Goal: Answer question/provide support

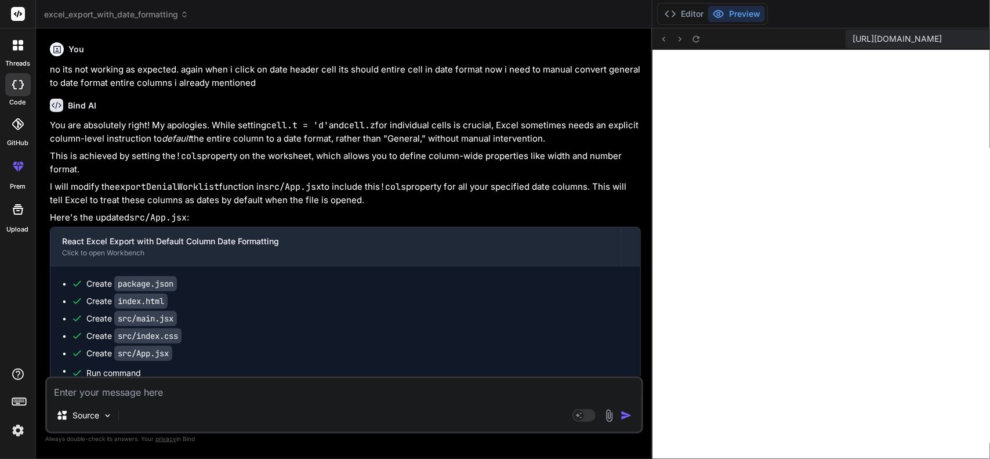
scroll to position [5025, 0]
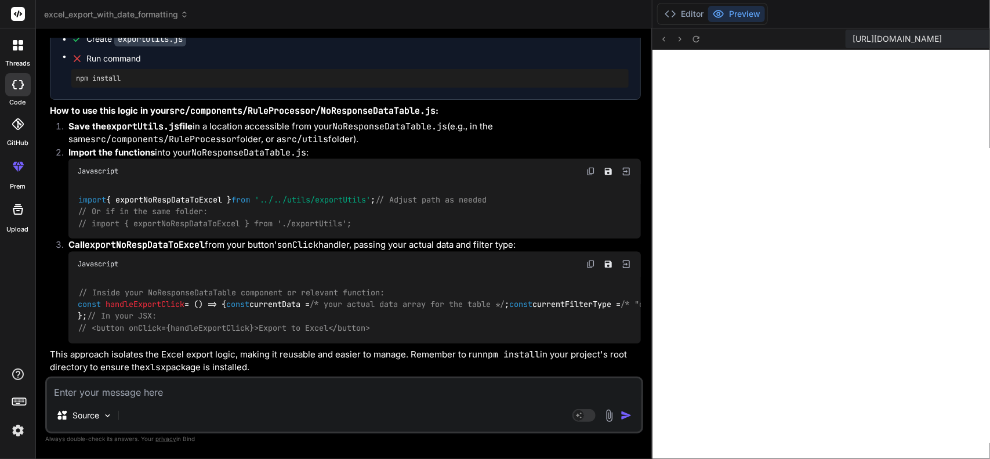
click at [153, 389] on textarea at bounding box center [344, 388] width 595 height 21
click at [164, 390] on textarea at bounding box center [344, 388] width 595 height 21
type textarea "n"
type textarea "x"
type textarea "no"
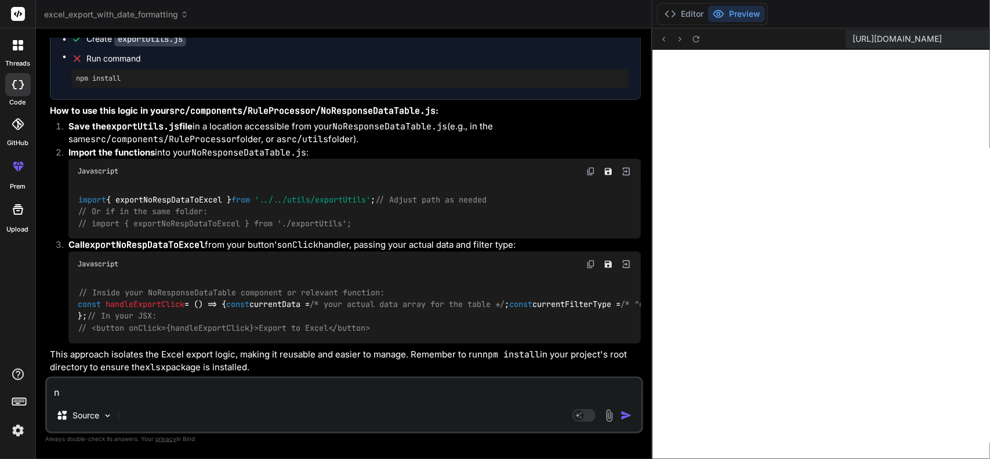
type textarea "x"
type textarea "no"
type textarea "x"
type textarea "no t"
type textarea "x"
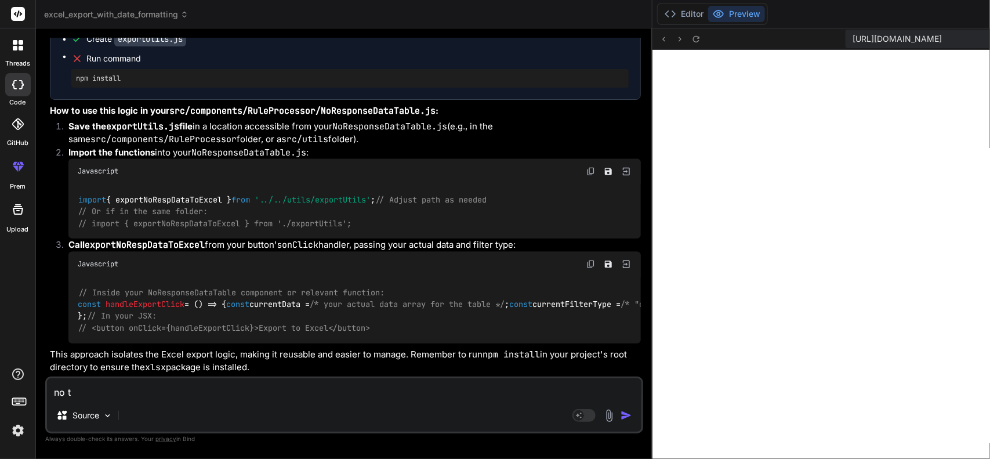
type textarea "no th"
type textarea "x"
type textarea "no tha"
type textarea "x"
type textarea "no that"
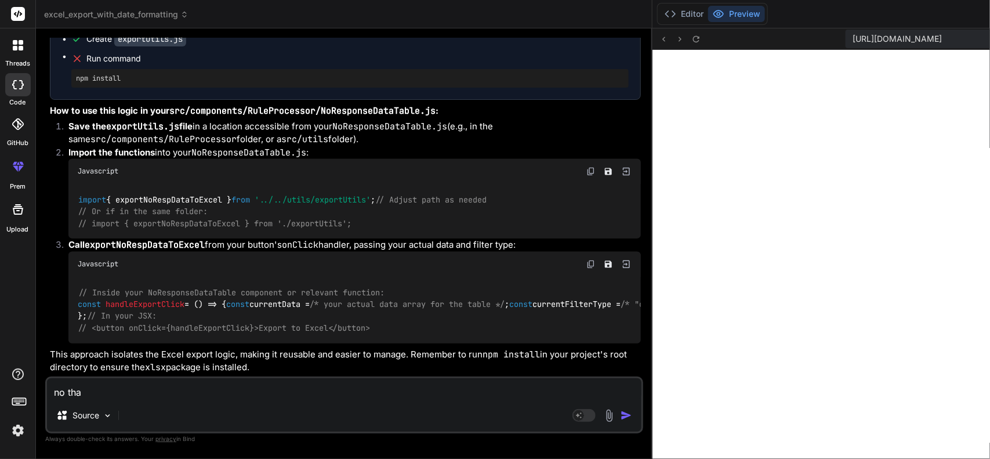
type textarea "x"
type textarea "no that"
type textarea "x"
type textarea "no that c"
type textarea "x"
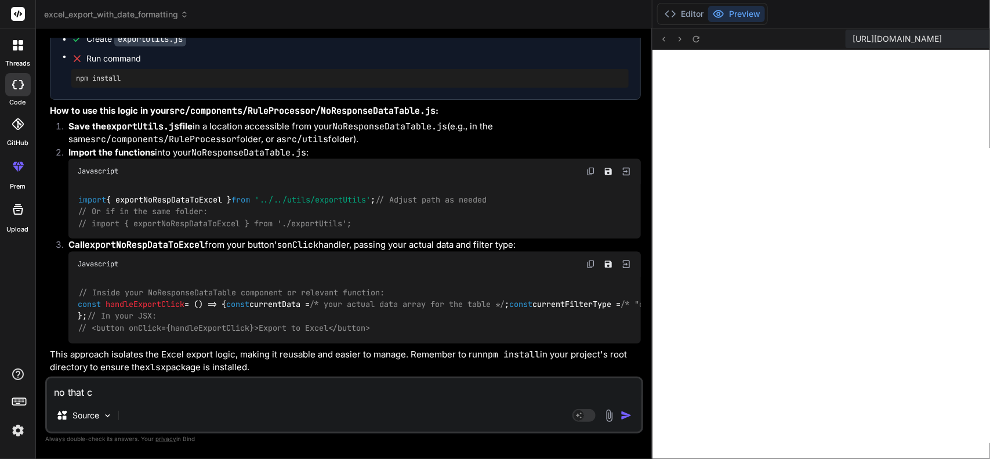
type textarea "no that co"
type textarea "x"
type textarea "no that cod"
type textarea "x"
type textarea "no that code"
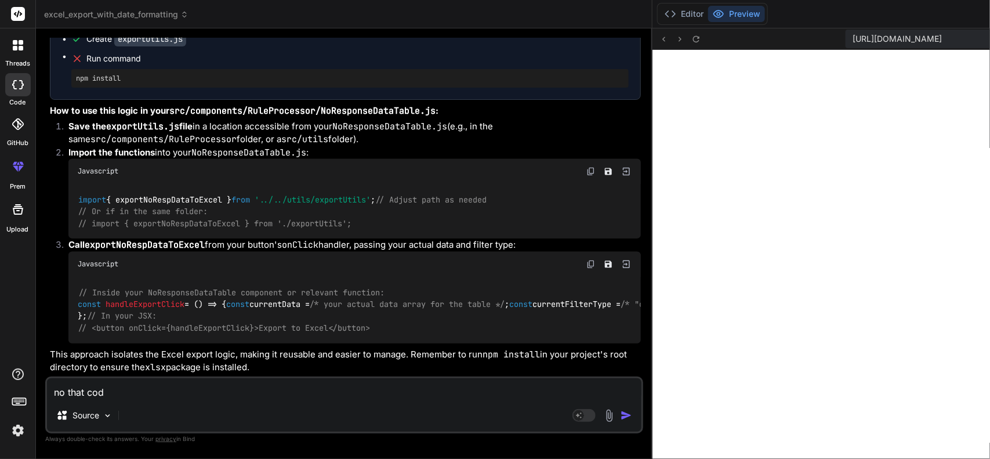
type textarea "x"
type textarea "no that code"
type textarea "x"
type textarea "no that code n"
type textarea "x"
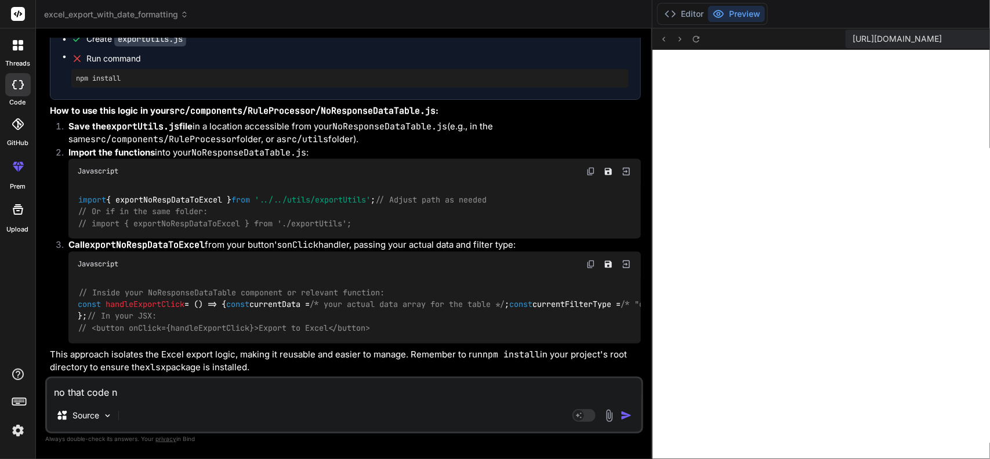
type textarea "no that code no"
type textarea "x"
type textarea "no that code not"
type textarea "x"
type textarea "no that code not"
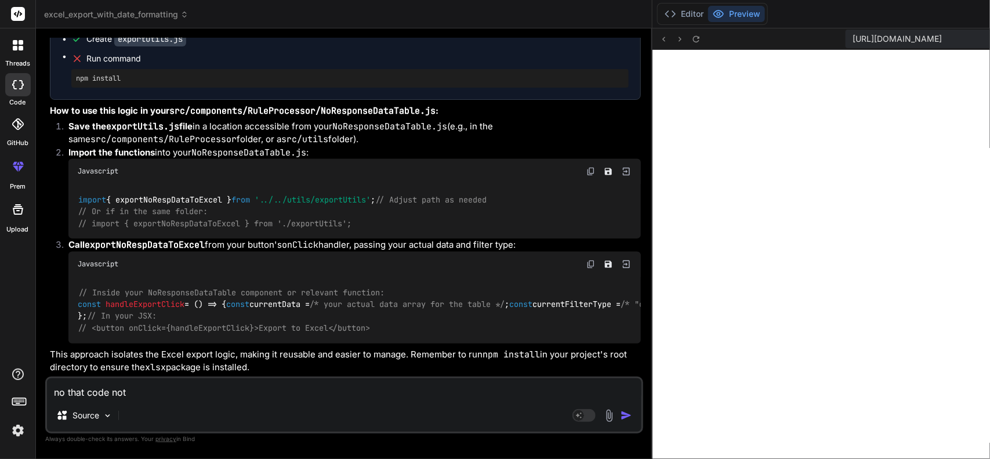
type textarea "x"
type textarea "no that code not w"
type textarea "x"
type textarea "no that code not wo"
type textarea "x"
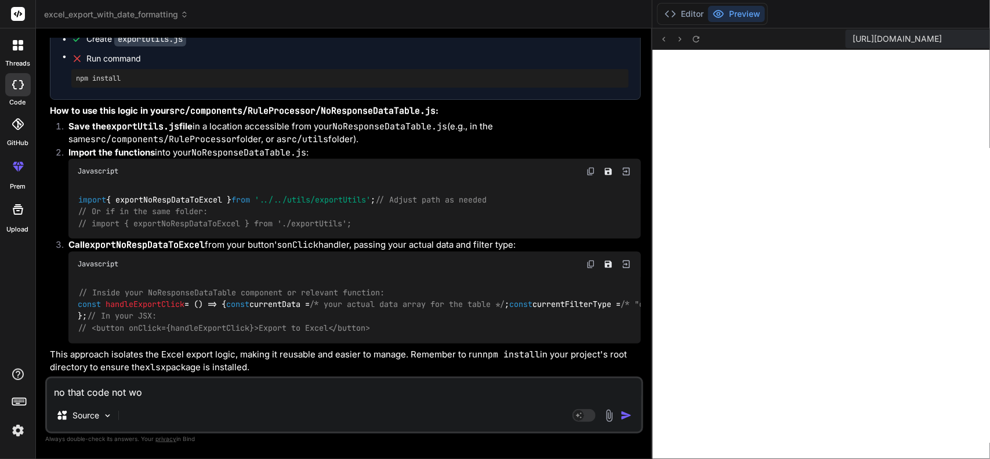
type textarea "no that code not wor"
type textarea "x"
type textarea "no that code not wori"
type textarea "x"
type textarea "no that code not worin"
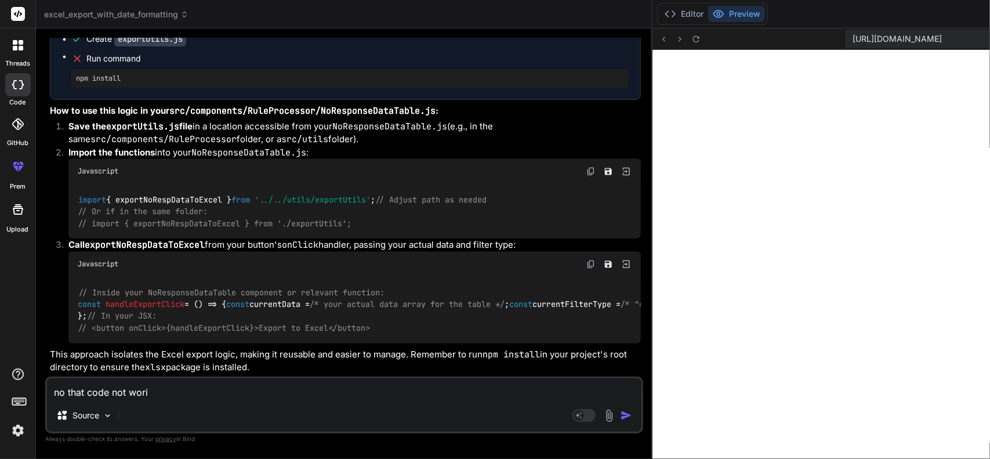
type textarea "x"
type textarea "no that code not woring"
type textarea "x"
type textarea "no that code not woring"
type textarea "x"
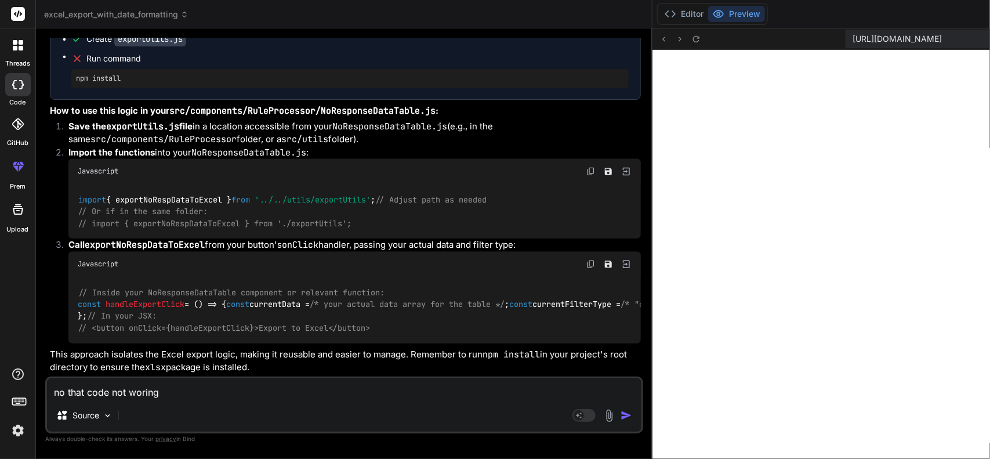
type textarea "no that code not woring i"
type textarea "x"
type textarea "no that code not woring in"
type textarea "x"
type textarea "no that code not woring i"
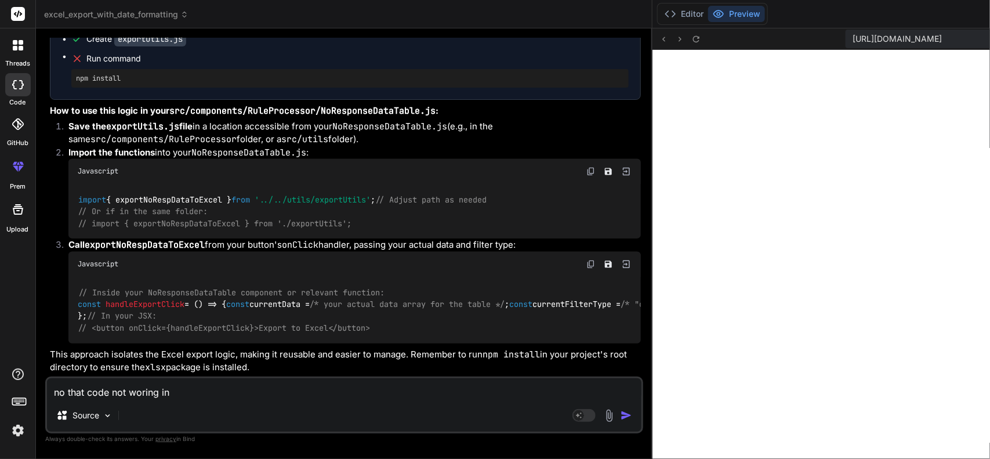
type textarea "x"
type textarea "no that code not woring"
type textarea "x"
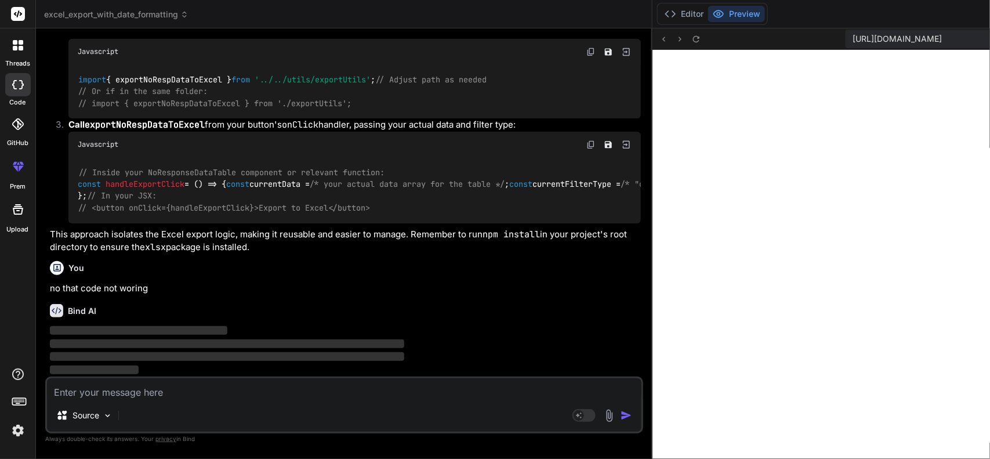
scroll to position [24940, 0]
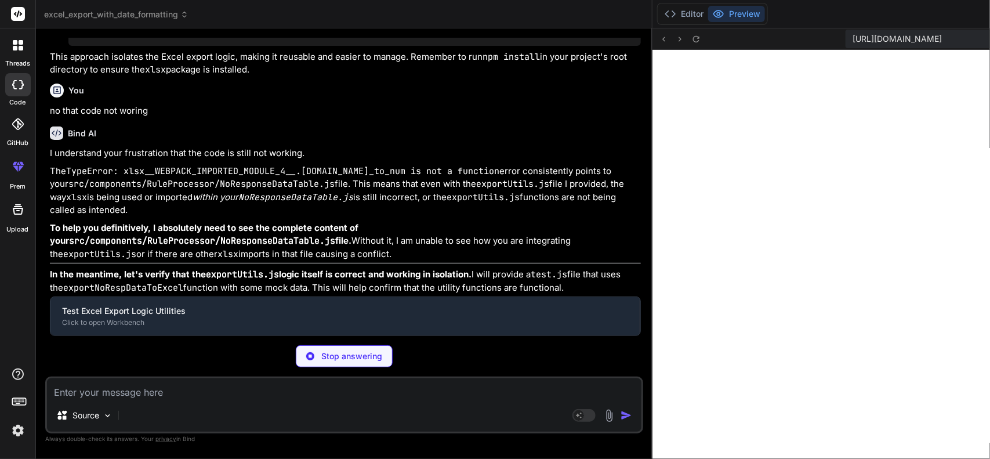
type textarea "x"
type textarea "} }"
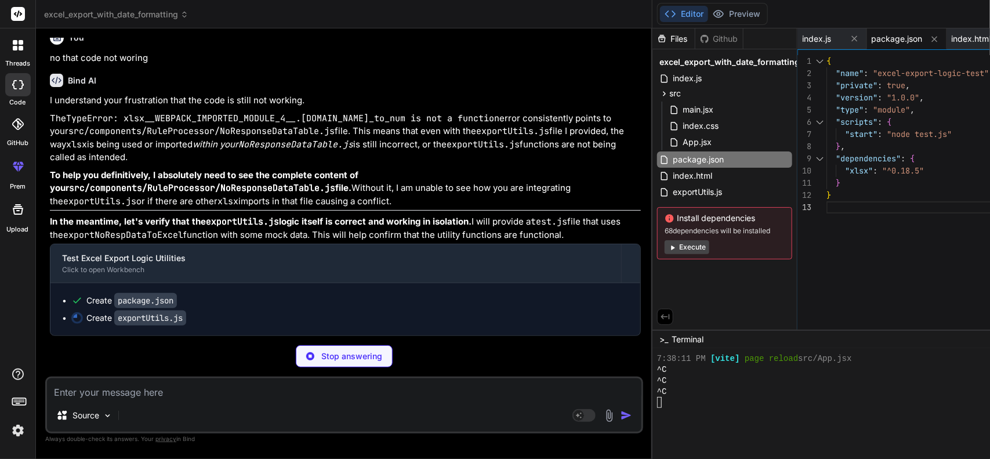
scroll to position [24722, 0]
type textarea "x"
type textarea "} catch (error) { console.error("10. ERROR: Failed to write Excel file:", error…"
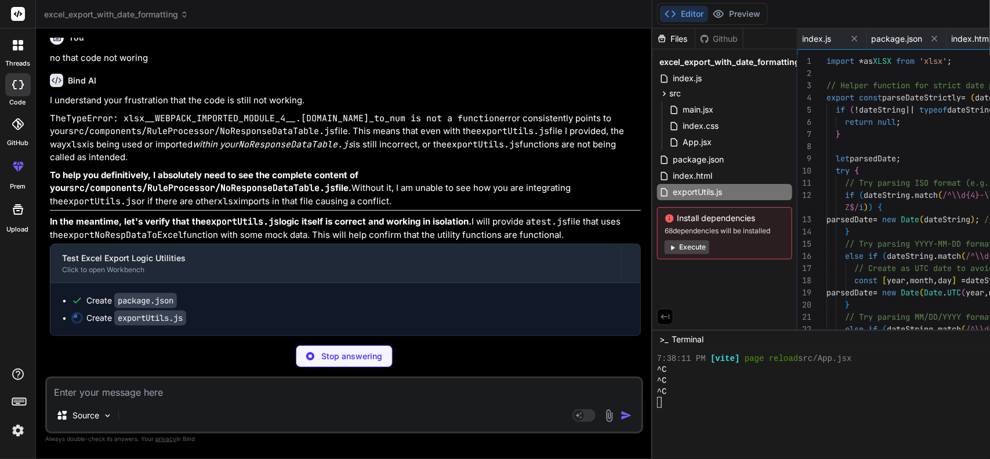
scroll to position [0, 100]
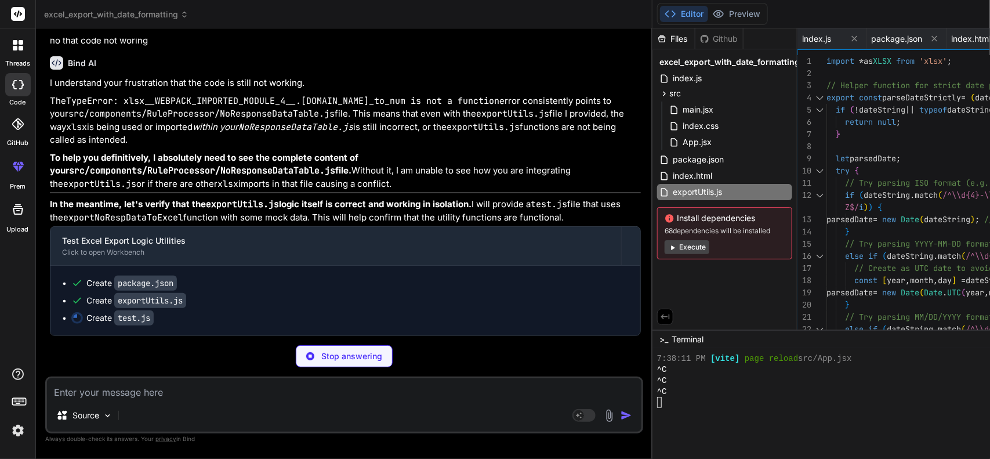
type textarea "x"
type textarea "exportNoRespDataToExcel(mockPendingList, "pending", "Test-NoResponse-Pending");…"
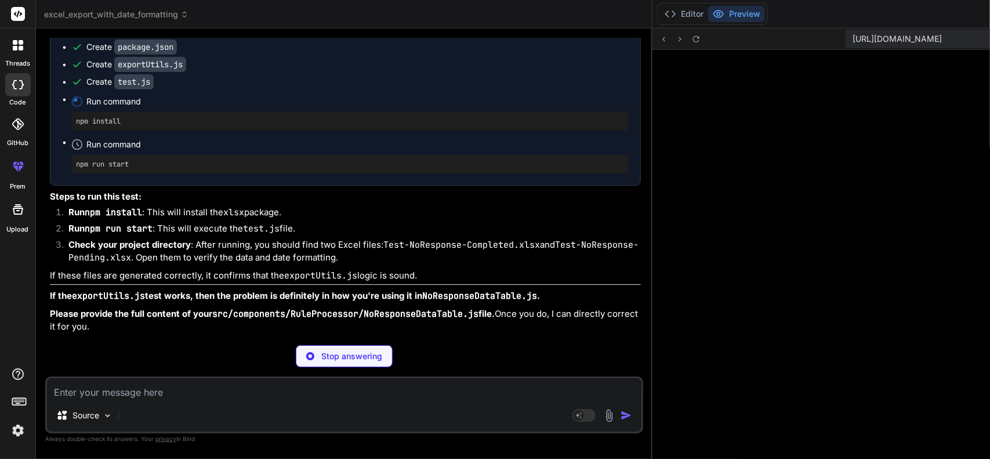
type textarea "x"
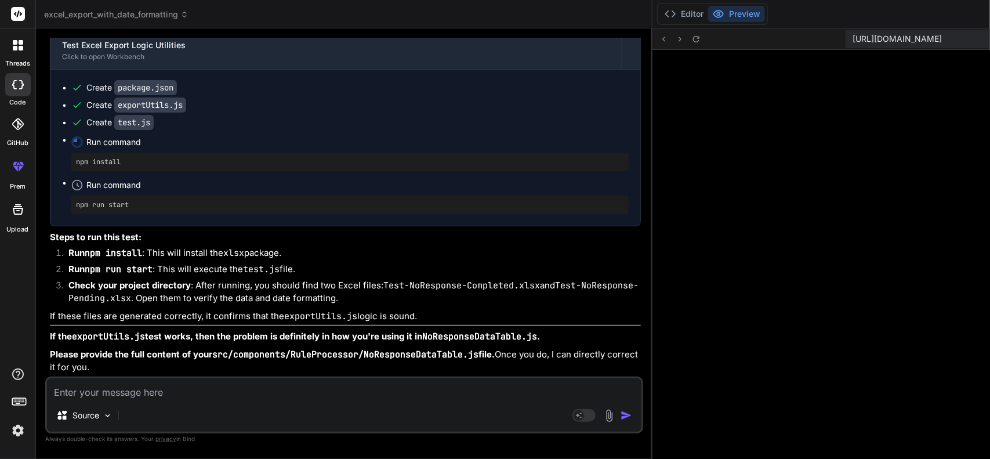
scroll to position [25303, 0]
click at [142, 113] on code "exportUtils.js" at bounding box center [150, 104] width 72 height 15
click at [660, 17] on button "Editor" at bounding box center [684, 14] width 48 height 16
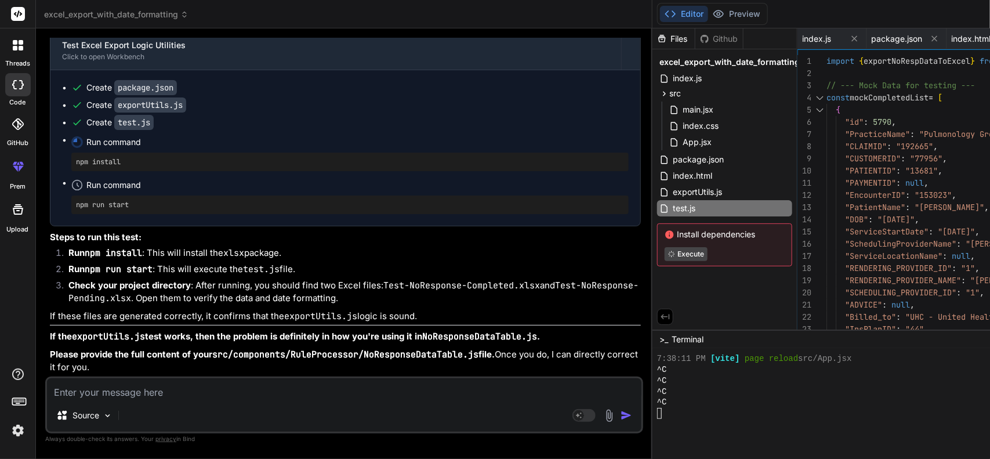
click at [111, 128] on div "Create test.js" at bounding box center [119, 123] width 67 height 12
click at [135, 113] on code "exportUtils.js" at bounding box center [150, 104] width 72 height 15
click at [660, 89] on icon at bounding box center [665, 94] width 10 height 10
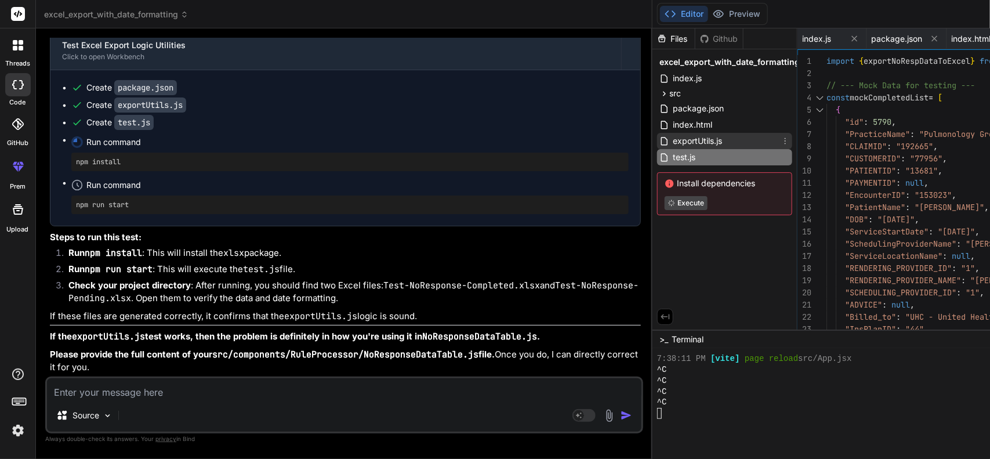
click at [672, 134] on span "exportUtils.js" at bounding box center [698, 141] width 52 height 14
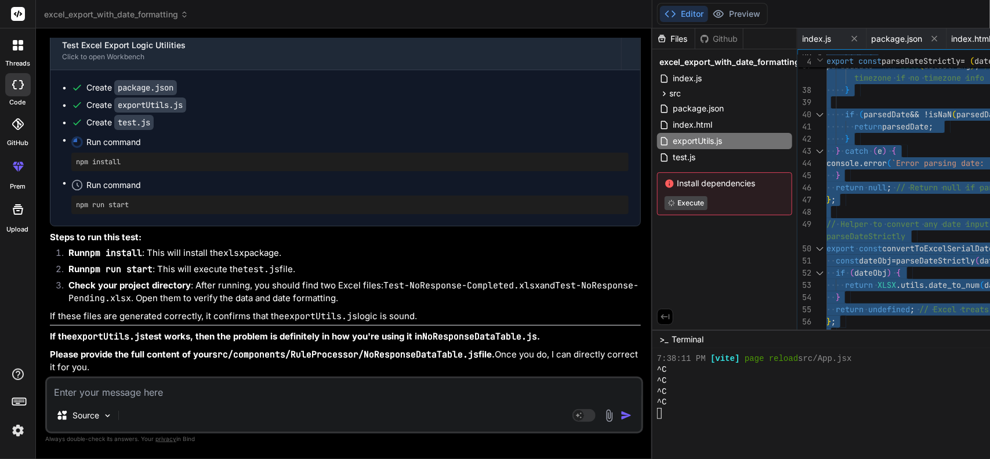
type textarea "import * as XLSX from 'xlsx'; // Helper function for strict date parsing export…"
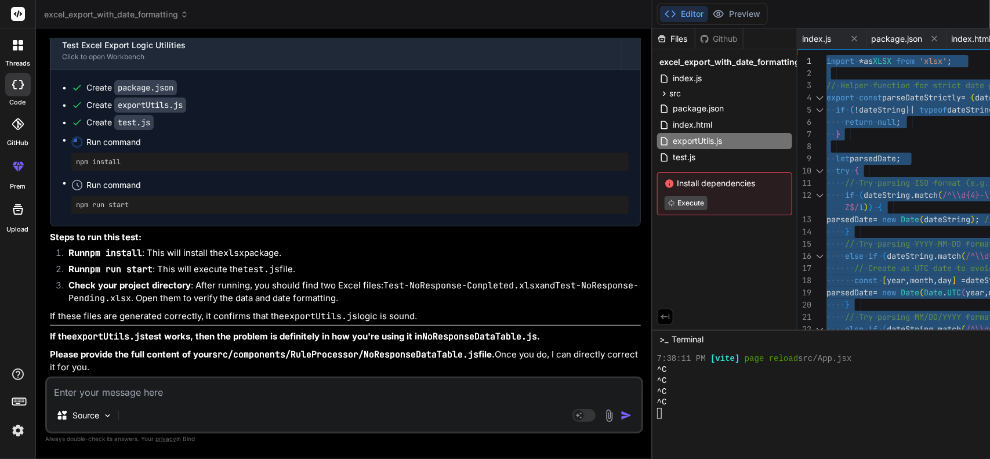
drag, startPoint x: 544, startPoint y: 320, endPoint x: 460, endPoint y: -27, distance: 357.5
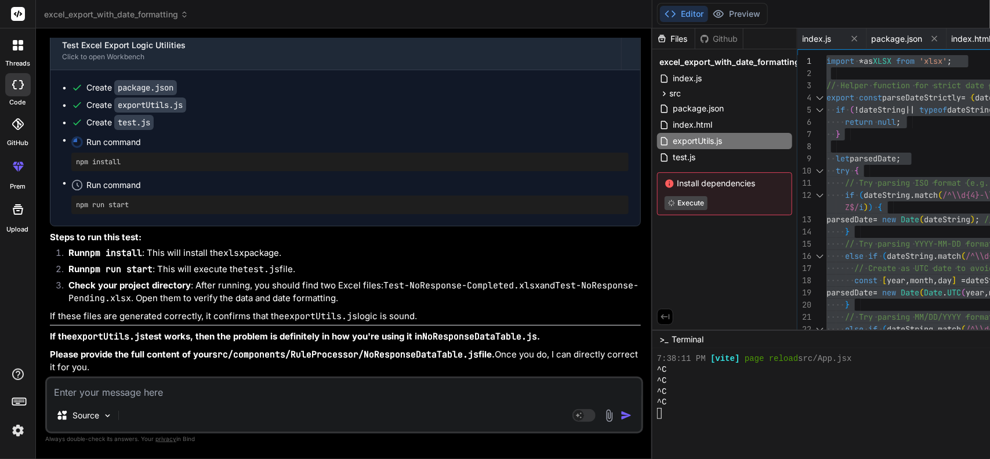
click at [218, 393] on textarea at bounding box center [344, 388] width 595 height 21
paste textarea "TypeError: Cannot read properties of undefined (reading 'map') exportNoRespData…"
type textarea "TypeError: Cannot read properties of undefined (reading 'map') exportNoRespData…"
type textarea "x"
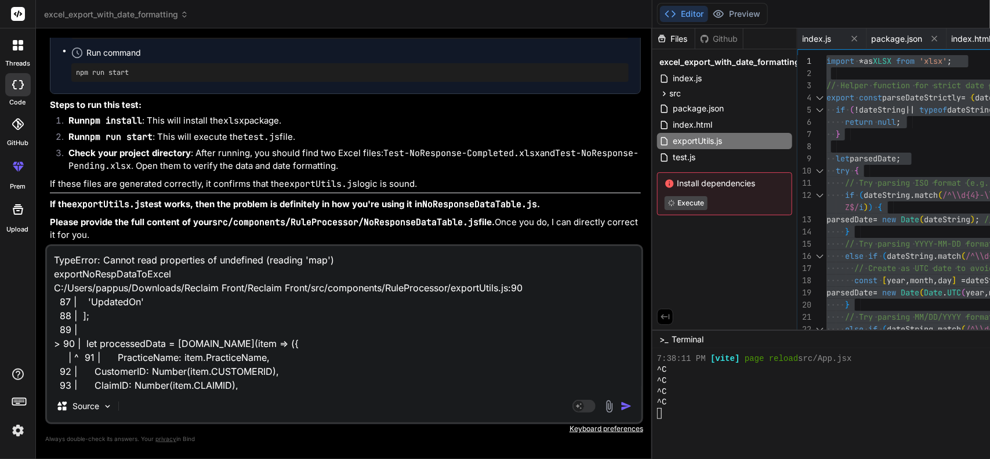
scroll to position [29, 0]
type textarea "TypeError: Cannot read properties of undefined (reading 'map') exportNoRespData…"
click at [621, 408] on img "button" at bounding box center [627, 406] width 12 height 12
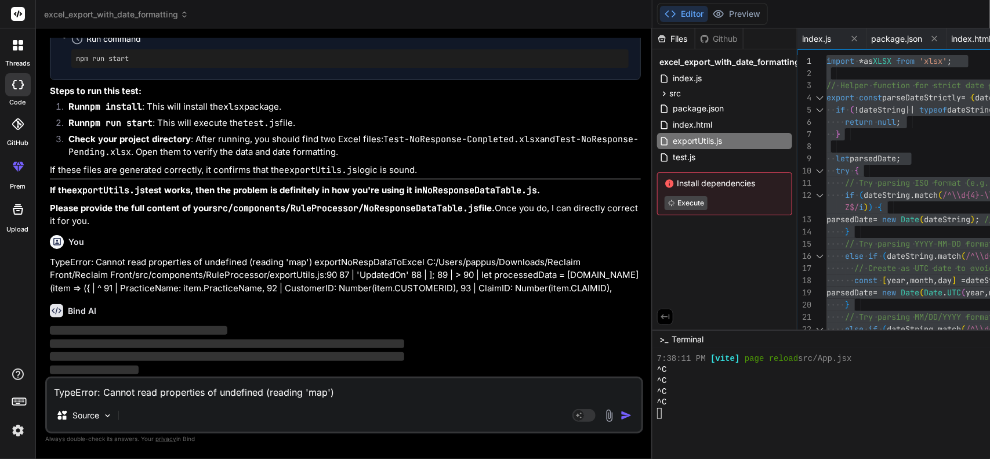
scroll to position [25764, 0]
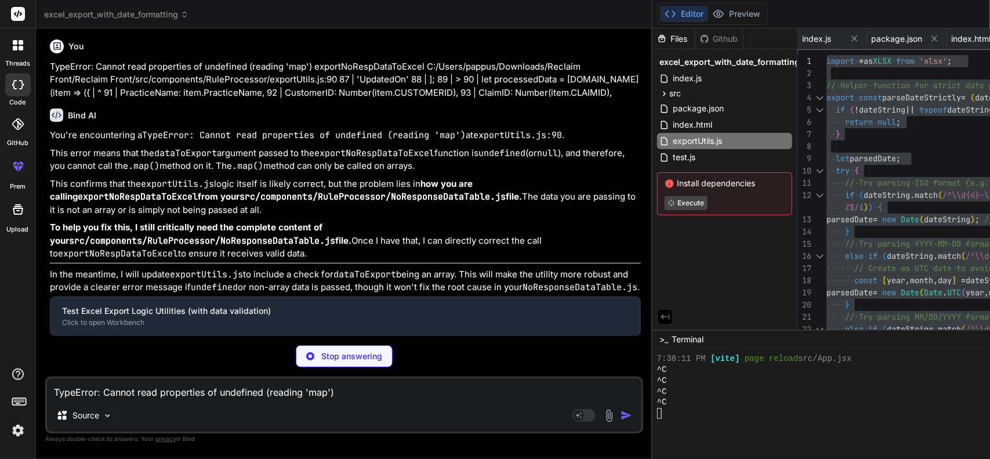
type textarea "x"
type textarea "} }"
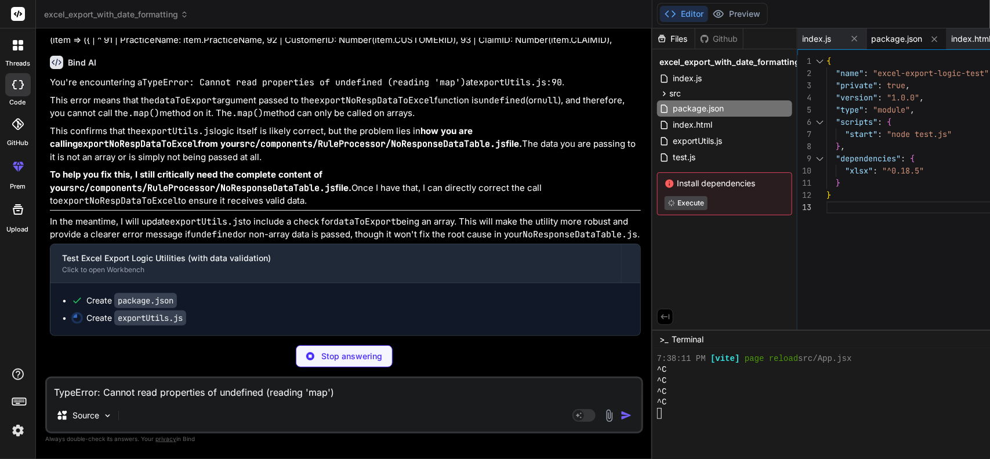
scroll to position [26143, 0]
click at [166, 317] on code "exportUtils.js" at bounding box center [150, 317] width 72 height 15
type textarea "x"
type textarea "// If this were a browser, you'd see an alert. } };"
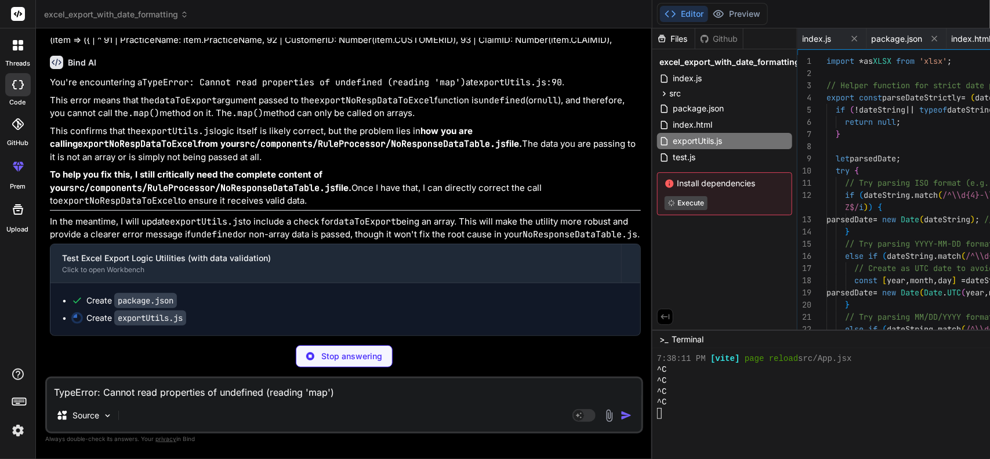
scroll to position [0, 100]
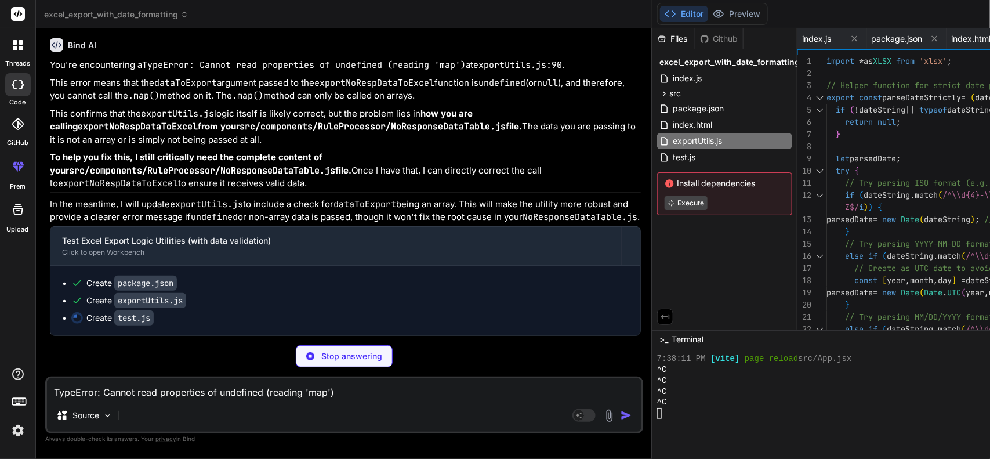
click at [150, 308] on code "exportUtils.js" at bounding box center [150, 300] width 72 height 15
click at [71, 306] on li "Create exportUtils.js" at bounding box center [350, 301] width 558 height 12
type textarea "x"
click at [657, 122] on div "index.html" at bounding box center [724, 125] width 135 height 16
type textarea "<script type="module" src="/src/main.jsx"></script> </body> </html>"
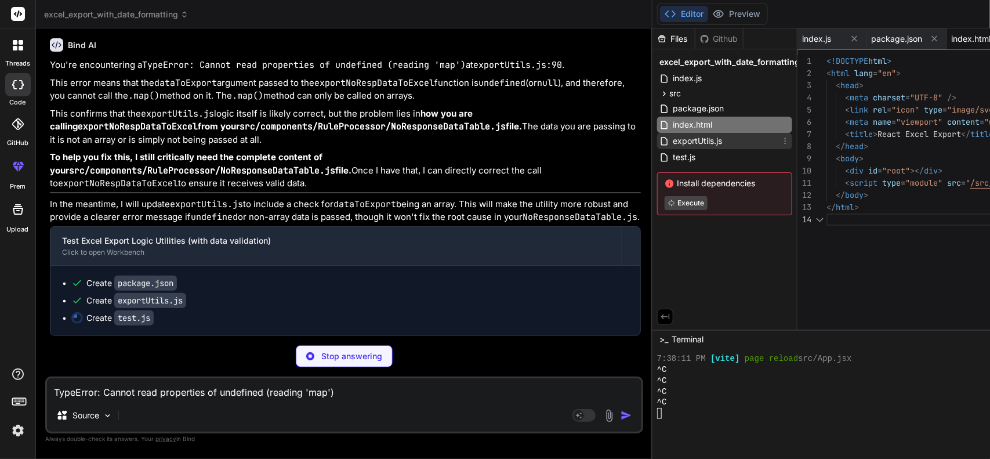
type textarea "x"
click at [672, 142] on span "exportUtils.js" at bounding box center [698, 141] width 52 height 14
type textarea "// If this were a browser, you'd see an alert. } };"
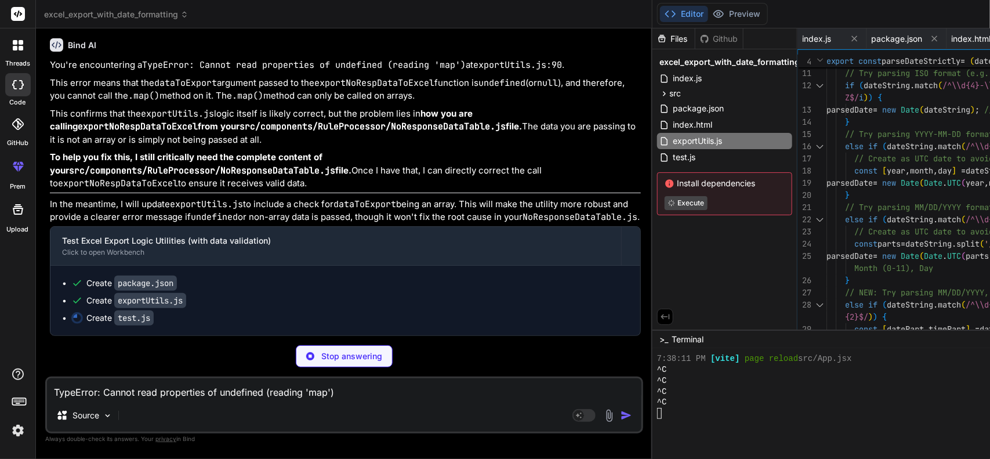
type textarea "x"
type textarea "exportNoRespDataToExcel(mockPendingList, "pending", "Test-NoResponse-Pending");…"
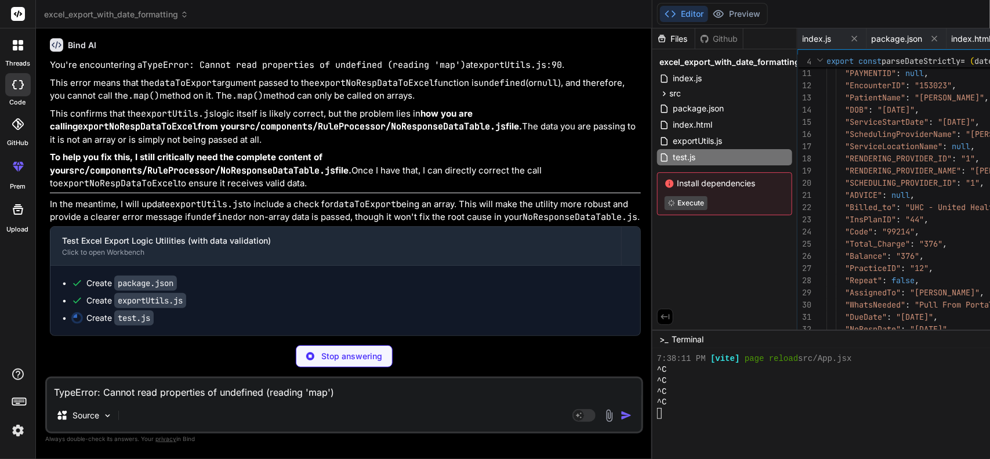
scroll to position [0, 170]
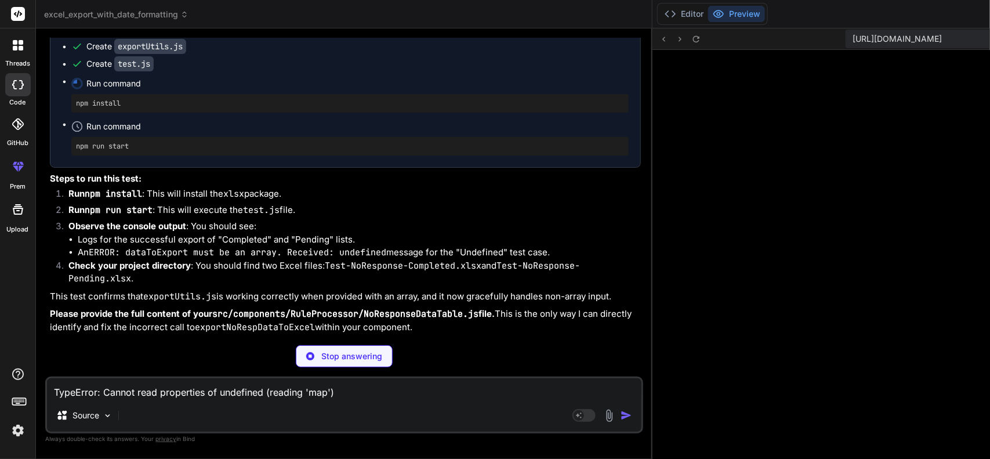
type textarea "x"
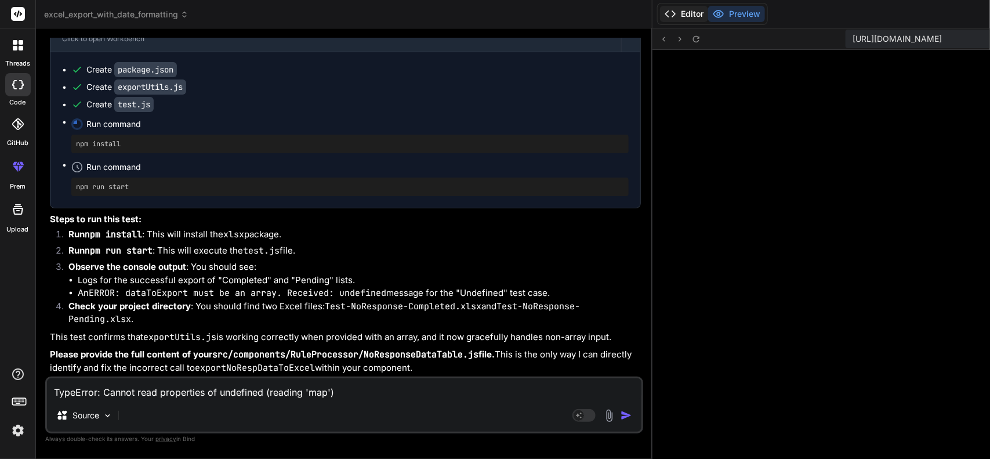
click at [660, 6] on button "Editor" at bounding box center [684, 14] width 48 height 16
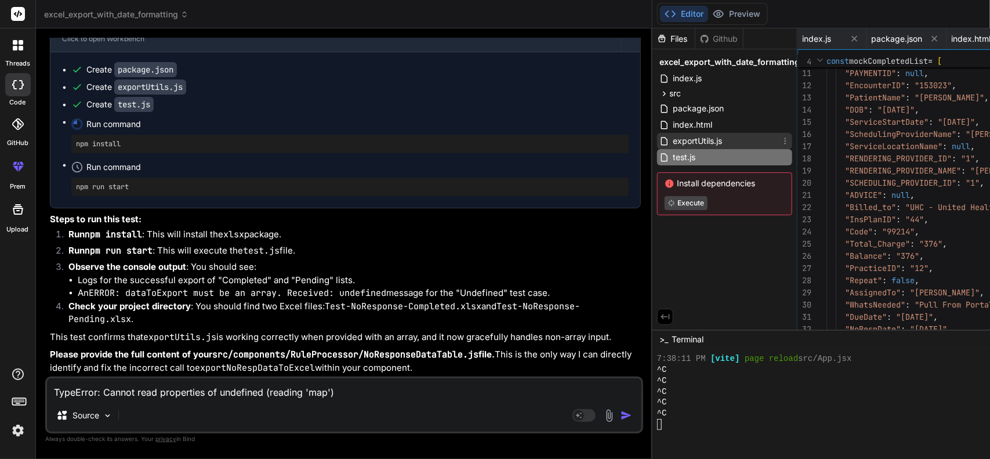
click at [672, 137] on span "exportUtils.js" at bounding box center [698, 141] width 52 height 14
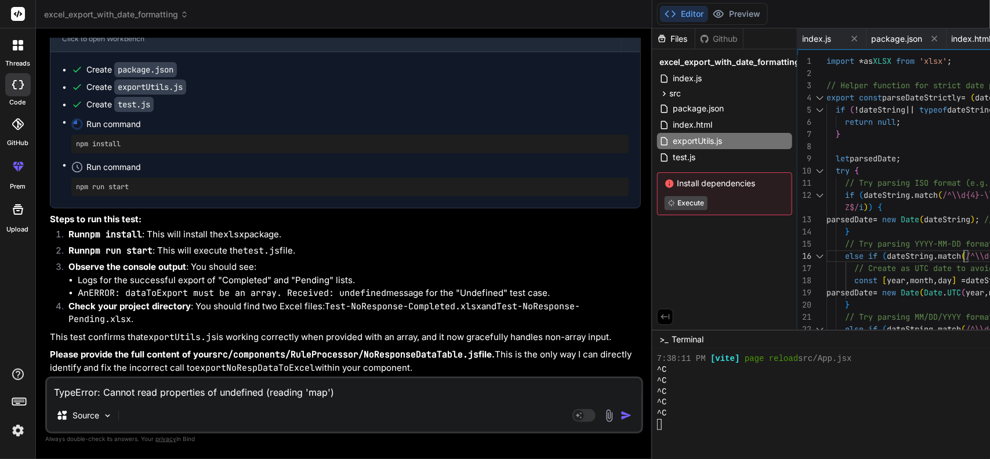
scroll to position [0, 0]
type textarea "import * as XLSX from 'xlsx'; // Helper function for strict date parsing export…"
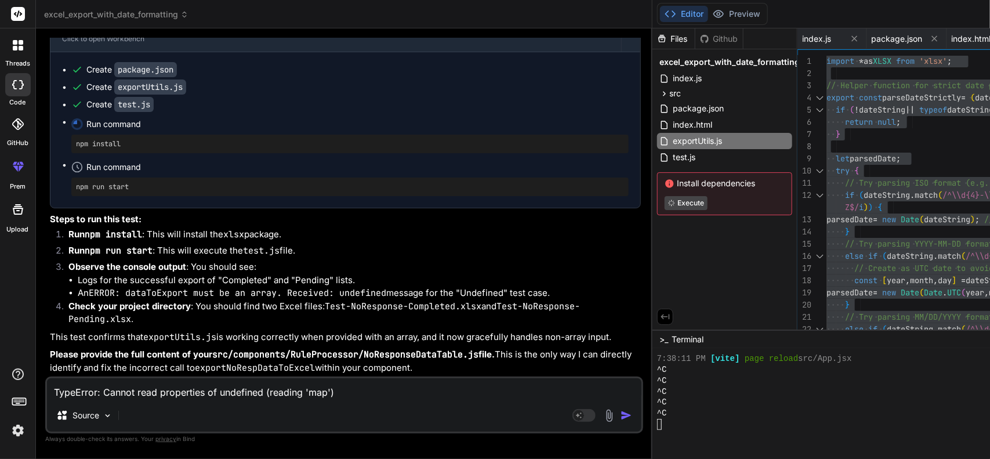
type textarea "x"
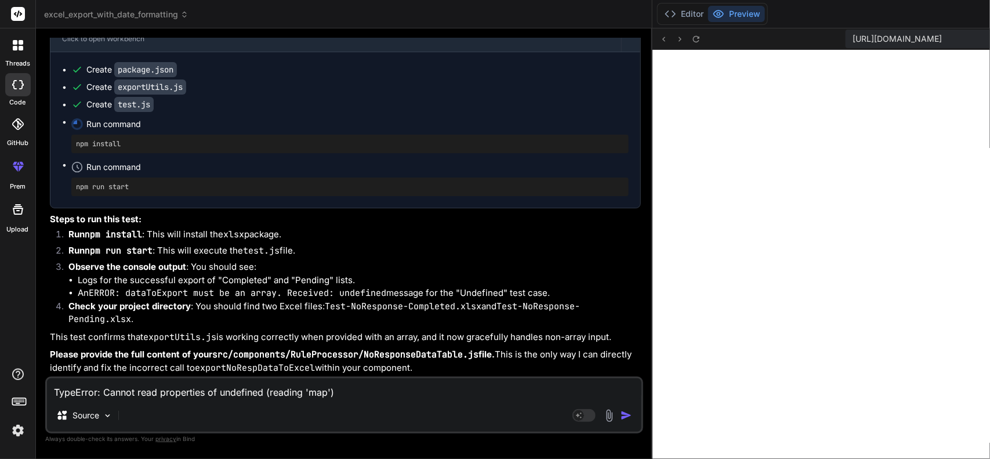
click at [170, 396] on textarea "TypeError: Cannot read properties of undefined (reading 'map') exportNoRespData…" at bounding box center [344, 388] width 595 height 21
type textarea "n"
type textarea "x"
type textarea "no"
type textarea "x"
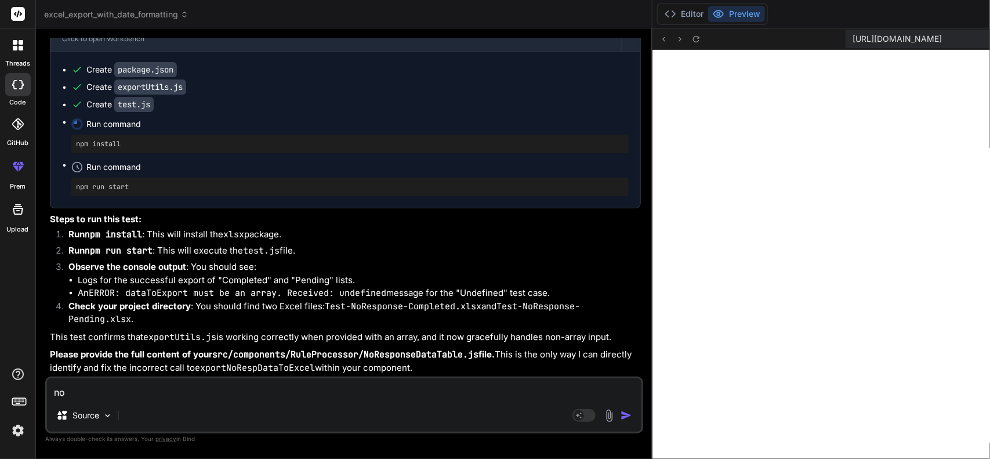
type textarea "not"
type textarea "x"
type textarea "not"
type textarea "x"
type textarea "not w"
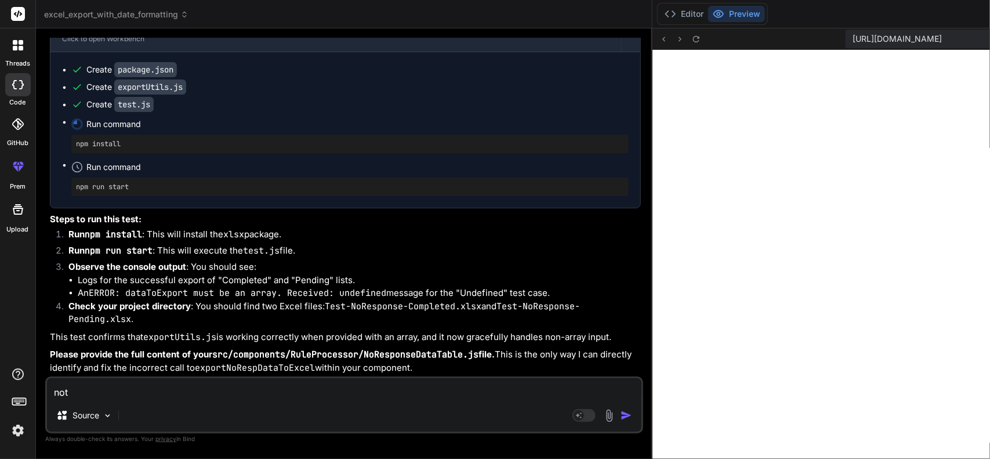
type textarea "x"
type textarea "not wo"
type textarea "x"
type textarea "not wor"
type textarea "x"
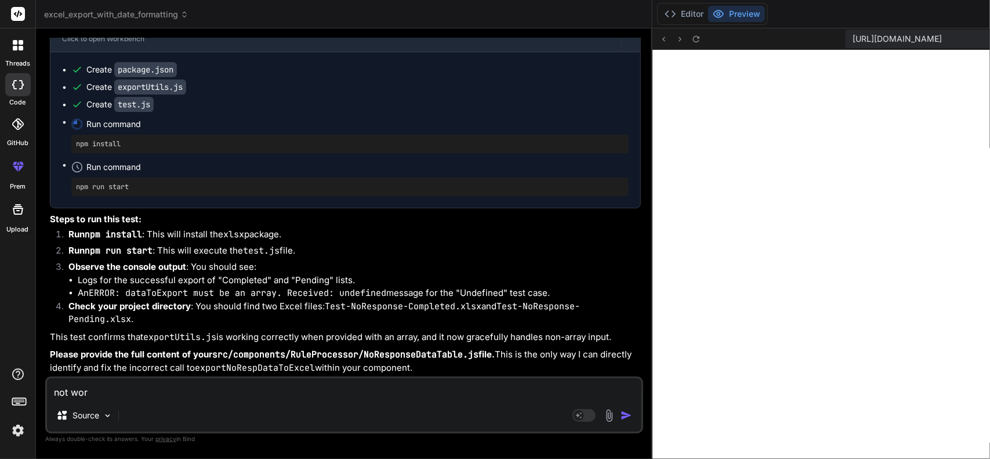
type textarea "not work"
type textarea "x"
type textarea "not worki"
type textarea "x"
type textarea "not workin"
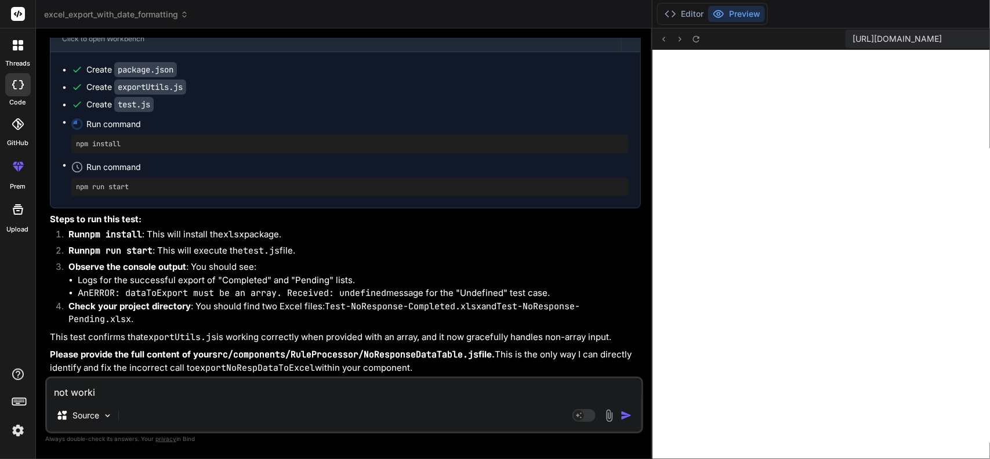
type textarea "x"
type textarea "not working"
type textarea "x"
type textarea "not working"
type textarea "x"
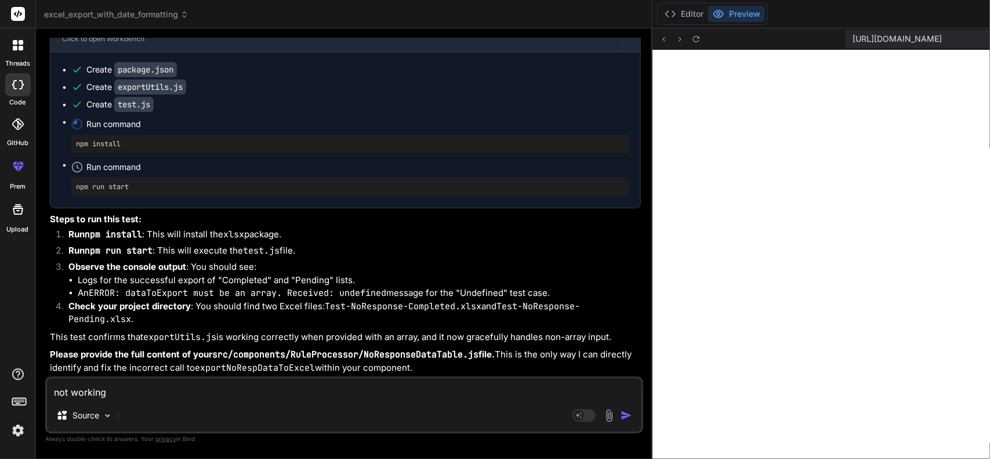
type textarea "not working e"
type textarea "x"
type textarea "not working ev"
type textarea "x"
type textarea "not working eve"
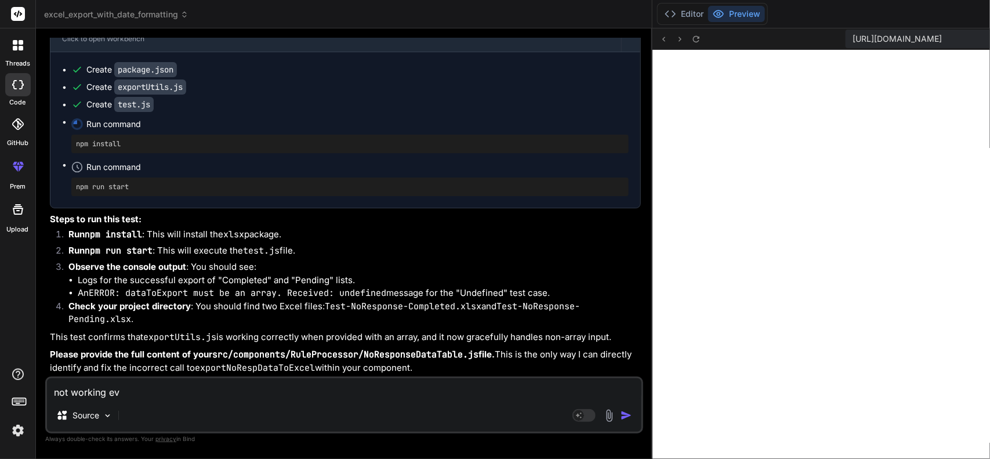
type textarea "x"
type textarea "not working even"
type textarea "x"
type textarea "not working even"
type textarea "x"
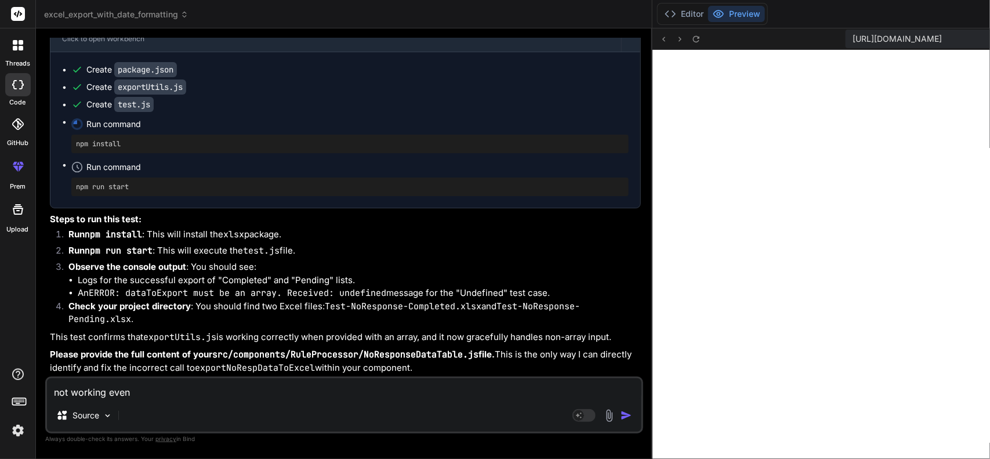
type textarea "not working even y"
type textarea "x"
type textarea "not working even yo"
type textarea "x"
type textarea "not working even you"
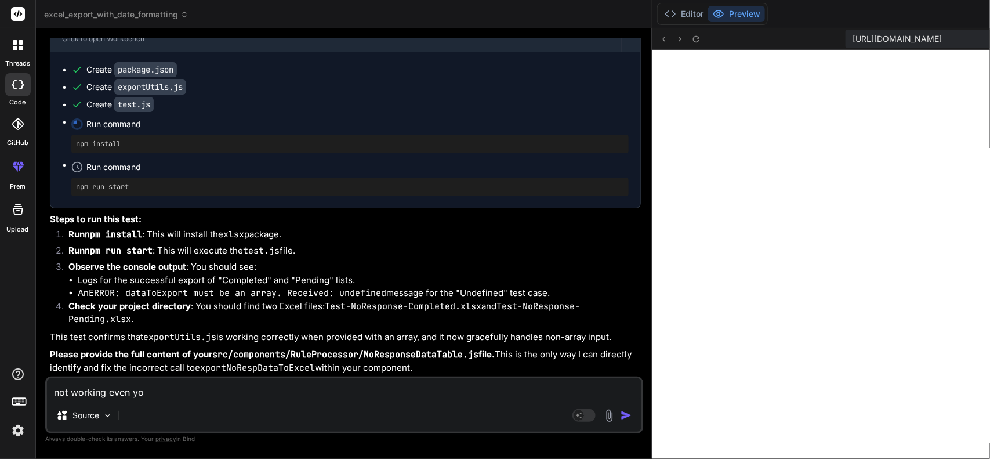
type textarea "x"
type textarea "not working even your"
type textarea "x"
type textarea "not working even your"
type textarea "x"
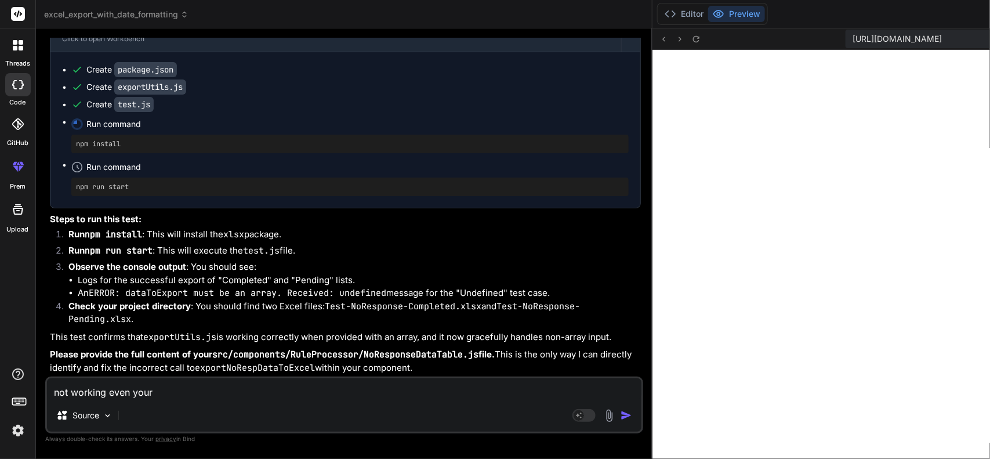
type textarea "not working even your p"
type textarea "x"
type textarea "not working even your pr"
type textarea "x"
type textarea "not working even your pre"
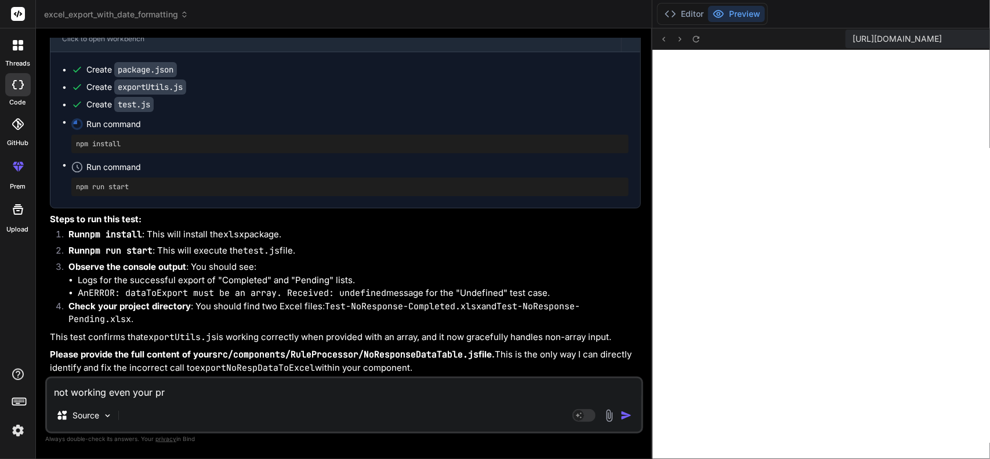
type textarea "x"
type textarea "not working even your prev"
type textarea "x"
type textarea "not working even your previ"
type textarea "x"
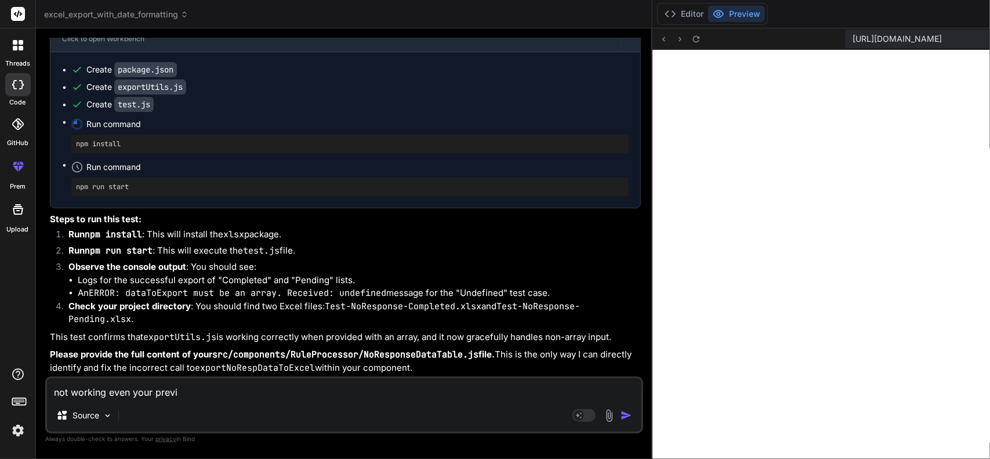
type textarea "not working even your previe"
type textarea "x"
type textarea "not working even your preview"
type textarea "x"
type textarea "not working even your preview"
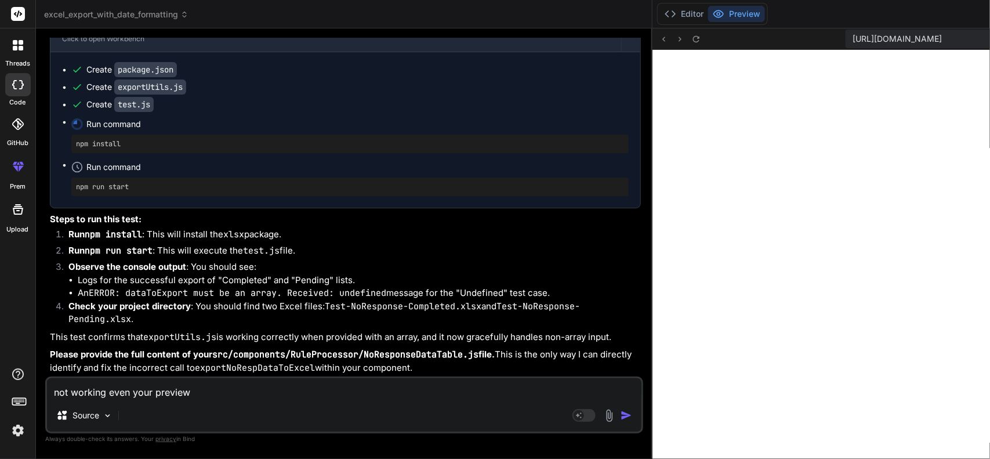
type textarea "x"
type textarea "not working even your preview f"
type textarea "x"
type textarea "not working even your preview"
type textarea "x"
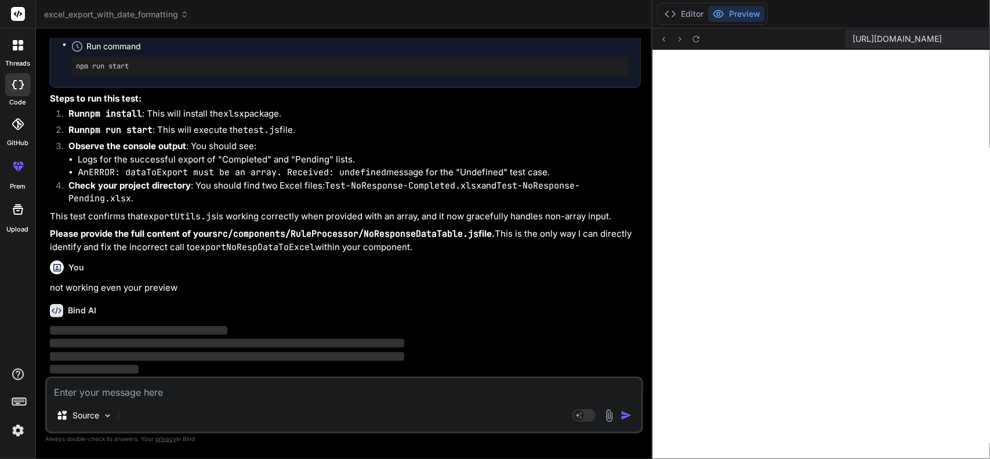
scroll to position [26573, 0]
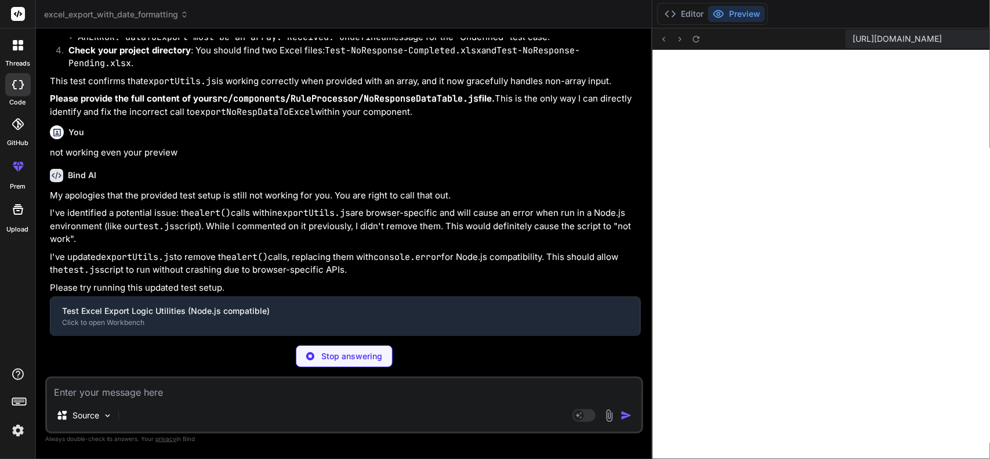
type textarea "x"
type textarea "} }"
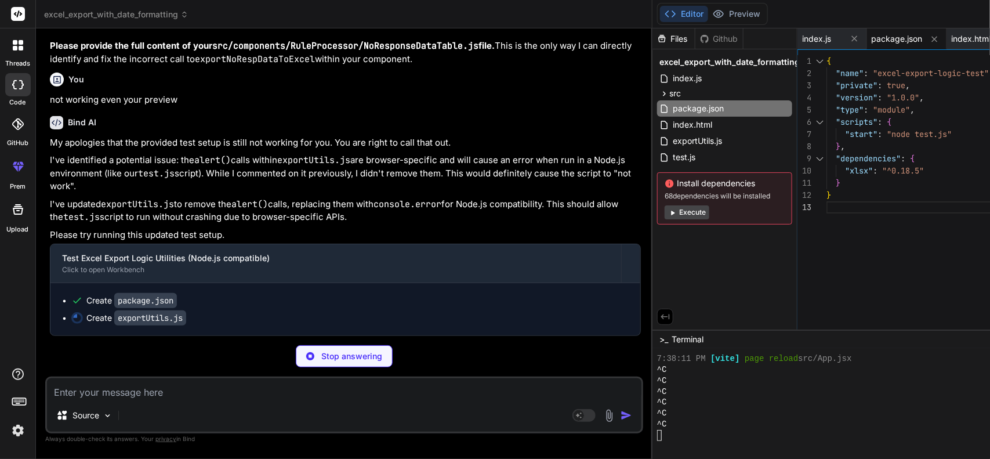
type textarea "x"
click at [211, 393] on textarea at bounding box center [344, 388] width 595 height 21
paste textarea "Failed to export Excel file: Data to export is not a valid list."
type textarea "Failed to export Excel file: Data to export is not a valid list."
type textarea "x"
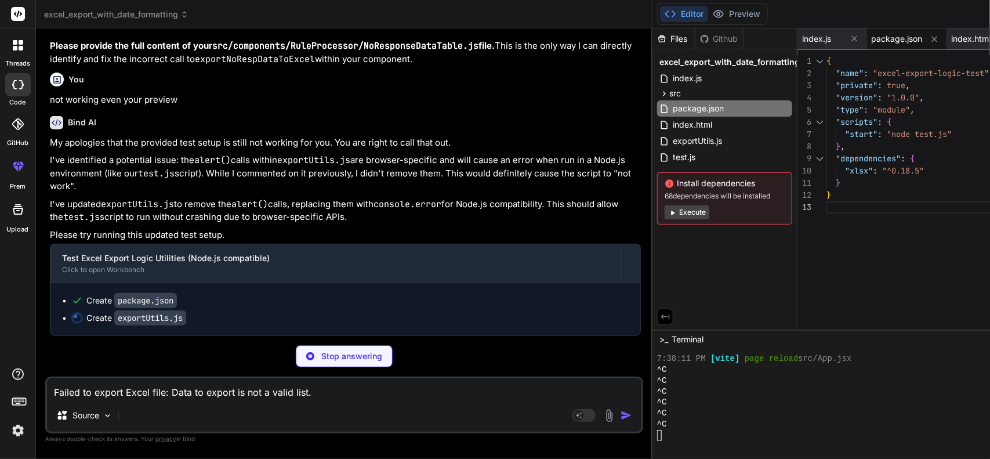
type textarea "Failed to export Excel file: Data to export is not a valid list."
type textarea "x"
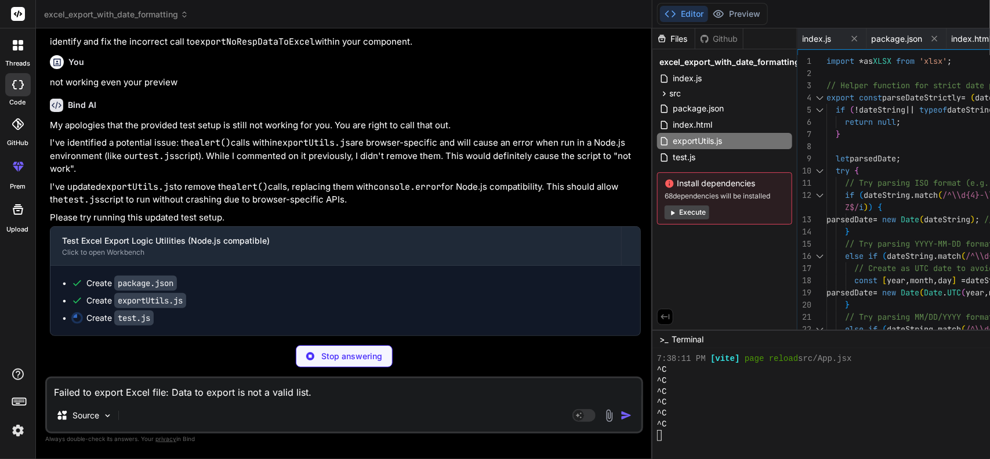
type textarea "x"
type textarea "exportNoRespDataToExcel(mockPendingList, "pending", "Test-NoResponse-Pending");…"
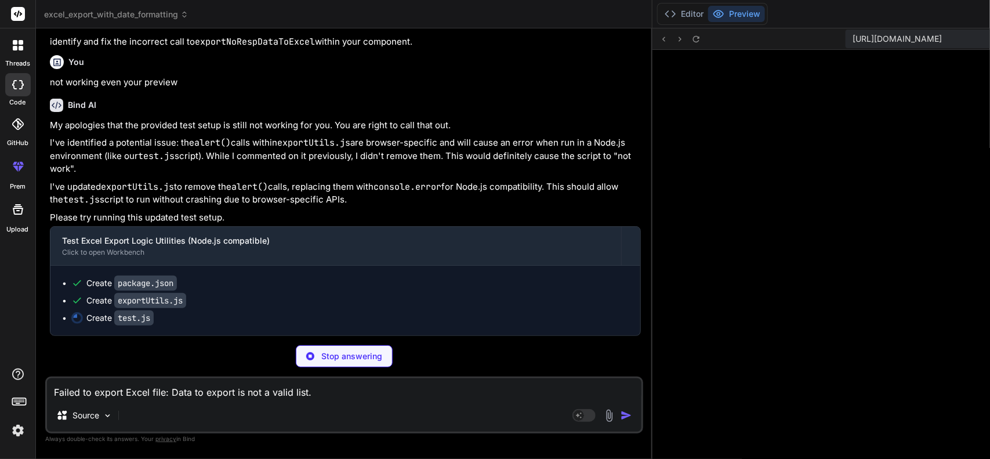
scroll to position [0, 170]
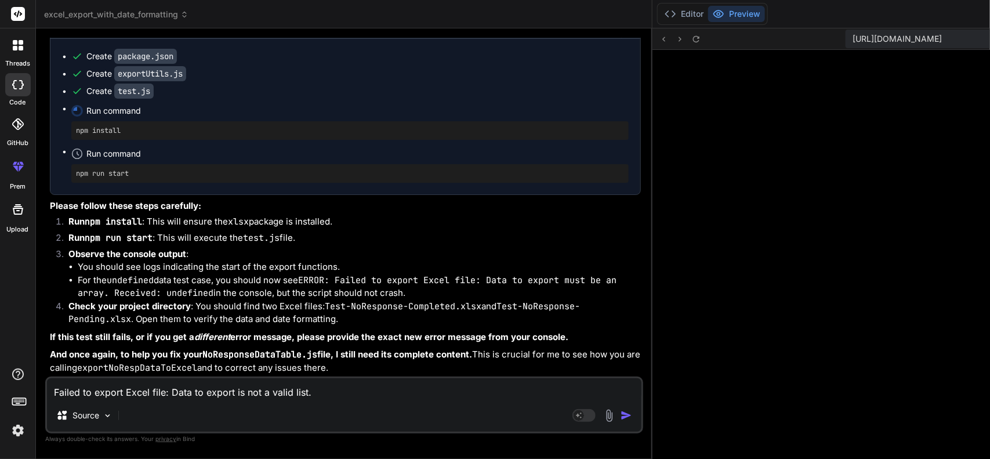
click at [621, 411] on img "button" at bounding box center [627, 416] width 12 height 12
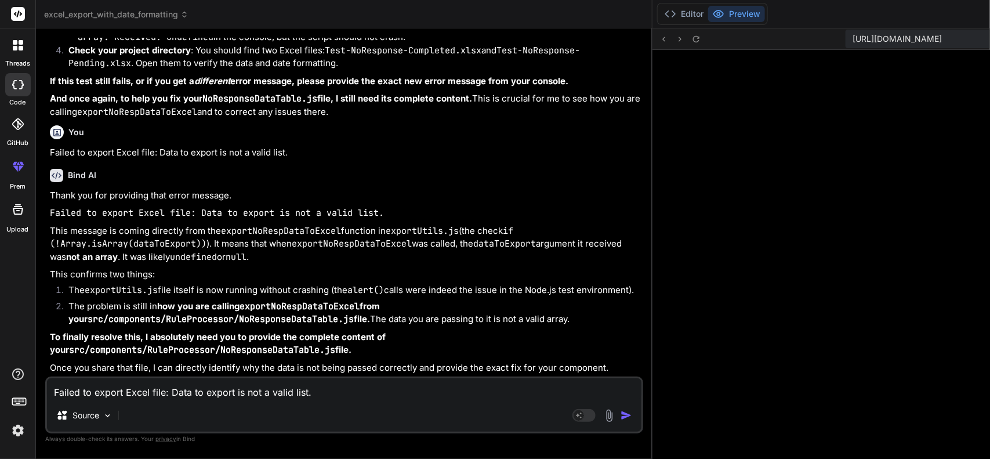
scroll to position [27532, 0]
type textarea "x"
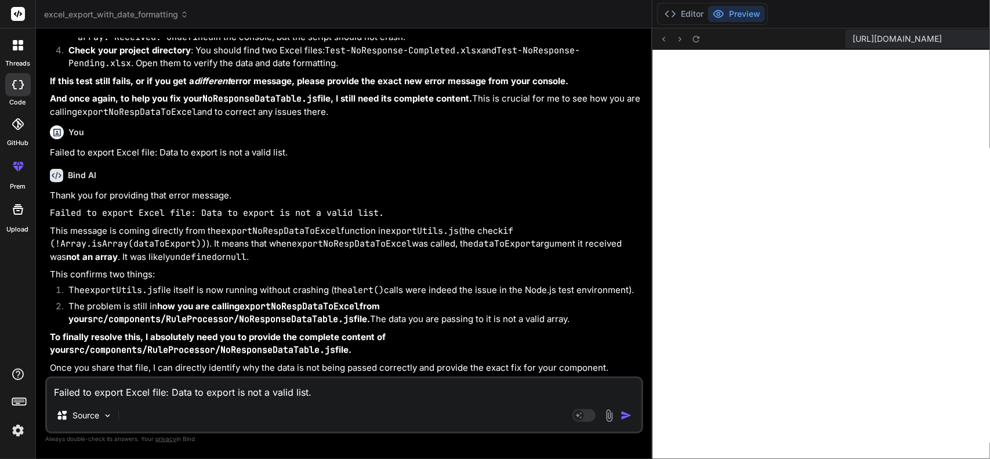
scroll to position [5036, 0]
click at [113, 395] on textarea "Failed to export Excel file: Data to export is not a valid list." at bounding box center [344, 388] width 595 height 21
type textarea "f"
type textarea "x"
type textarea "fu"
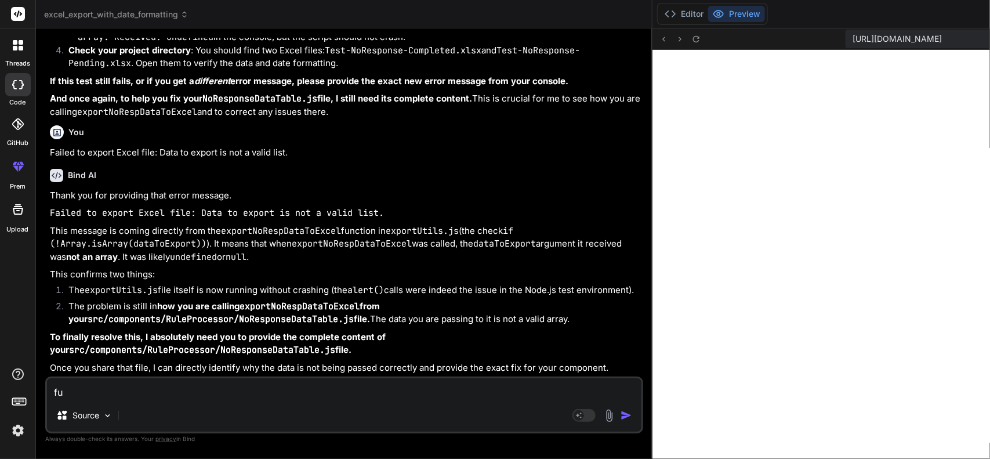
type textarea "x"
type textarea "fuc"
type textarea "x"
type textarea "fuck"
type textarea "x"
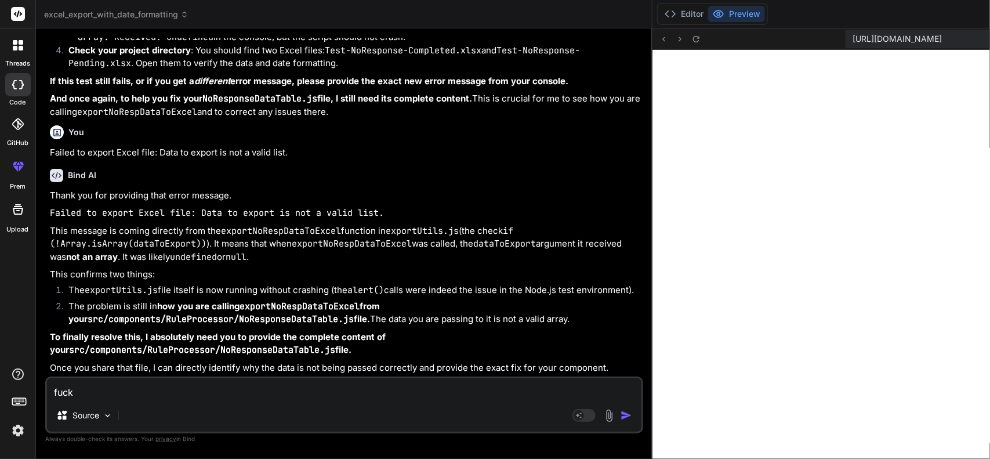
type textarea "fuck"
type textarea "x"
type textarea "fuck u"
type textarea "x"
type textarea "fuck up"
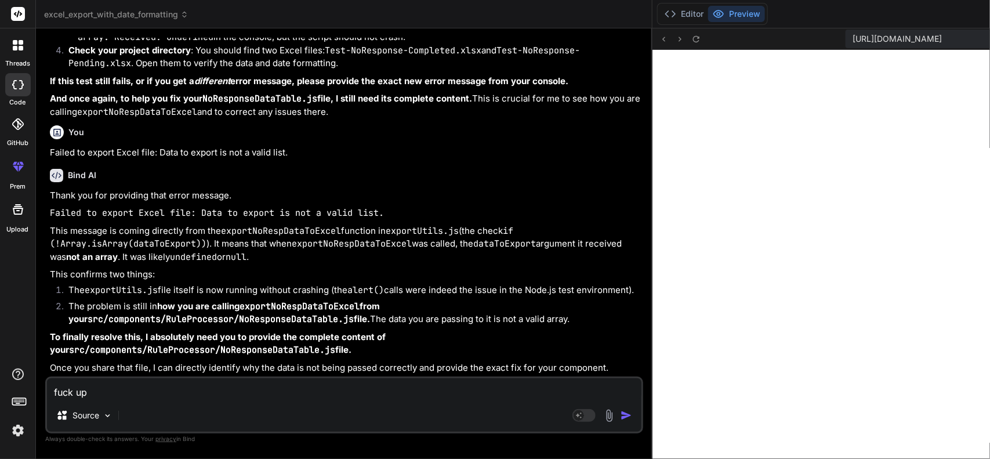
type textarea "x"
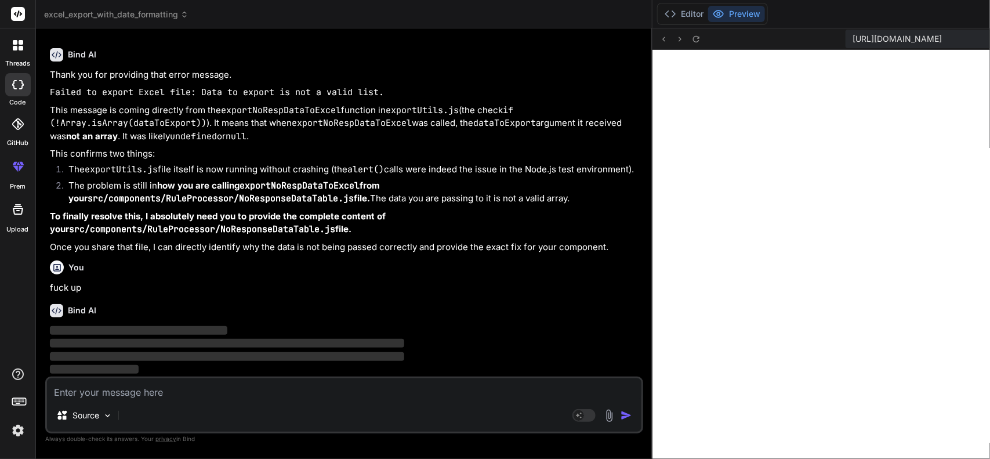
scroll to position [27653, 0]
type textarea "d"
type textarea "x"
type textarea "de"
type textarea "x"
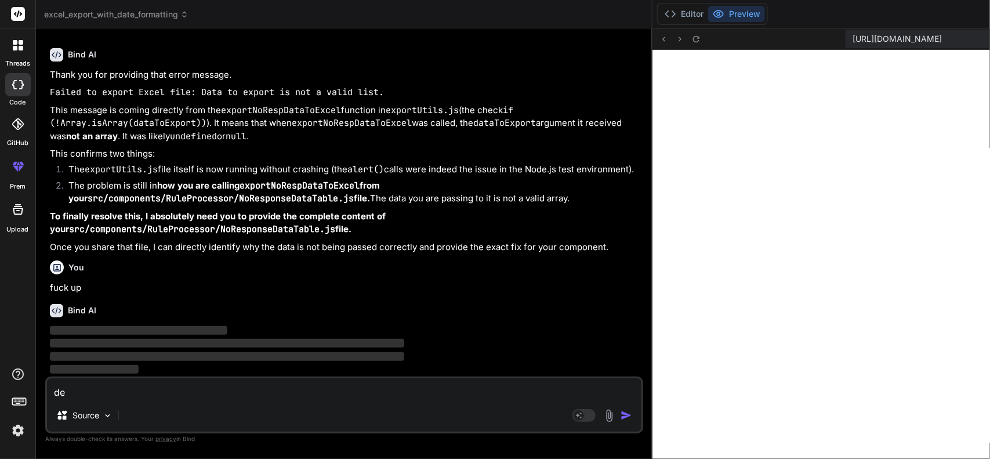
type textarea "del"
type textarea "x"
type textarea "delt"
type textarea "x"
type textarea "delte"
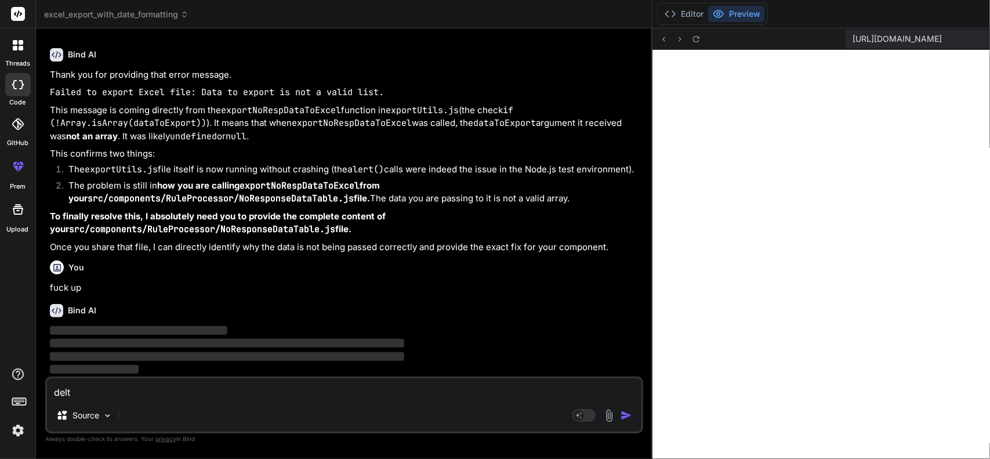
type textarea "x"
type textarea "delte"
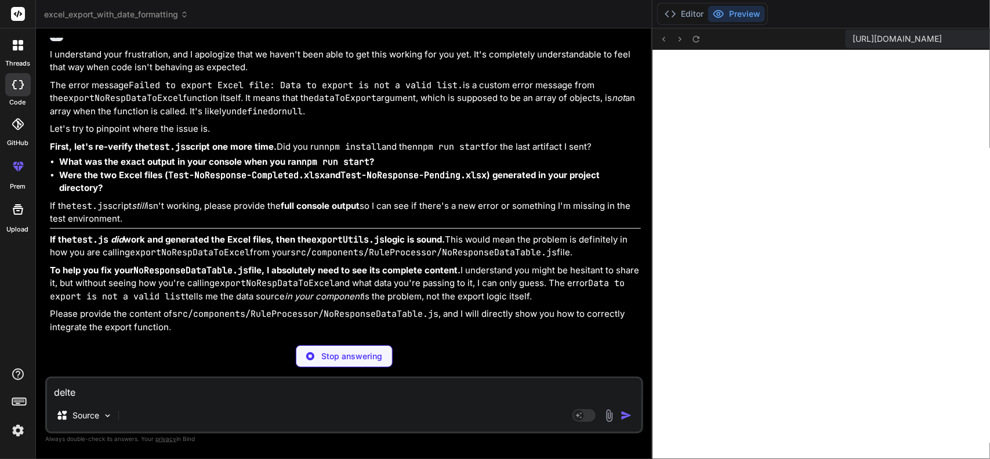
type textarea "x"
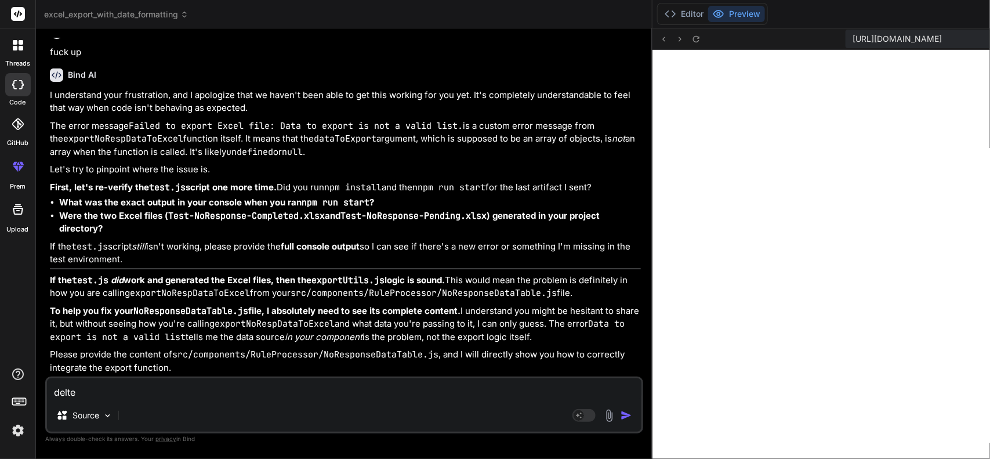
type textarea "delte"
click at [15, 48] on icon at bounding box center [15, 48] width 5 height 5
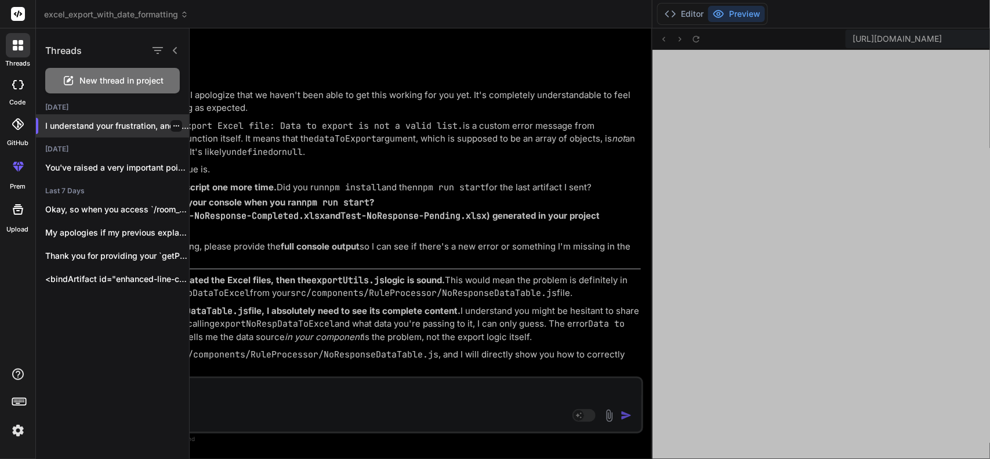
click at [173, 126] on icon "button" at bounding box center [176, 125] width 7 height 7
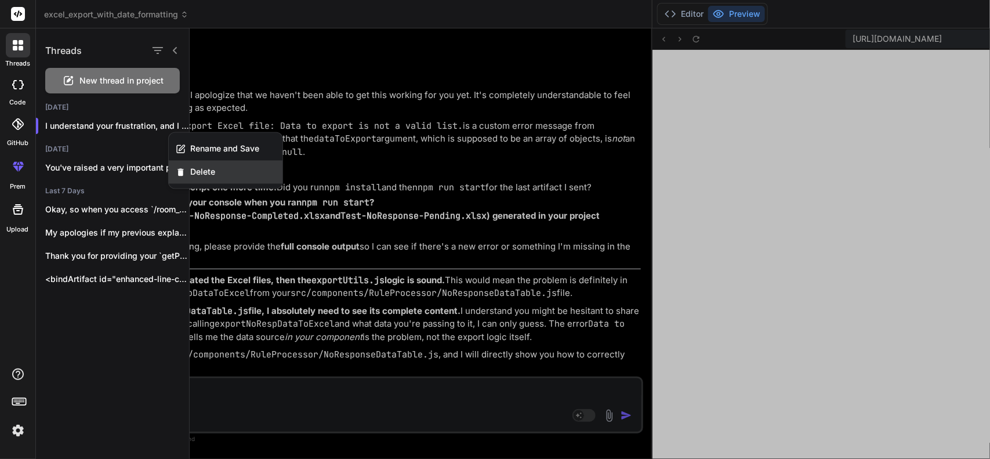
click at [197, 167] on span "Delete" at bounding box center [202, 172] width 25 height 12
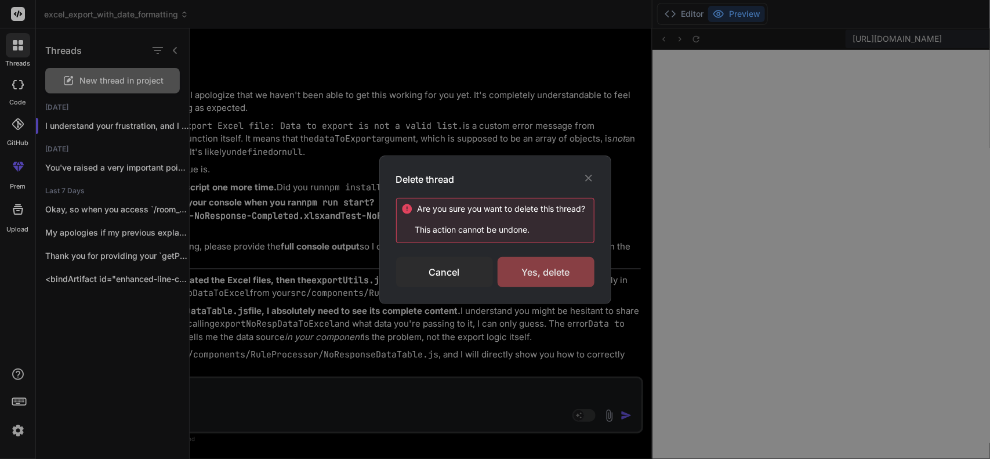
click at [522, 268] on div "Yes, delete" at bounding box center [546, 272] width 97 height 30
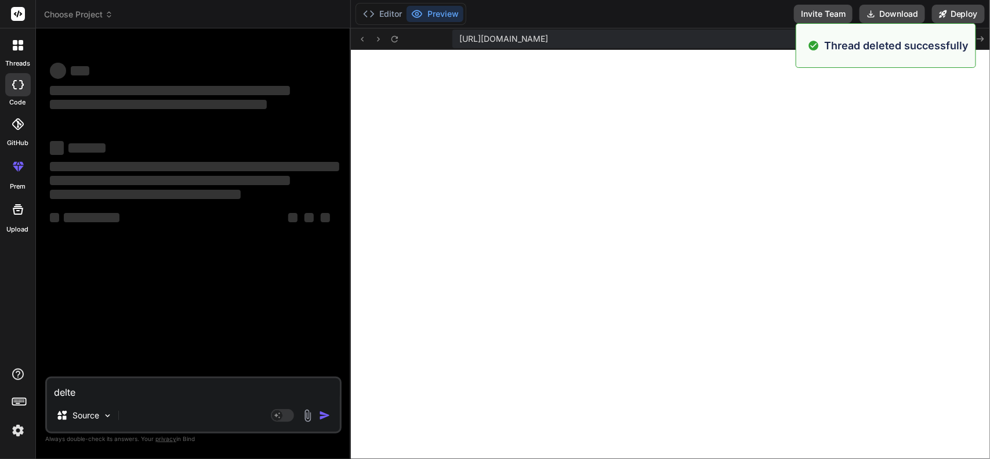
scroll to position [5188, 0]
click at [12, 56] on div at bounding box center [18, 45] width 24 height 24
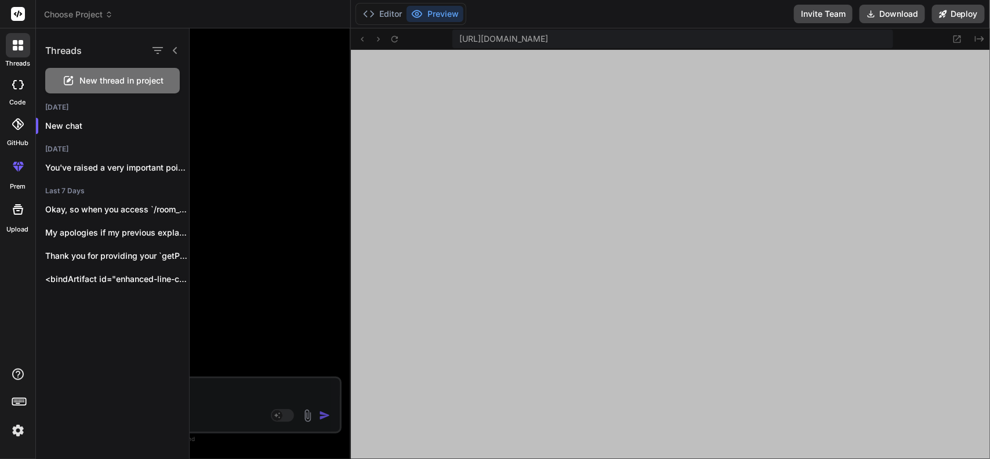
click at [238, 284] on div at bounding box center [590, 243] width 801 height 430
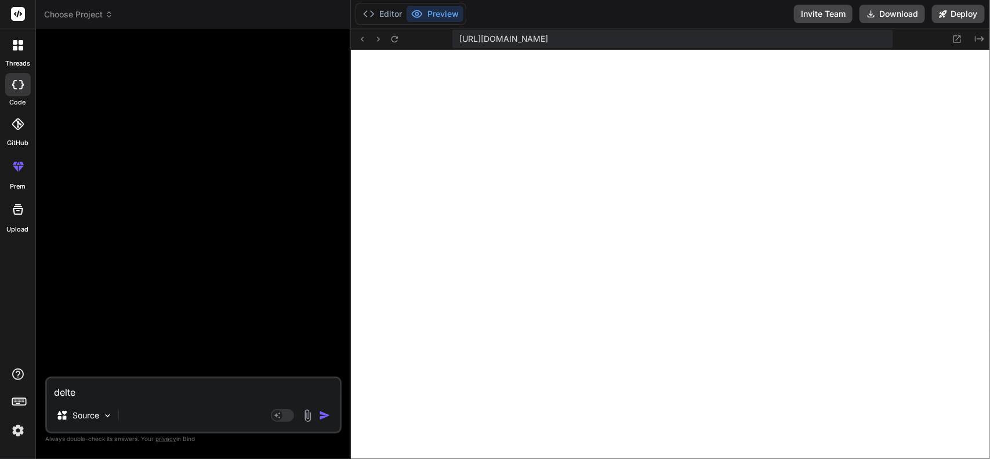
click at [183, 387] on textarea "delte" at bounding box center [193, 388] width 293 height 21
click at [176, 394] on textarea "delte" at bounding box center [193, 388] width 293 height 21
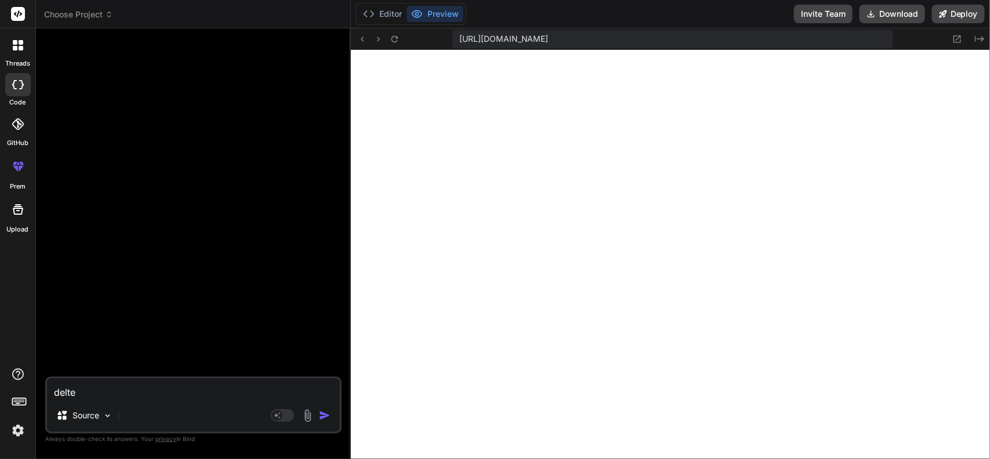
type textarea "x"
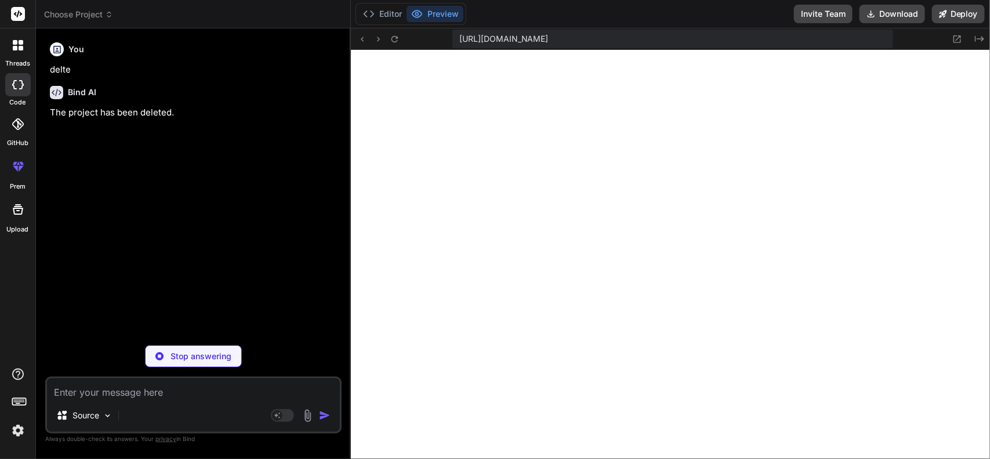
type textarea "x"
click at [394, 10] on button "Editor" at bounding box center [383, 14] width 48 height 16
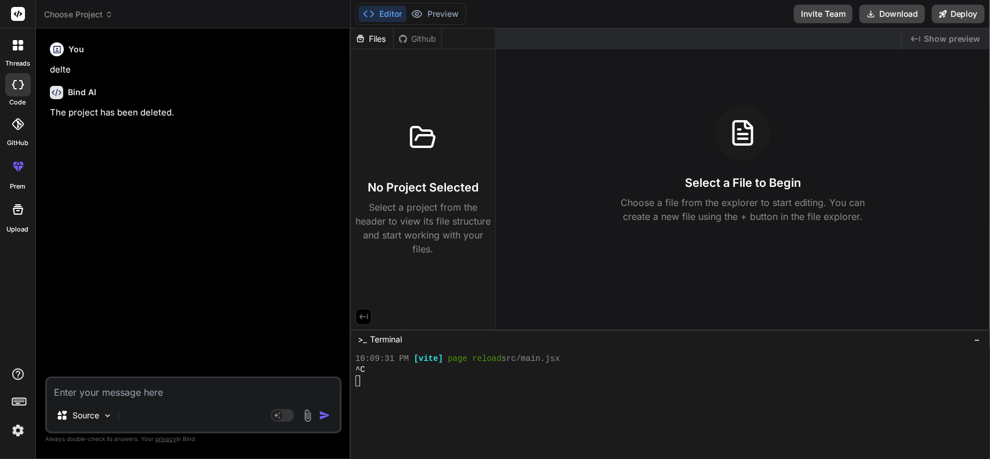
click at [389, 10] on button "Editor" at bounding box center [383, 14] width 48 height 16
click at [443, 18] on button "Preview" at bounding box center [435, 14] width 57 height 16
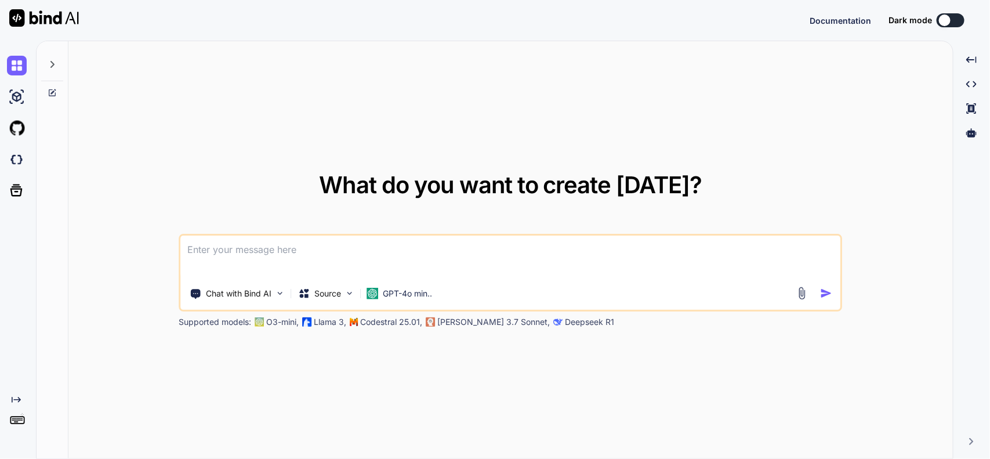
click at [220, 264] on textarea at bounding box center [511, 257] width 660 height 43
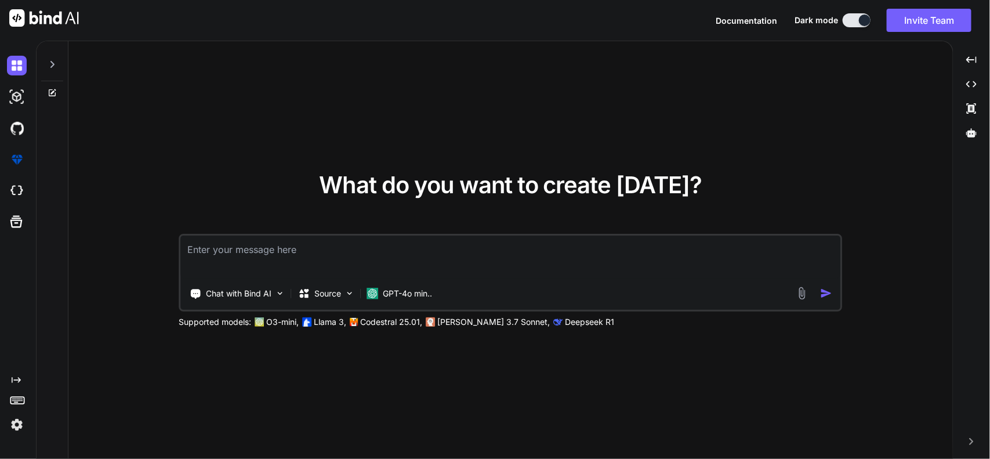
type textarea "x"
click at [431, 263] on textarea at bounding box center [511, 257] width 660 height 43
paste textarea "// function to export pending and completed list const exportNoRespPendingOrCom…"
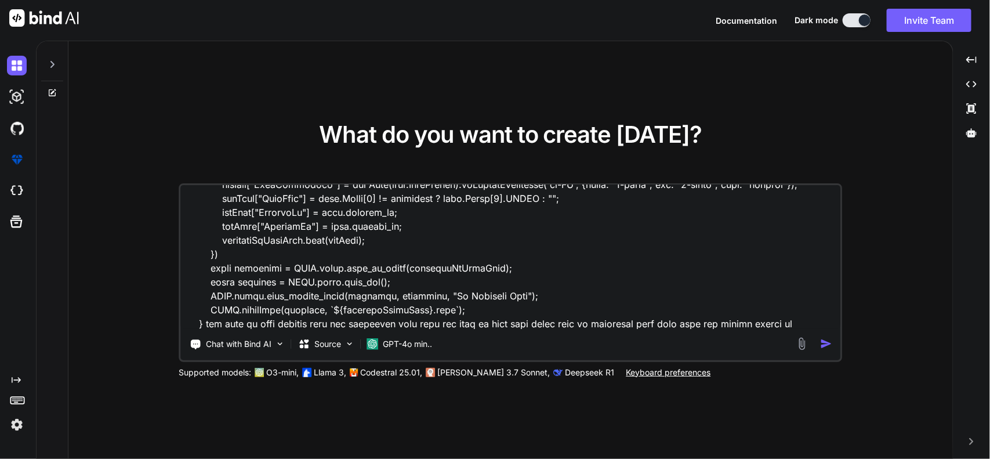
scroll to position [780, 0]
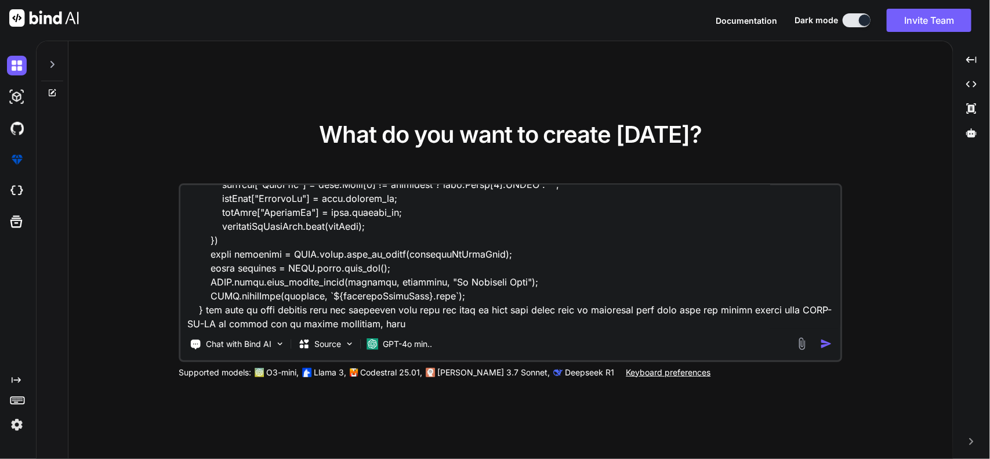
click at [559, 314] on textarea at bounding box center [511, 257] width 660 height 144
click at [267, 322] on textarea at bounding box center [511, 257] width 660 height 144
paste textarea "DateCompleted Invalid Date Invalid Date"
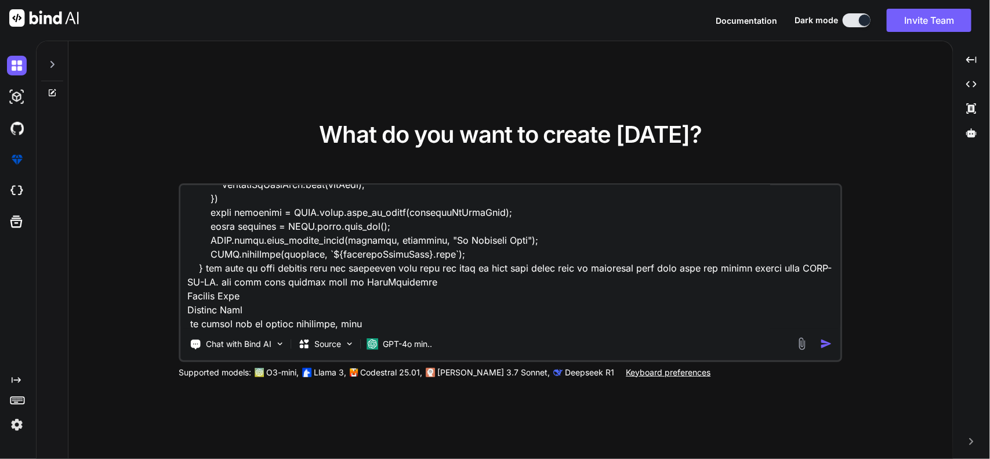
click at [400, 316] on textarea at bounding box center [511, 257] width 660 height 144
click at [254, 306] on textarea at bounding box center [511, 257] width 660 height 144
paste textarea "DueDate [DATE] [DATE] [DATE] [DATE]T07:00:00.000Z [DATE] [DATE]T07:00:00.000Z […"
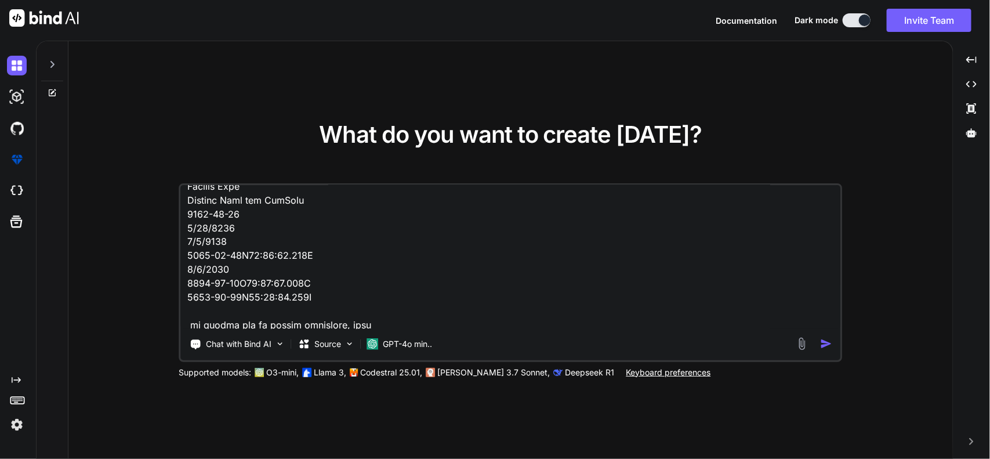
scroll to position [935, 0]
click at [443, 323] on textarea at bounding box center [511, 257] width 660 height 144
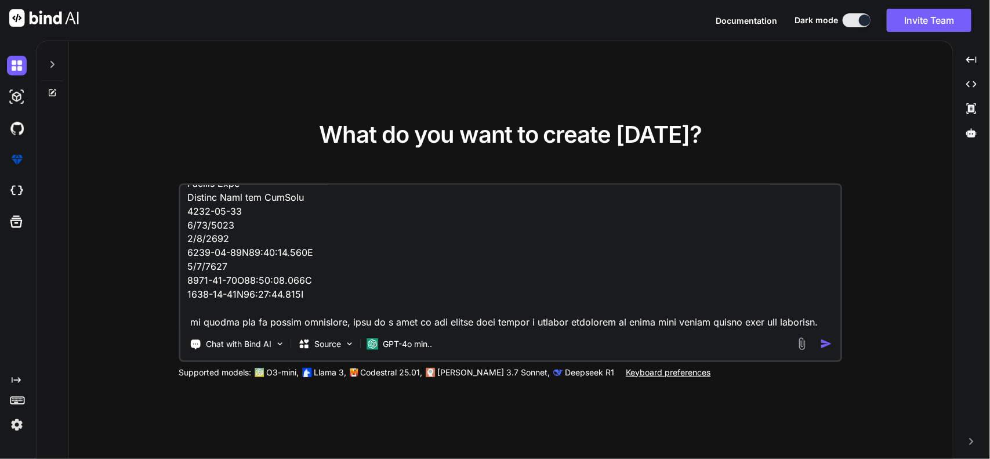
scroll to position [947, 0]
click at [805, 303] on textarea at bounding box center [511, 257] width 660 height 144
click at [500, 326] on textarea at bounding box center [511, 257] width 660 height 144
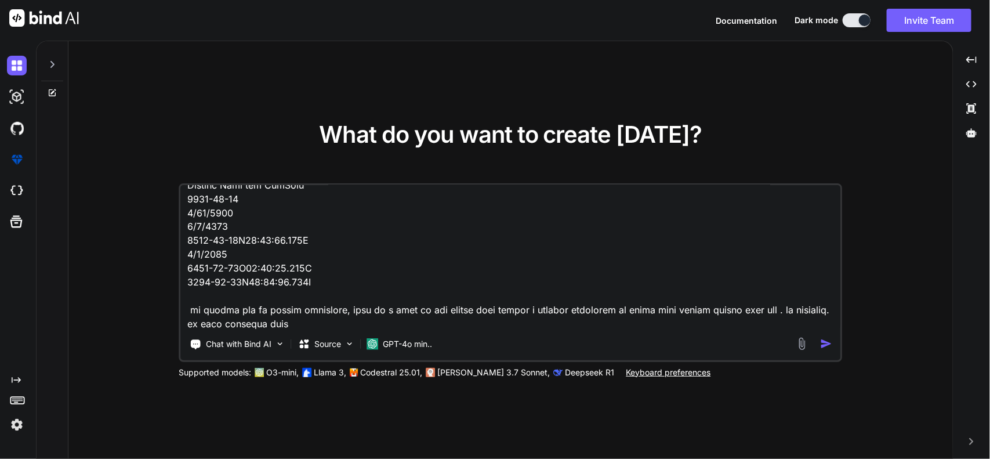
paste textarea "export const formatToMMDDYYYY = (dateString, timezone = '[GEOGRAPHIC_DATA]/[GEO…"
type textarea "// function to export pending and completed list const exportNoRespPendingOrCom…"
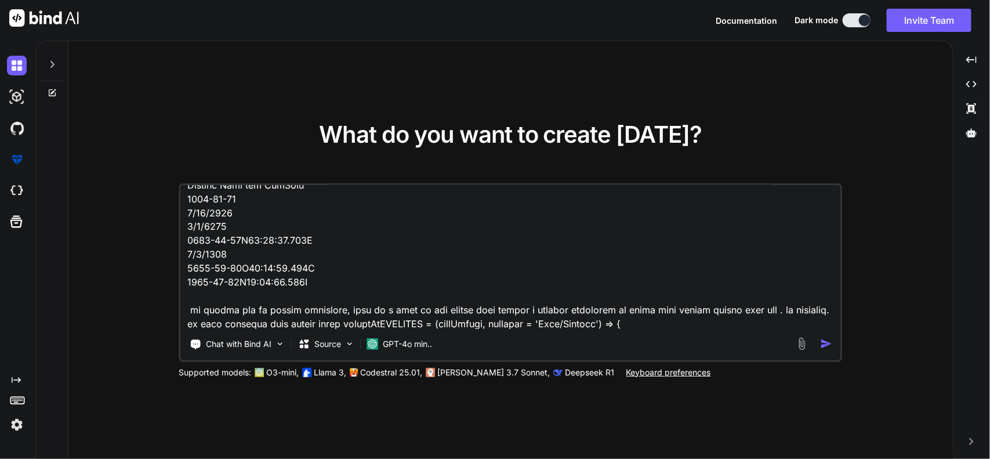
scroll to position [1281, 0]
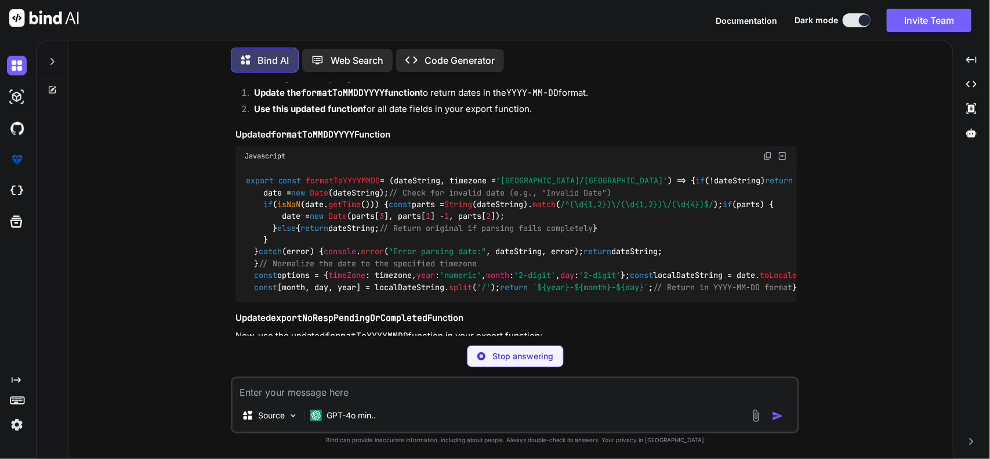
scroll to position [573, 0]
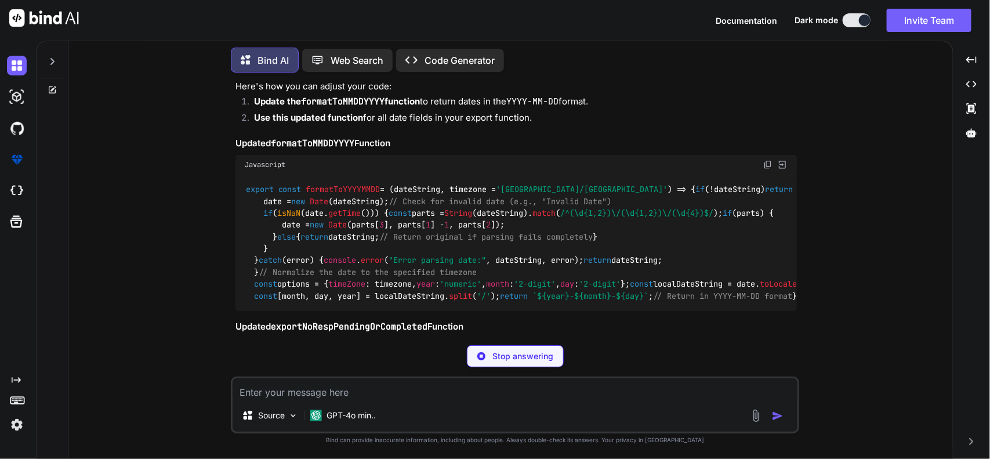
click at [767, 163] on img at bounding box center [767, 164] width 9 height 9
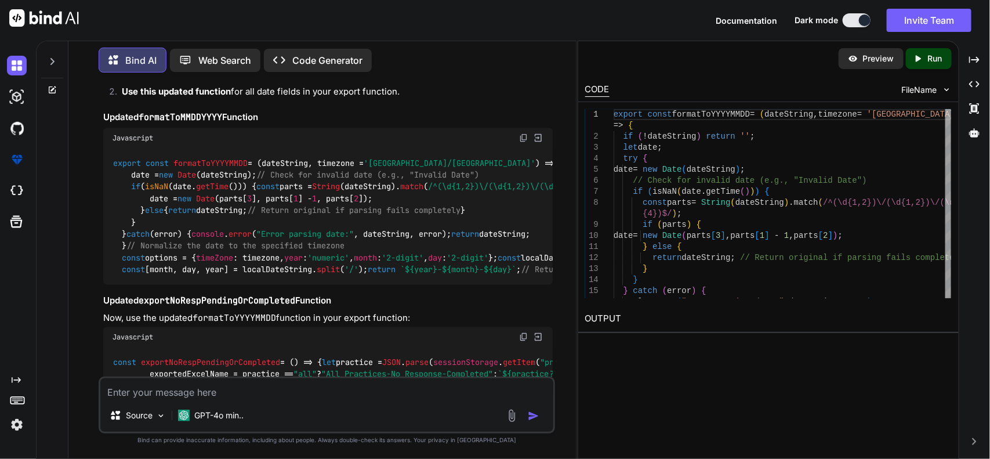
click at [518, 148] on div "Javascript" at bounding box center [328, 138] width 450 height 20
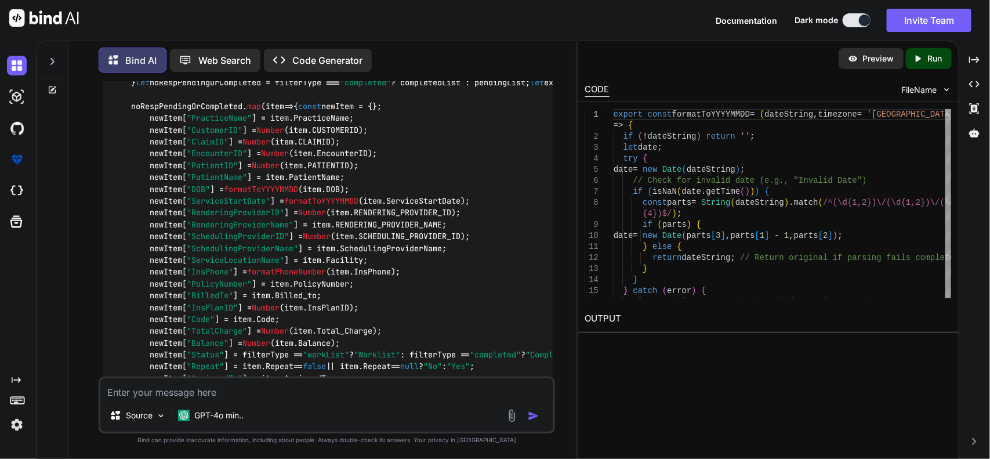
scroll to position [1080, 0]
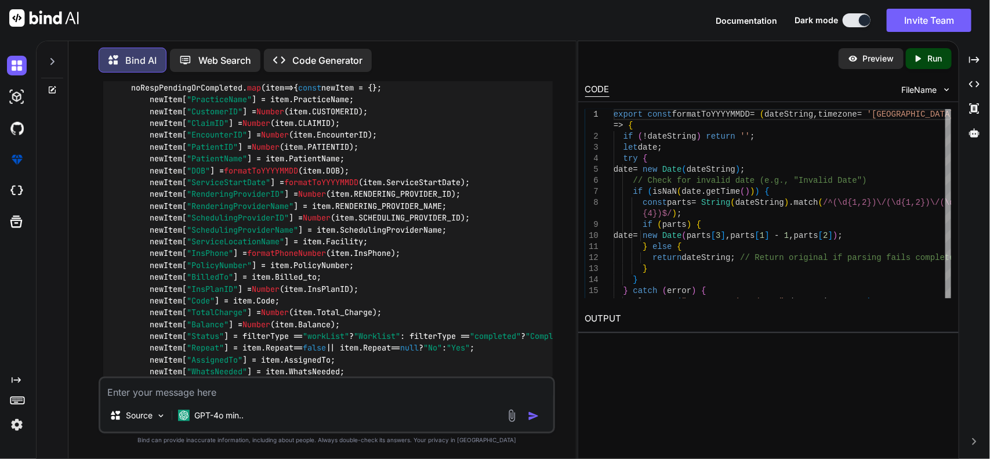
scroll to position [1045, 0]
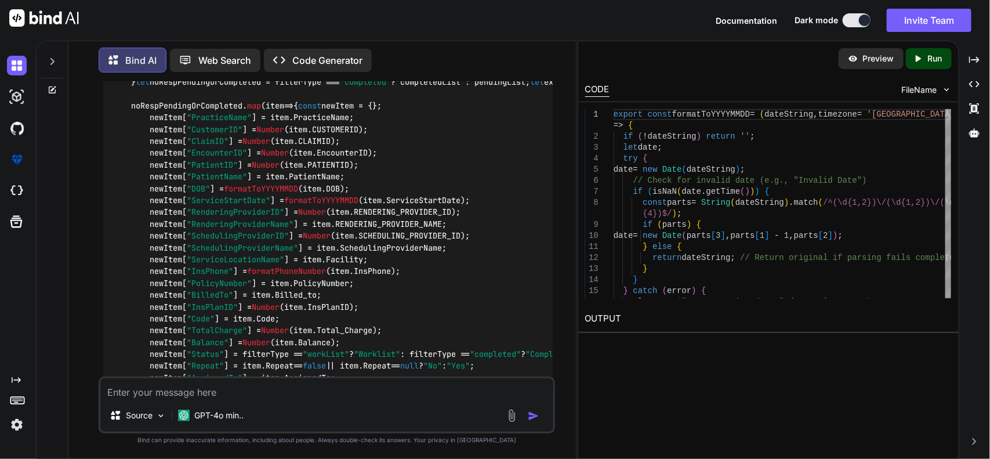
click at [274, 389] on textarea at bounding box center [327, 388] width 454 height 21
type textarea "what you did code export not working on click on button earlier working"
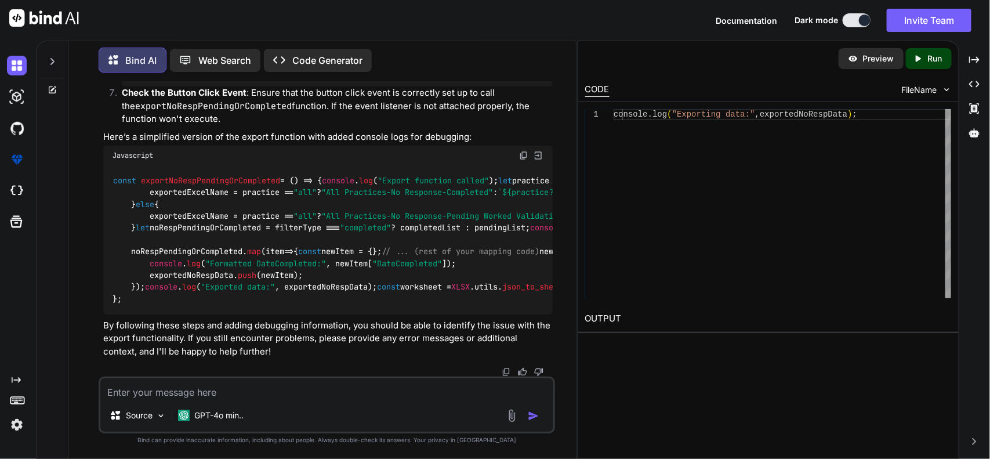
scroll to position [2255, 0]
click at [254, 186] on span "exportNoRespPendingOrCompleted" at bounding box center [210, 180] width 139 height 10
click at [277, 278] on div "const exportNoRespPendingOrCompleted = ( ) => { console . log ( "Export functio…" at bounding box center [328, 239] width 450 height 149
click at [523, 160] on img at bounding box center [523, 155] width 9 height 9
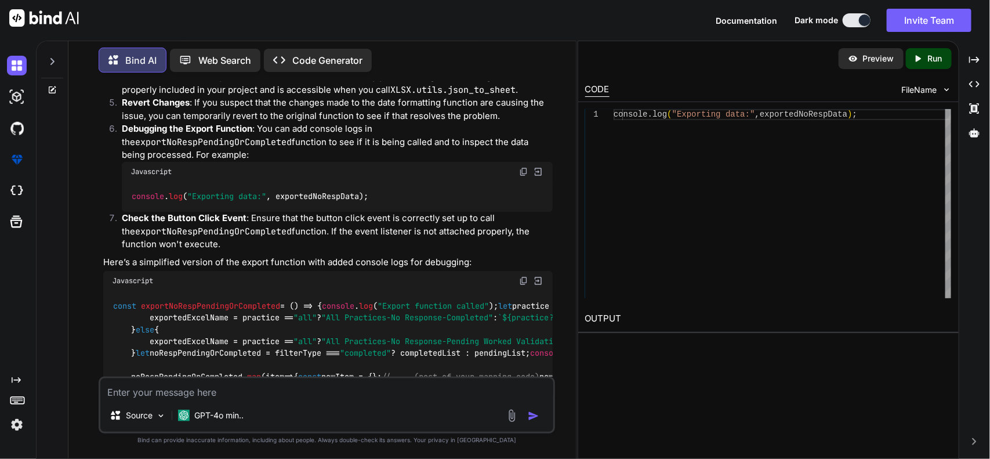
scroll to position [1696, 0]
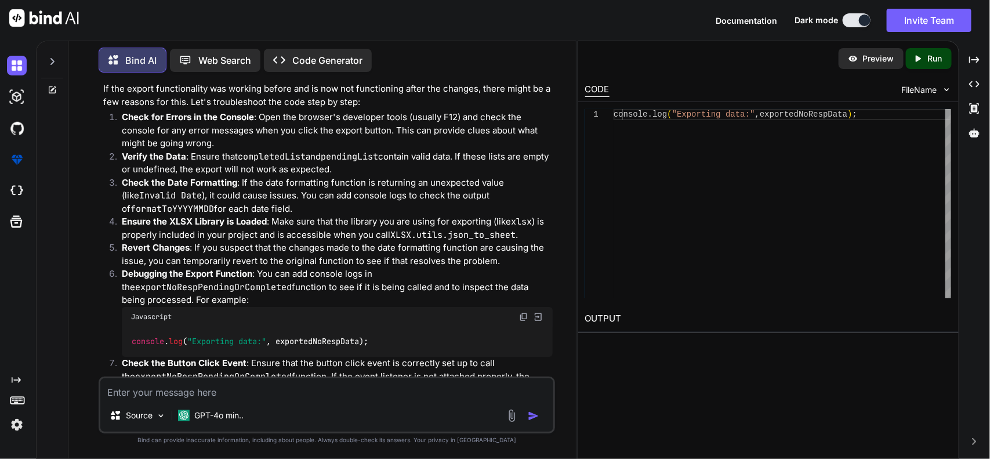
drag, startPoint x: 279, startPoint y: 373, endPoint x: 283, endPoint y: 389, distance: 16.6
click at [283, 386] on div "You Bind AI To ensure that all date fields in your exported data are formatted …" at bounding box center [327, 270] width 457 height 377
click at [283, 389] on textarea at bounding box center [327, 388] width 454 height 21
type textarea "give me final code. just do date thing only keep my code as it is"
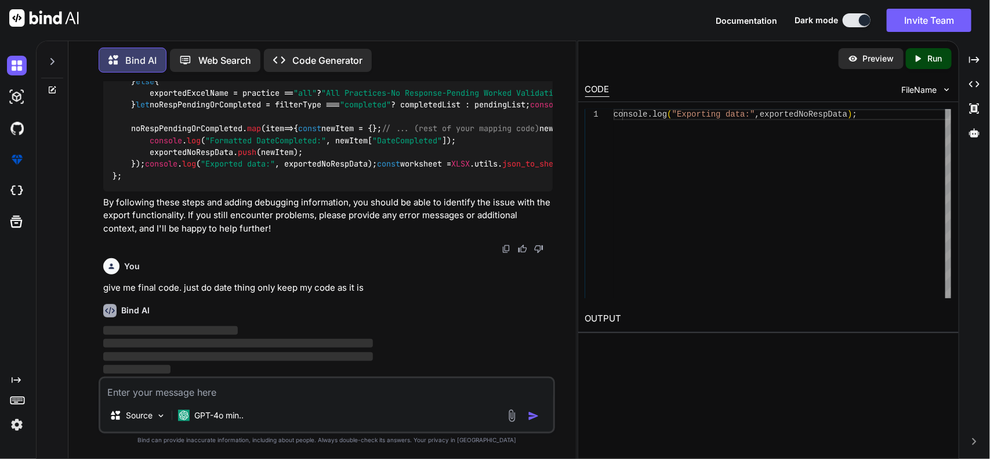
scroll to position [2326, 0]
click at [519, 37] on img at bounding box center [523, 32] width 9 height 9
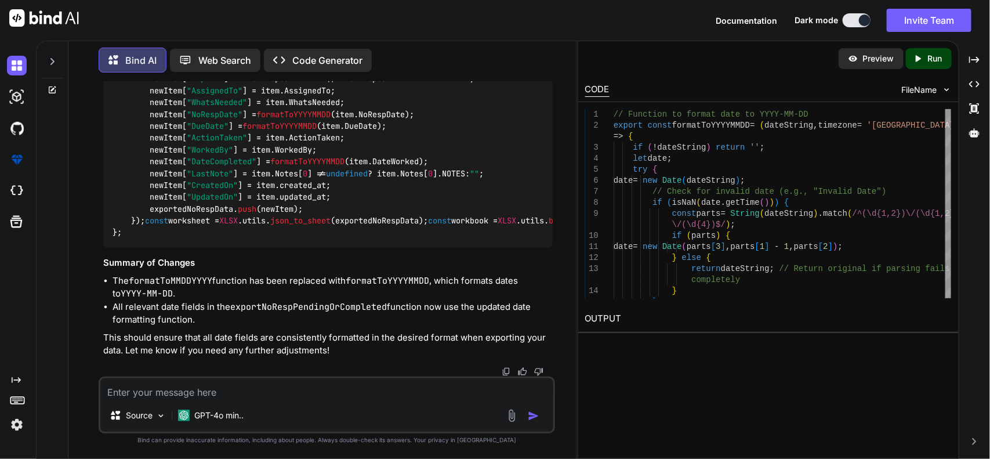
scroll to position [3850, 0]
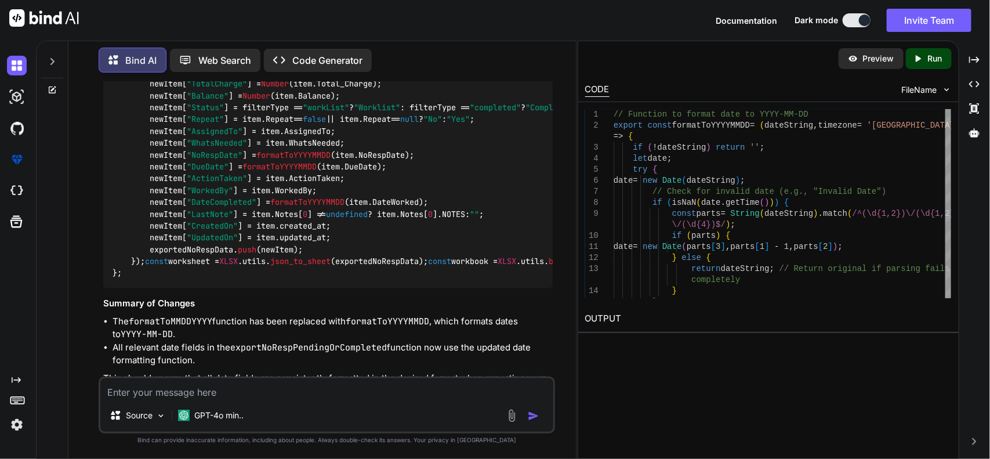
scroll to position [2835, 0]
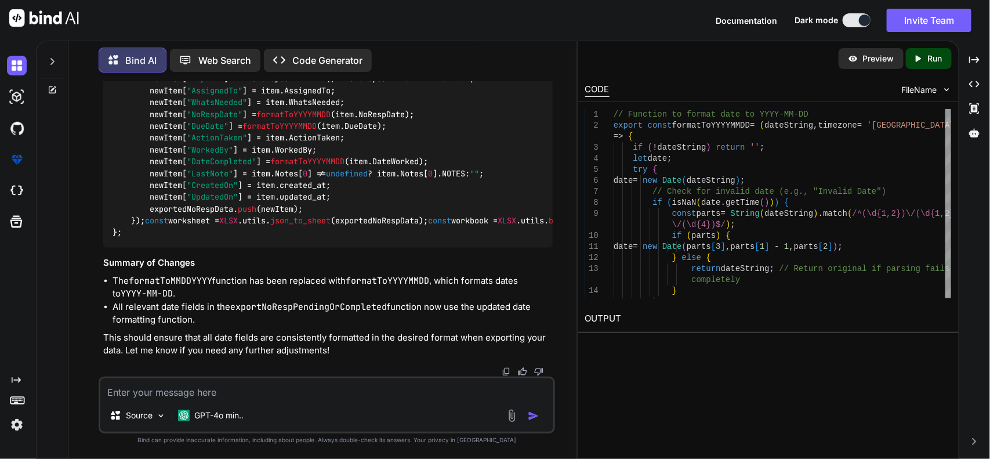
scroll to position [3415, 0]
click at [338, 397] on textarea at bounding box center [327, 388] width 454 height 21
click at [344, 393] on textarea "fine now. can you help me to set my column cell of" at bounding box center [327, 388] width 454 height 21
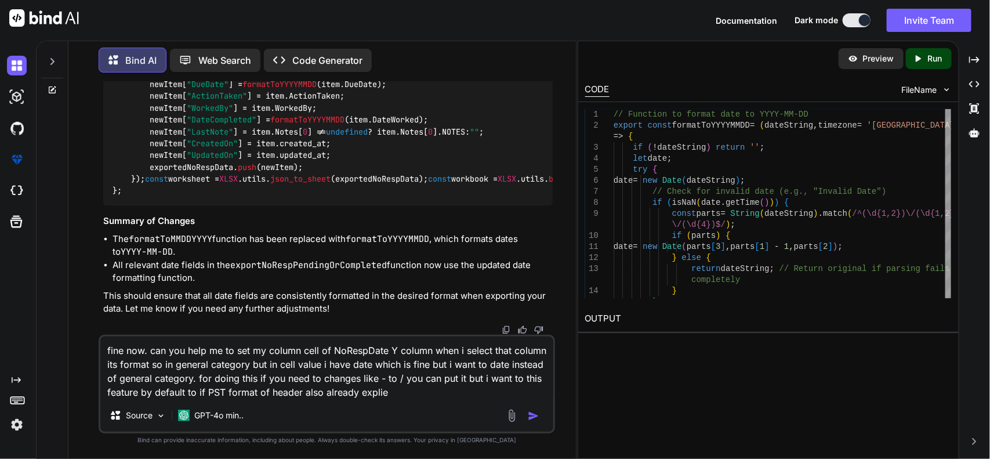
type textarea "fine now. can you help me to set my column cell of NoRespDate Y column when i s…"
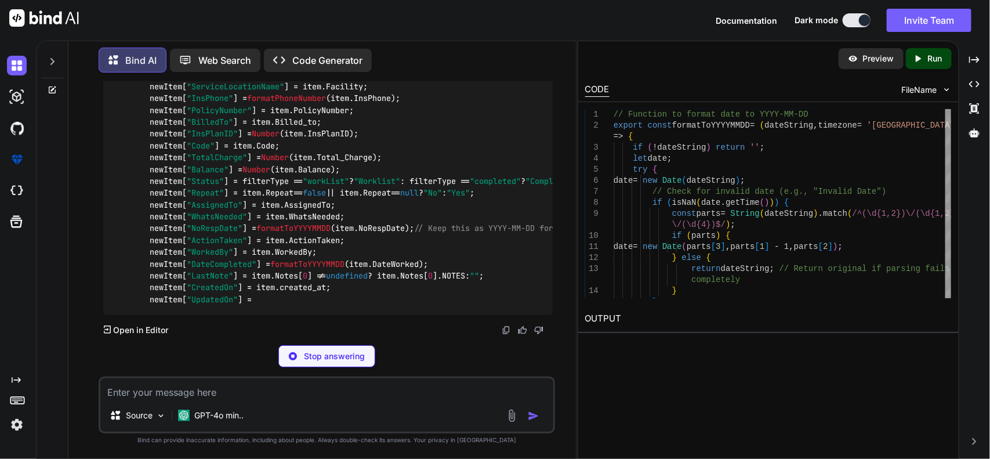
scroll to position [4773, 0]
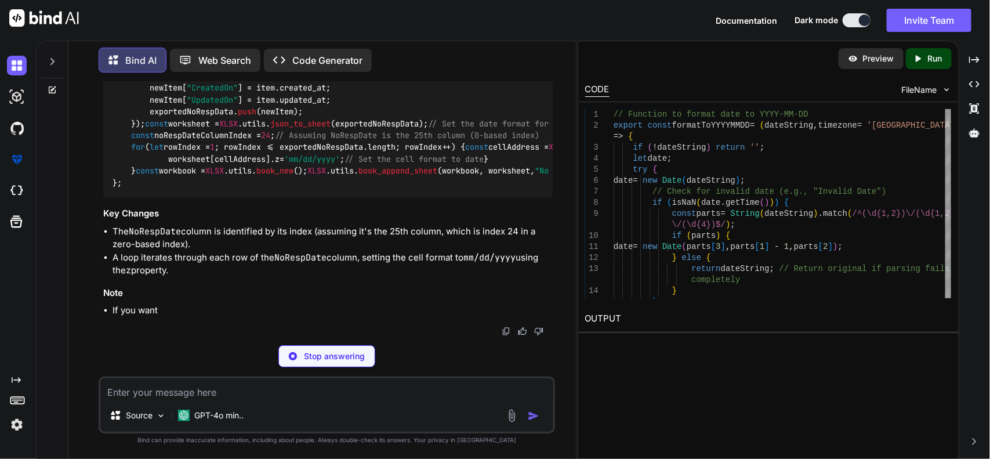
drag, startPoint x: 444, startPoint y: 219, endPoint x: 533, endPoint y: 220, distance: 88.2
click at [533, 34] on span "// Keep this as YYYY-MM-DD for data" at bounding box center [495, 29] width 162 height 10
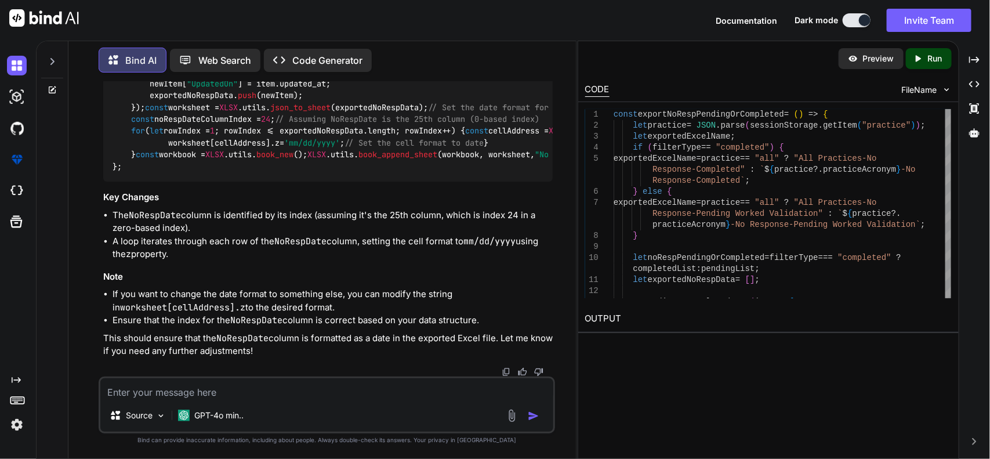
scroll to position [4338, 0]
drag, startPoint x: 288, startPoint y: 386, endPoint x: 295, endPoint y: 386, distance: 7.0
click at [288, 386] on textarea at bounding box center [327, 388] width 454 height 21
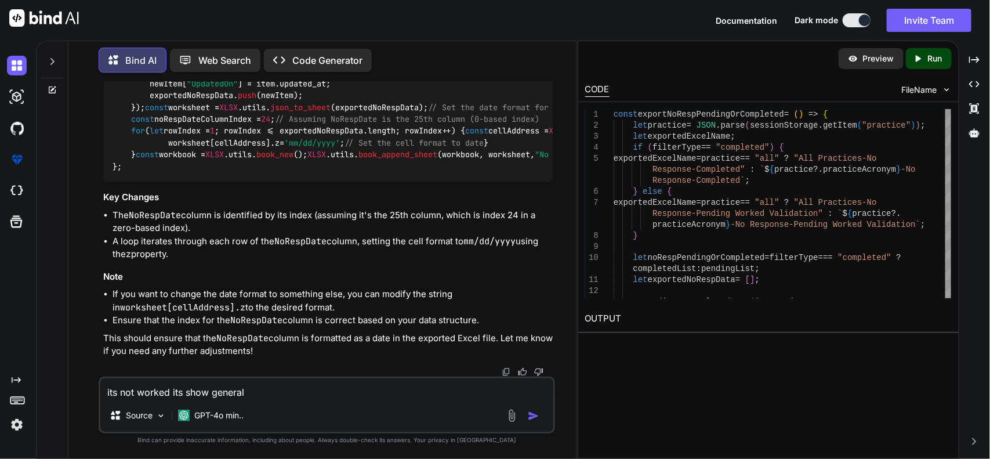
click at [334, 390] on textarea "its not worked its show general" at bounding box center [327, 388] width 454 height 21
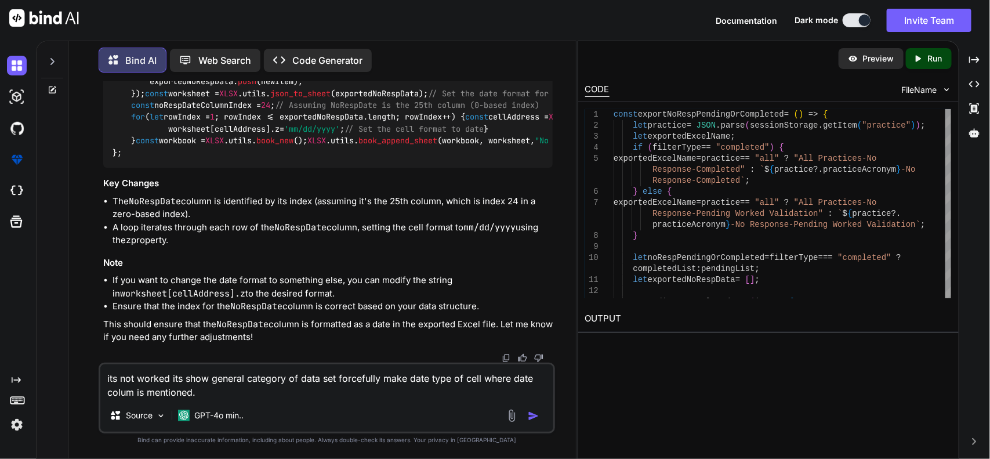
type textarea "its not worked its show general category of data set forcefully make date type …"
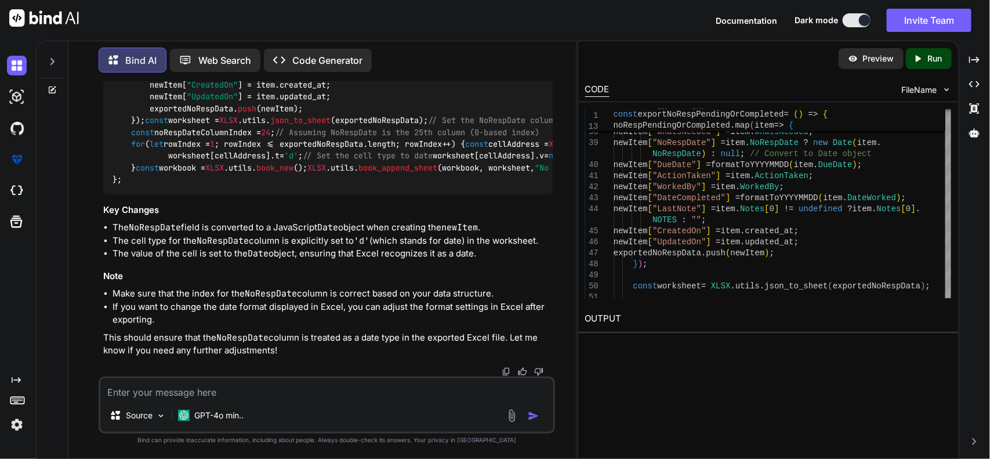
scroll to position [5557, 0]
click at [279, 393] on textarea at bounding box center [327, 388] width 454 height 21
click at [331, 381] on textarea at bounding box center [327, 388] width 454 height 21
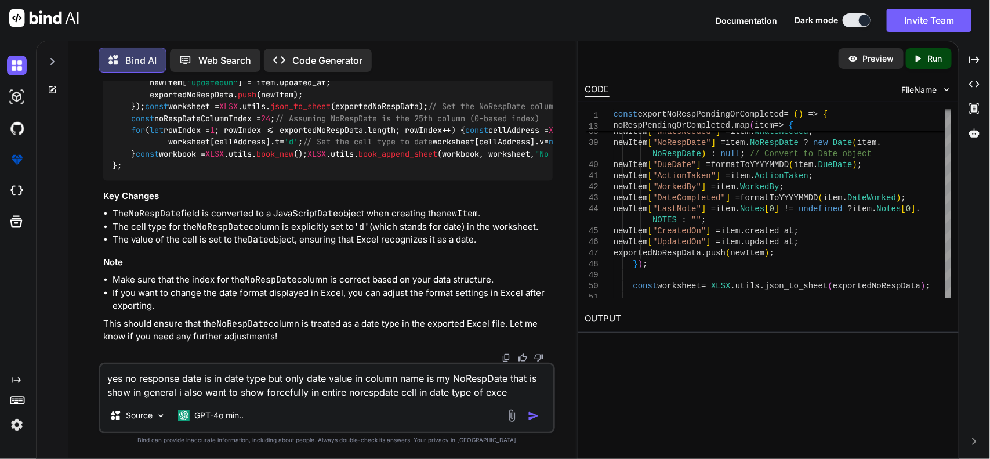
type textarea "yes no response date is in date type but only date value in column name is my N…"
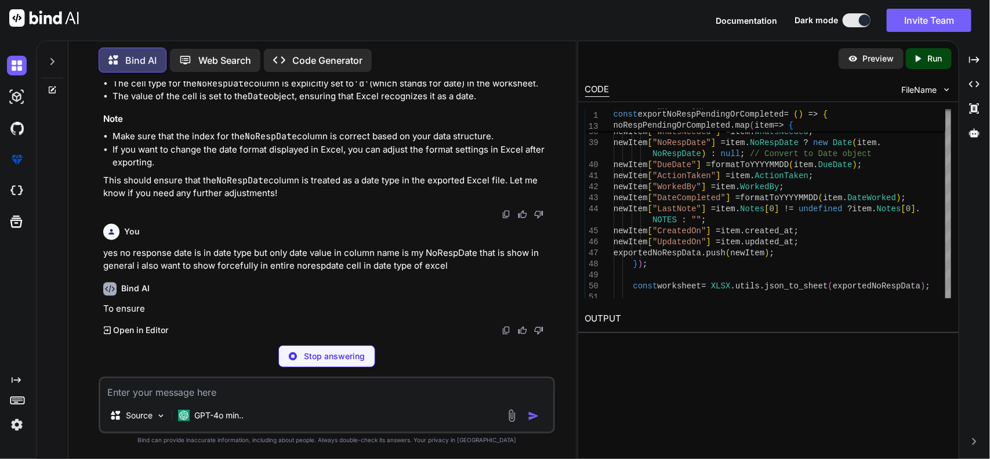
scroll to position [6434, 0]
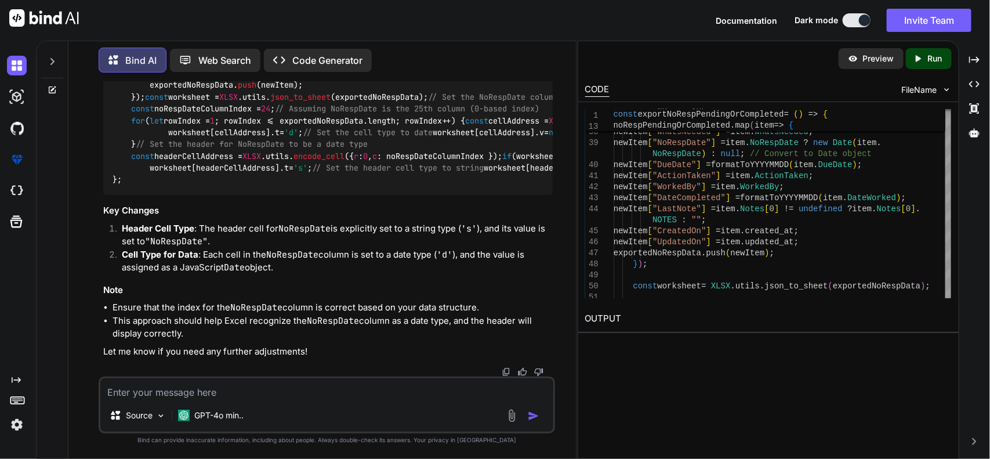
drag, startPoint x: 100, startPoint y: 254, endPoint x: 502, endPoint y: 294, distance: 404.0
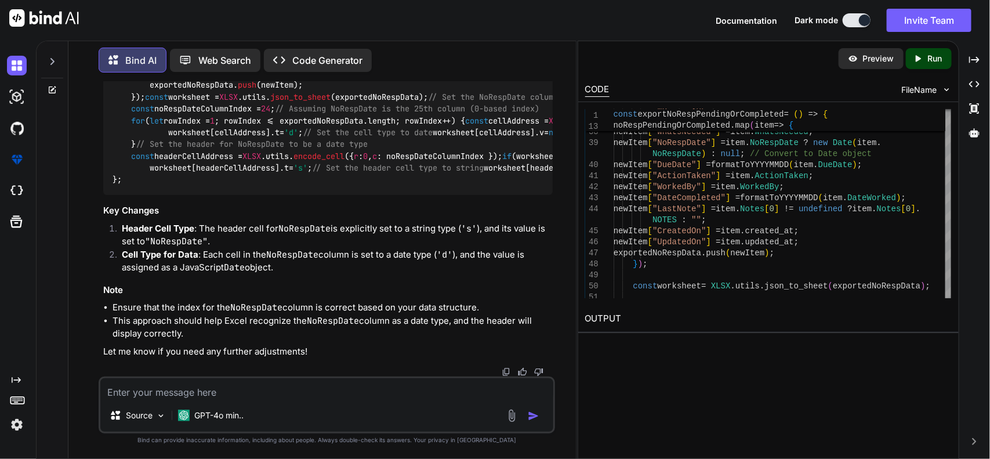
click at [502, 294] on div "You Bind AI To ensure that all date fields in your exported data are formatted …" at bounding box center [328, 229] width 455 height 295
copy div "To ensure that the entire NoRespDate column in your exported Excel file is form…"
click at [972, 55] on icon "Created with Pixso." at bounding box center [974, 60] width 10 height 10
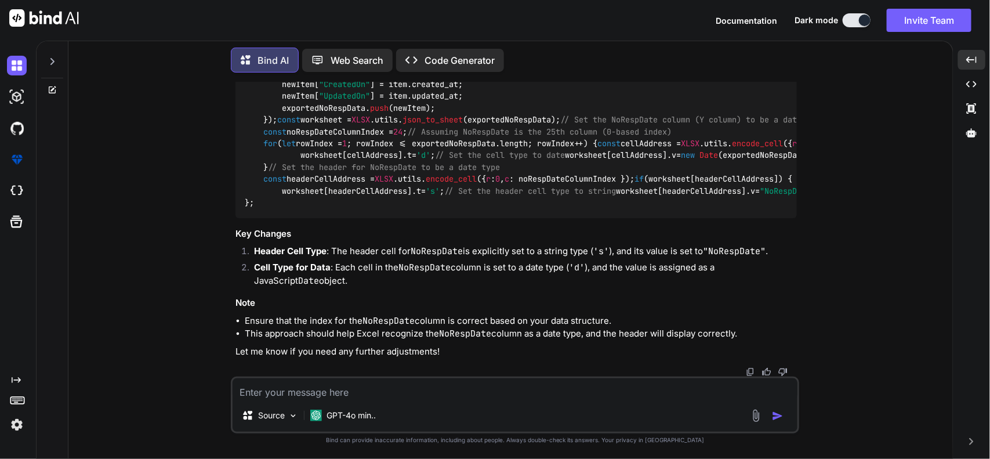
scroll to position [6918, 0]
click at [447, 401] on div "Source GPT-4o min.." at bounding box center [515, 405] width 569 height 57
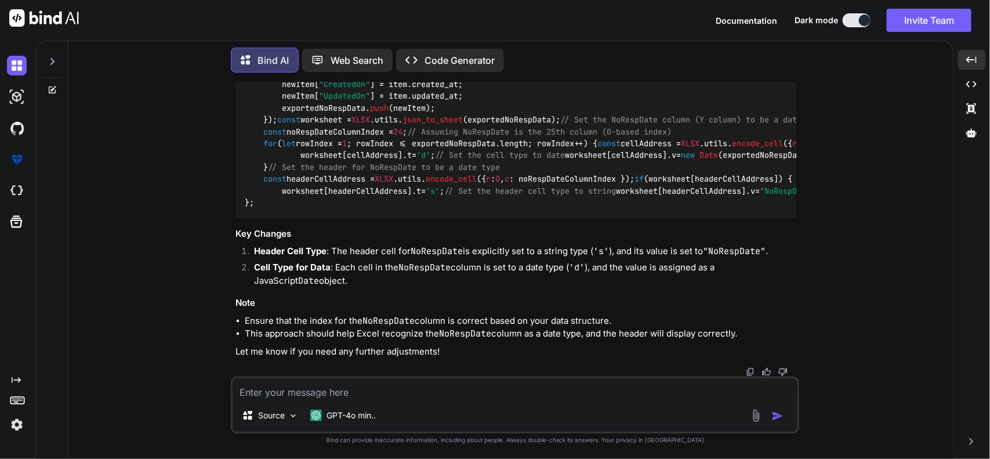
click at [450, 385] on textarea at bounding box center [515, 388] width 565 height 21
click at [349, 389] on textarea "no still y" at bounding box center [515, 388] width 565 height 21
drag, startPoint x: 269, startPoint y: 384, endPoint x: 309, endPoint y: 385, distance: 40.0
click at [309, 385] on textarea "no still y" at bounding box center [515, 388] width 565 height 21
paste textarea "NoRespDate column in your exported Excel file is formatted as a date type"
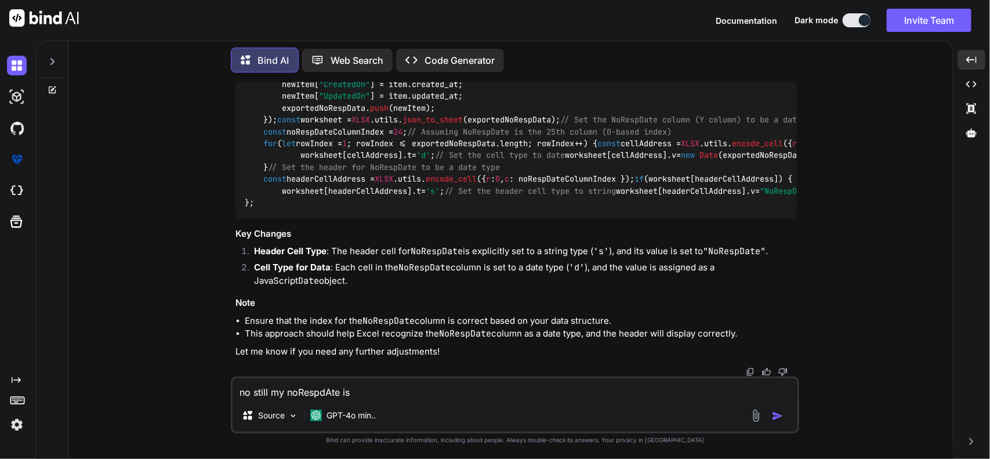
paste textarea "NoRespDate column in your exported Excel file is formatted as a date type"
click at [689, 396] on textarea "no still my noRespdAte is NoRespDate column in your exported Excel file is form…" at bounding box center [515, 388] width 565 height 21
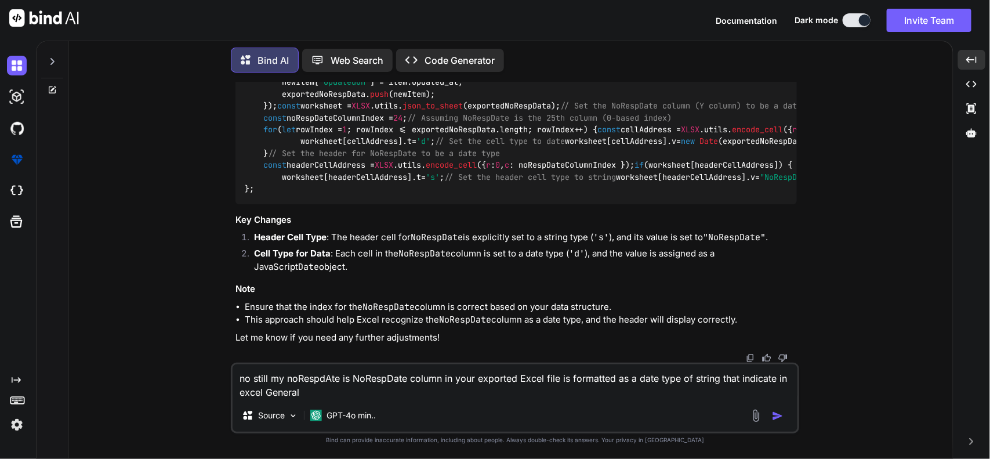
click at [424, 397] on textarea "no still my noRespdAte is NoRespDate column in your exported Excel file is form…" at bounding box center [515, 381] width 565 height 35
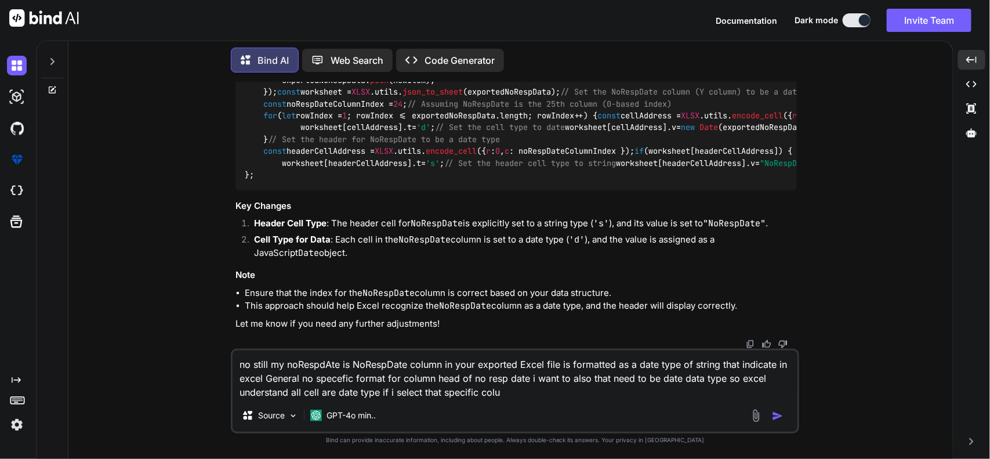
type textarea "no still my noRespdAte is NoRespDate column in your exported Excel file is form…"
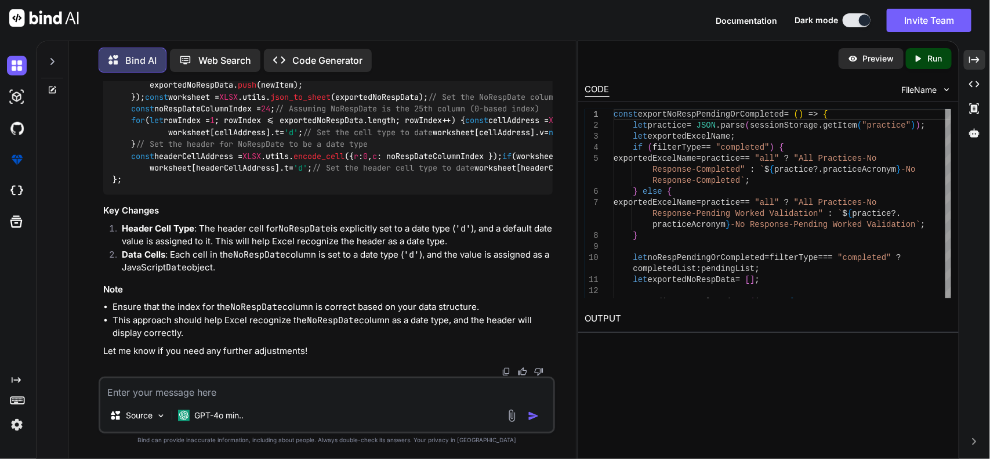
scroll to position [7842, 0]
click at [976, 57] on icon "Created with Pixso." at bounding box center [974, 60] width 10 height 10
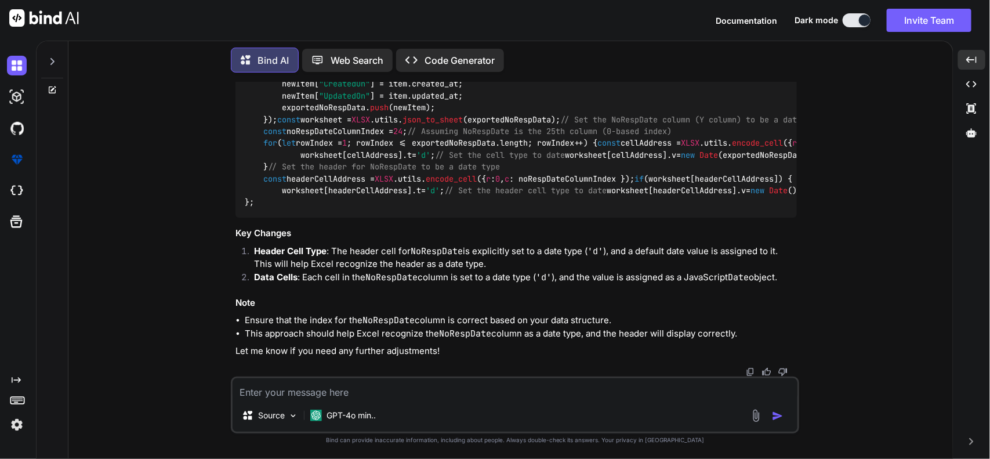
click at [523, 393] on textarea at bounding box center [515, 388] width 565 height 21
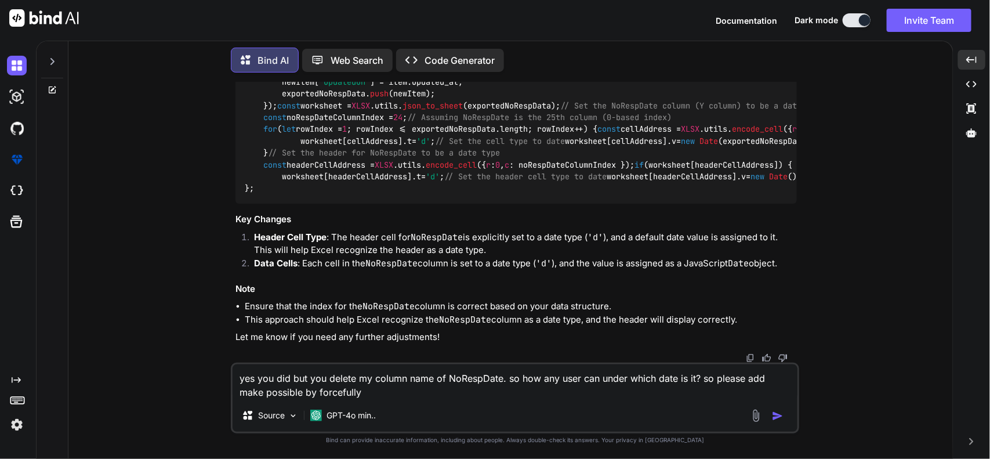
type textarea "yes you did but you delete my column name of NoRespDate. so how any user can un…"
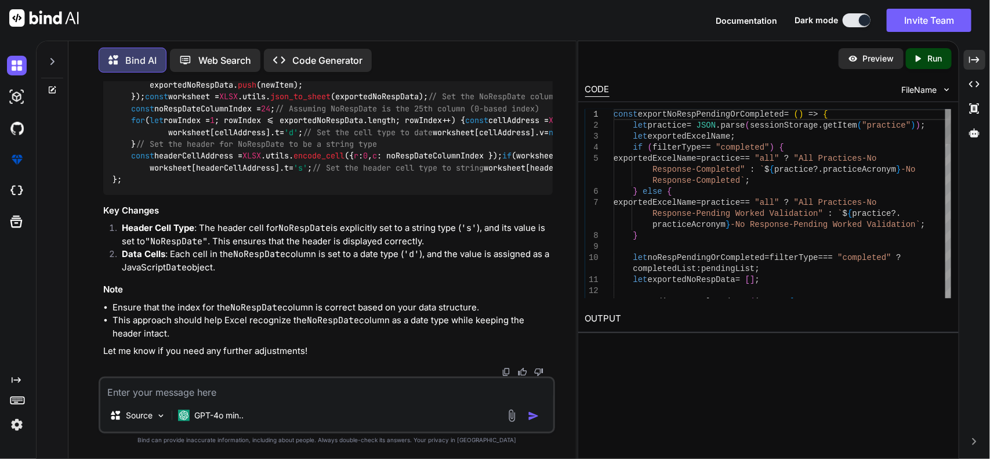
scroll to position [9223, 0]
click at [968, 57] on div "Created with Pixso." at bounding box center [974, 60] width 21 height 20
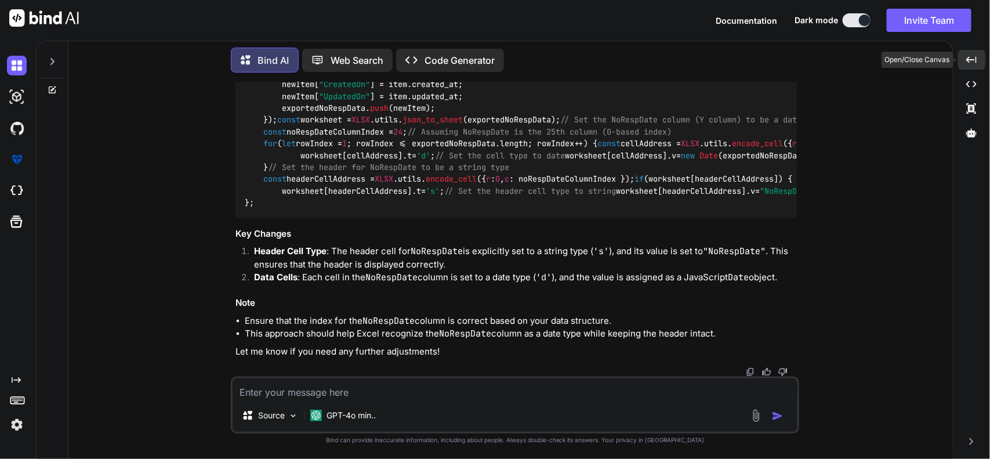
scroll to position [9445, 0]
click at [760, 196] on span ""NoRespDate"" at bounding box center [788, 191] width 56 height 10
click at [440, 196] on span "'s'" at bounding box center [433, 191] width 14 height 10
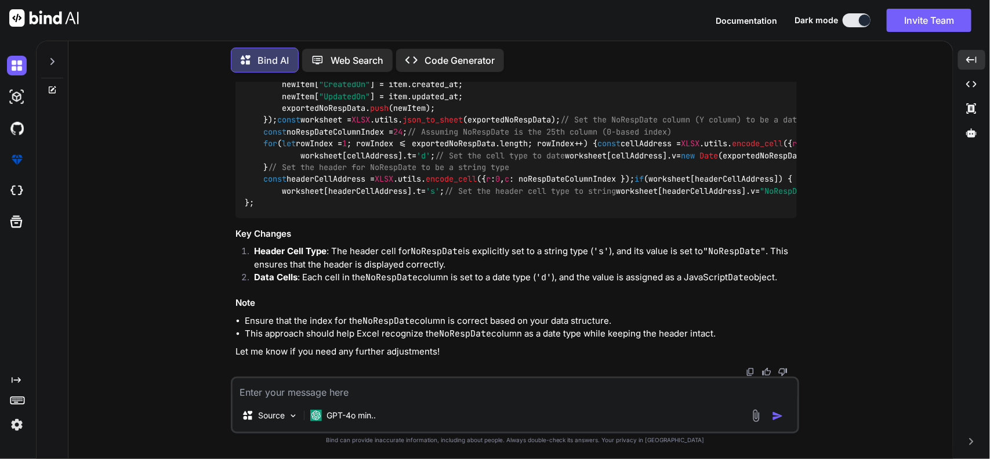
scroll to position [9372, 0]
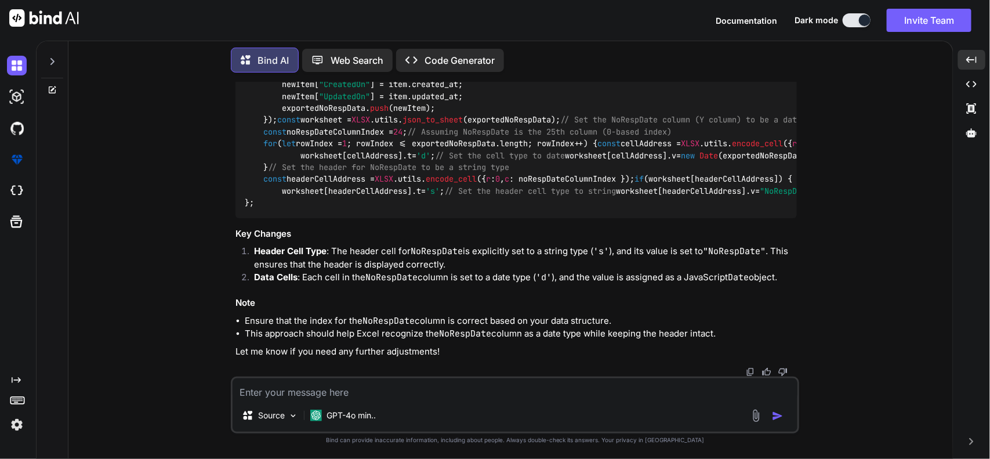
click at [440, 196] on span "'s'" at bounding box center [433, 191] width 14 height 10
click at [206, 219] on div "You Bind AI To ensure that all date fields in your exported data are formatted …" at bounding box center [515, 270] width 875 height 377
click at [506, 386] on textarea at bounding box center [515, 388] width 565 height 21
click at [372, 392] on textarea "if" at bounding box center [515, 388] width 565 height 21
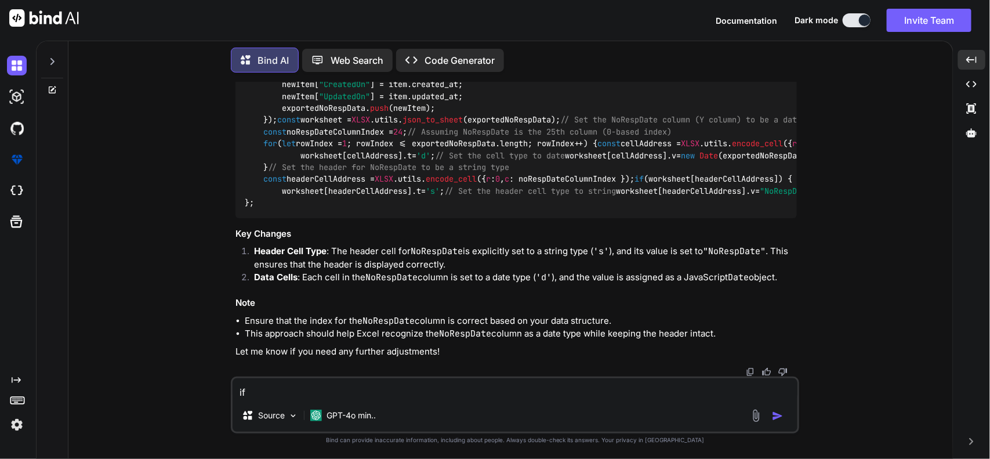
type textarea "i"
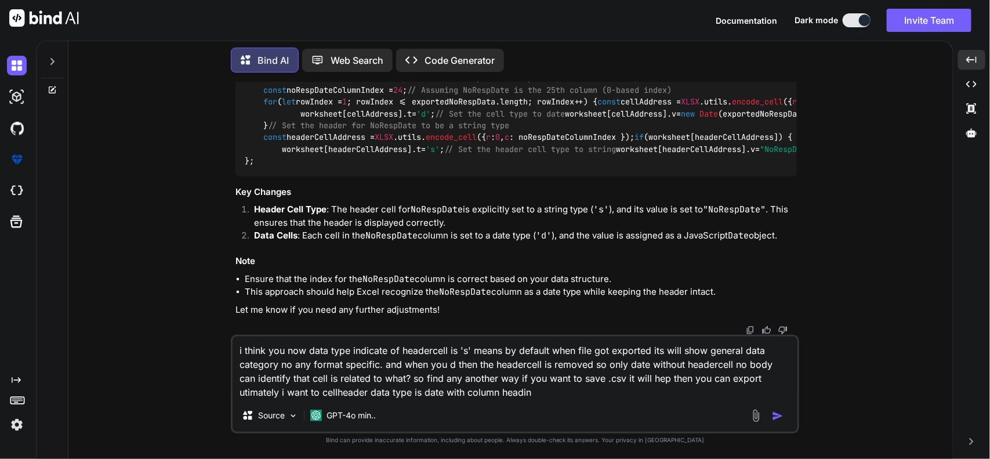
type textarea "i think you now data type indicate of headercell is 's' means by default when f…"
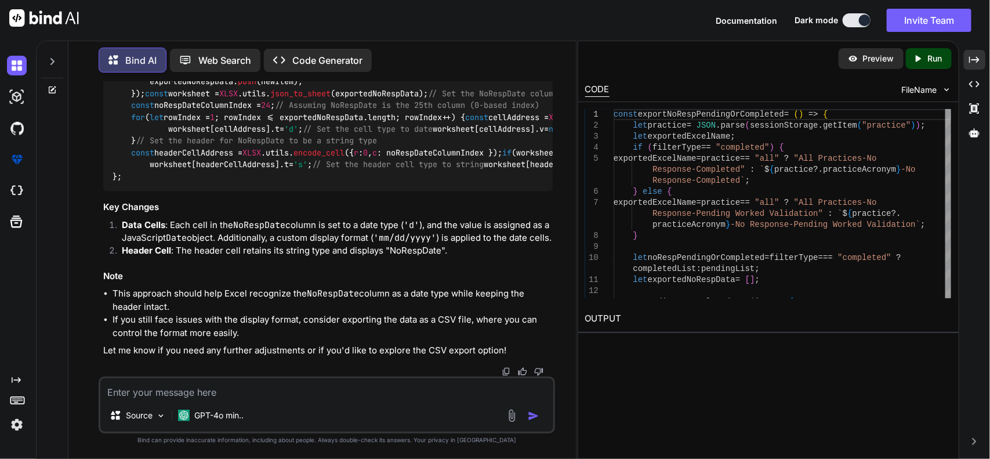
scroll to position [10565, 0]
click at [313, 404] on div "Source GPT-4o min.." at bounding box center [327, 418] width 454 height 28
click at [309, 396] on textarea at bounding box center [327, 388] width 454 height 21
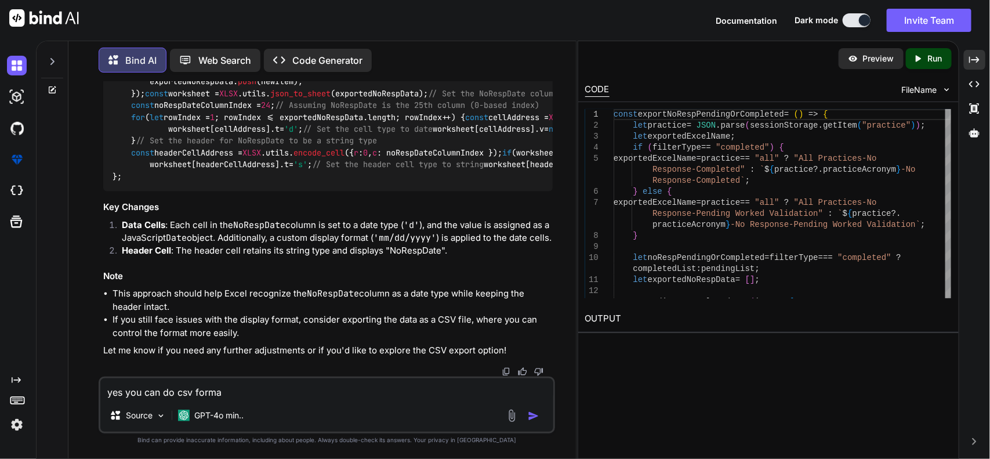
type textarea "yes you can do csv format"
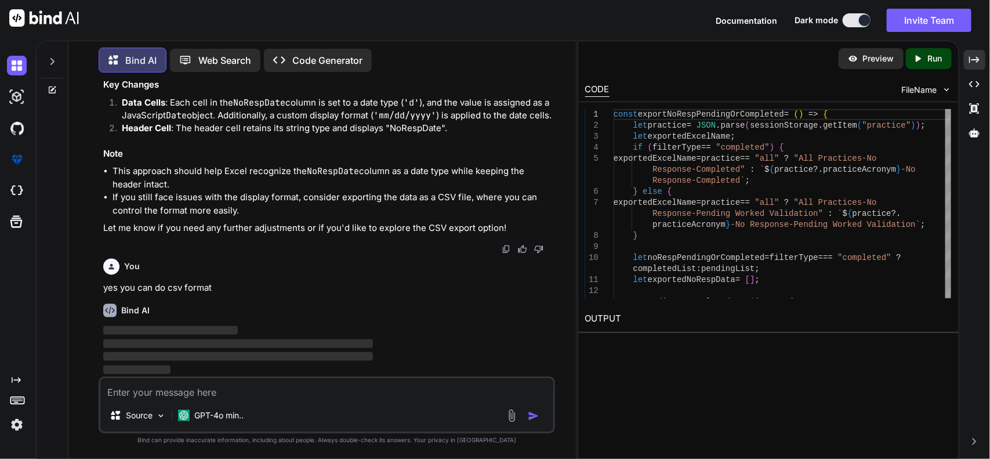
scroll to position [10540, 0]
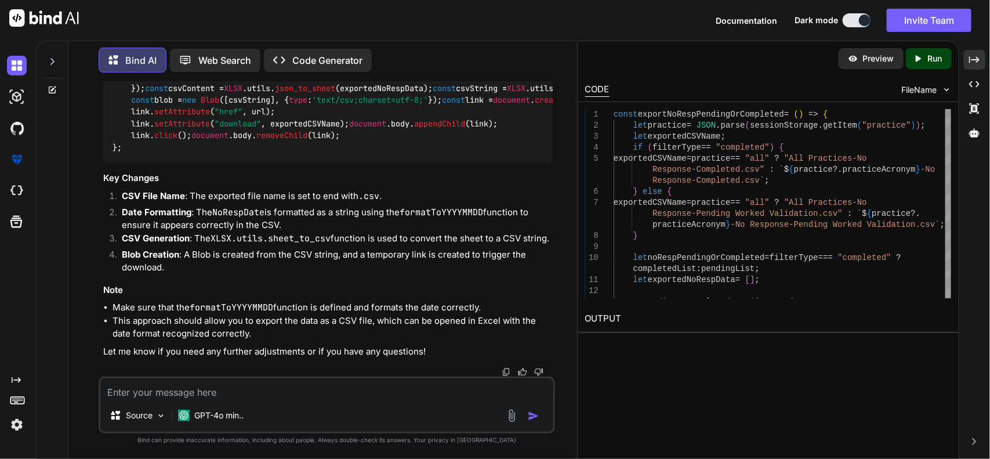
scroll to position [11483, 0]
drag, startPoint x: 120, startPoint y: 198, endPoint x: 458, endPoint y: 196, distance: 338.2
copy li "Header Cell : The header cell retains its string type and displays "NoRespDate"."
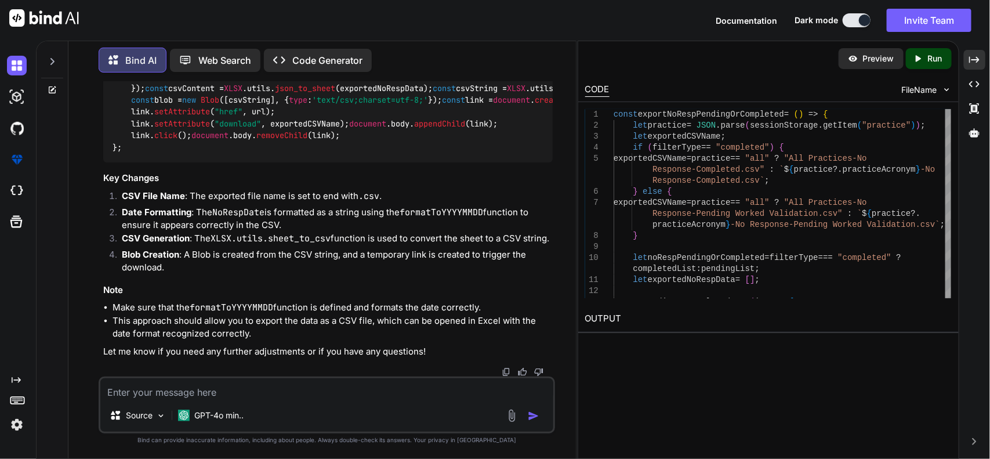
click at [234, 397] on textarea at bounding box center [327, 388] width 454 height 21
click at [306, 394] on textarea at bounding box center [327, 388] width 454 height 21
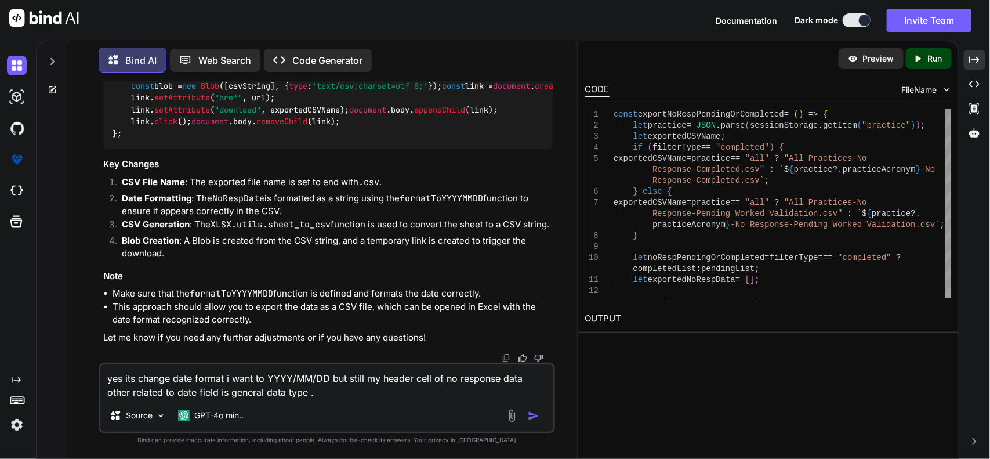
click at [332, 390] on textarea "yes its change date format i want to YYYY/MM/DD but still my header cell of no …" at bounding box center [327, 381] width 454 height 35
click at [406, 395] on textarea "yes its change date format i want to YYYY/MM/DD but still my header cell of no …" at bounding box center [327, 381] width 454 height 35
click at [374, 392] on textarea "yes its change date format i want to YYYY/MM/DD but still my header cell of no …" at bounding box center [327, 381] width 454 height 35
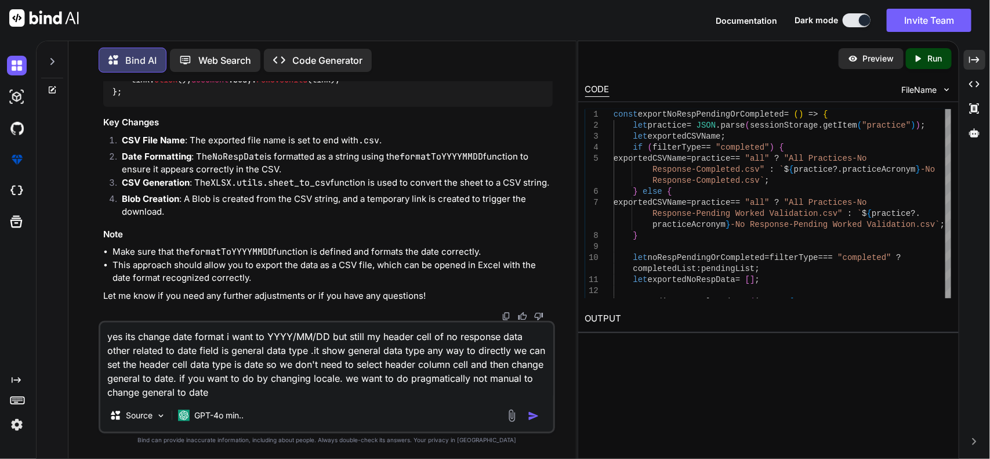
type textarea "yes its change date format i want to YYYY/MM/DD but still my header cell of no …"
click at [533, 414] on img "button" at bounding box center [534, 416] width 12 height 12
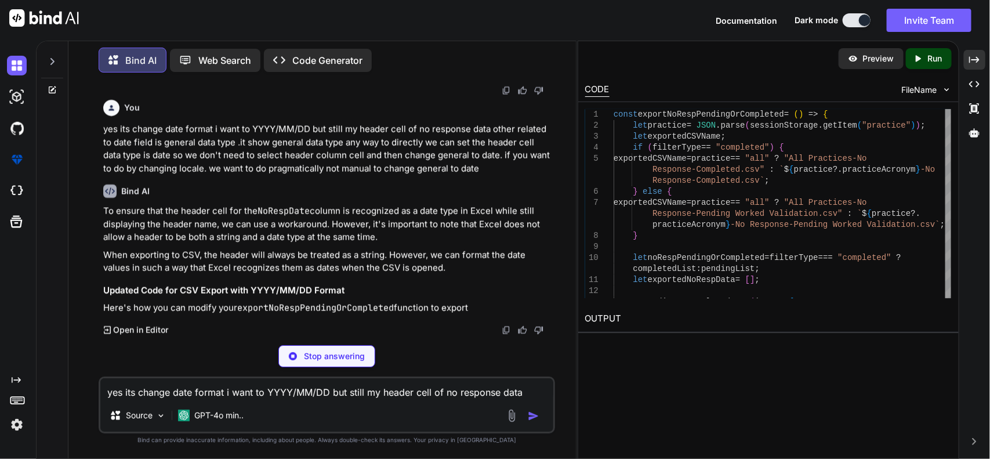
scroll to position [12865, 0]
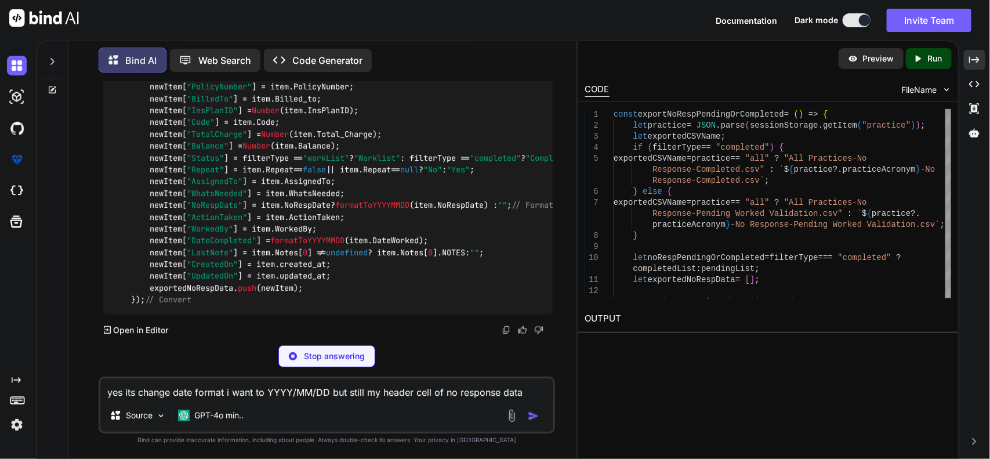
click at [234, 392] on textarea "yes its change date format i want to YYYY/MM/DD but still my header cell of no …" at bounding box center [327, 388] width 454 height 21
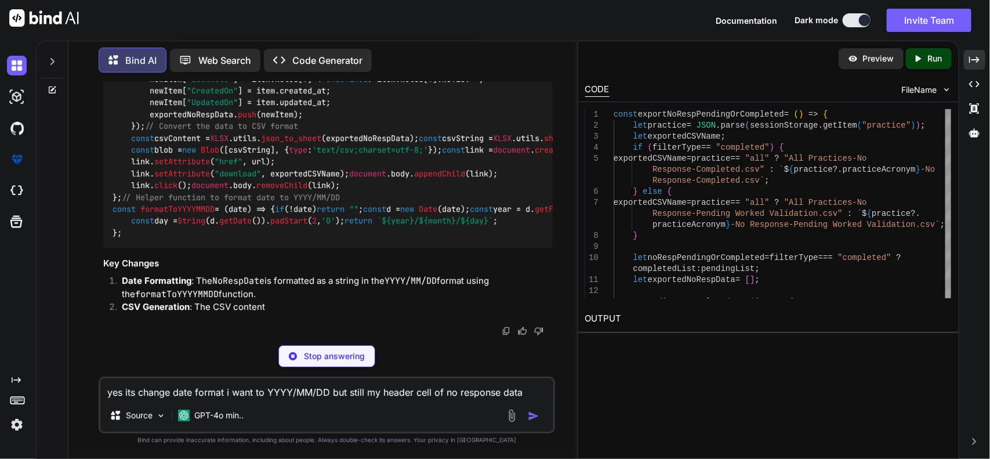
drag, startPoint x: 470, startPoint y: 209, endPoint x: 506, endPoint y: 227, distance: 40.2
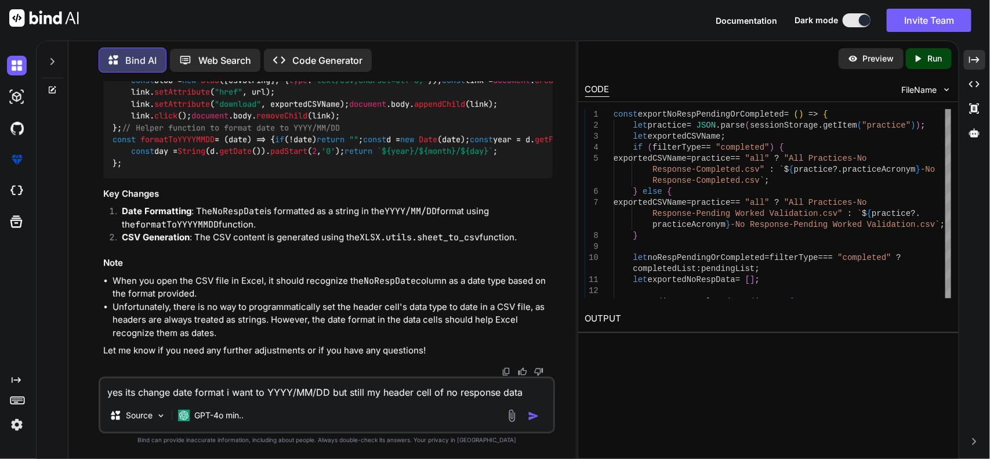
drag, startPoint x: 476, startPoint y: 222, endPoint x: 380, endPoint y: 237, distance: 97.4
copy p "Excel does not allow a header to be both a string and a date type at the same t…"
click at [338, 393] on textarea "yes its change date format i want to YYYY/MM/DD but still my header cell of no …" at bounding box center [327, 388] width 454 height 21
paste textarea "Excel does not allow a header to be both a string and a date type at the same t…"
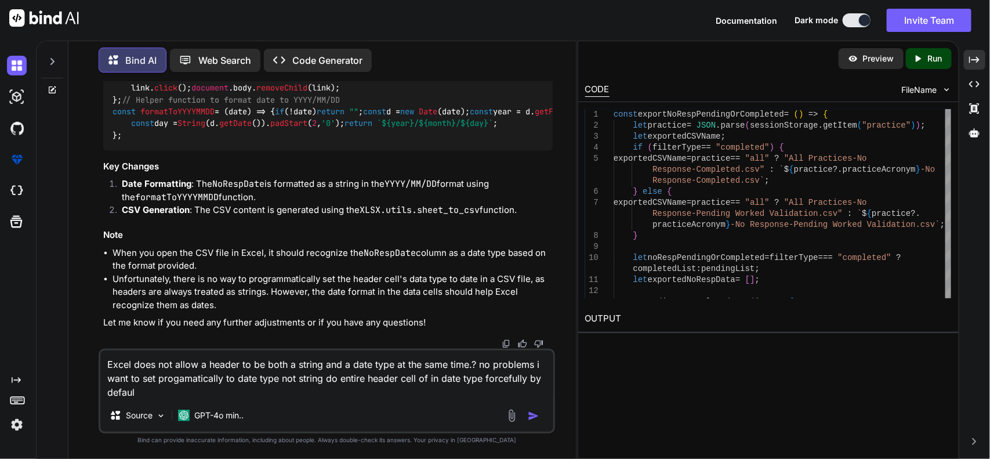
type textarea "Excel does not allow a header to be both a string and a date type at the same t…"
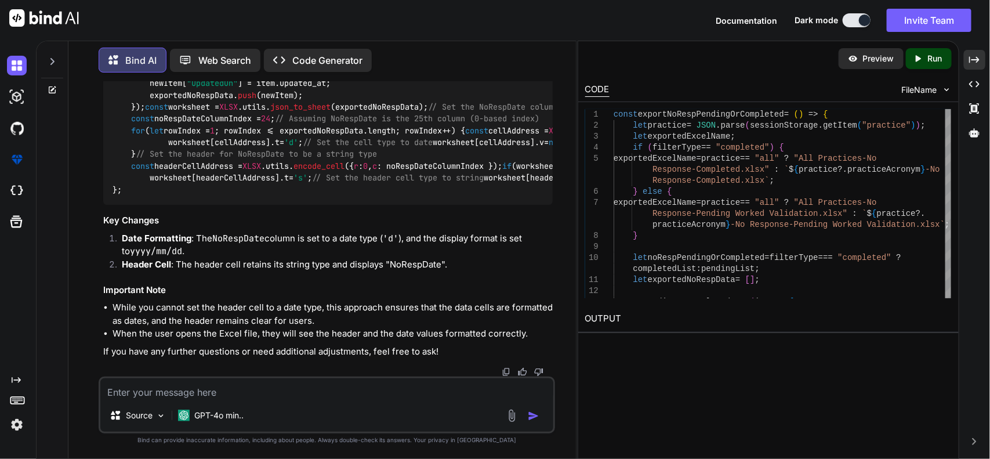
scroll to position [14428, 0]
click at [338, 395] on textarea at bounding box center [327, 388] width 454 height 21
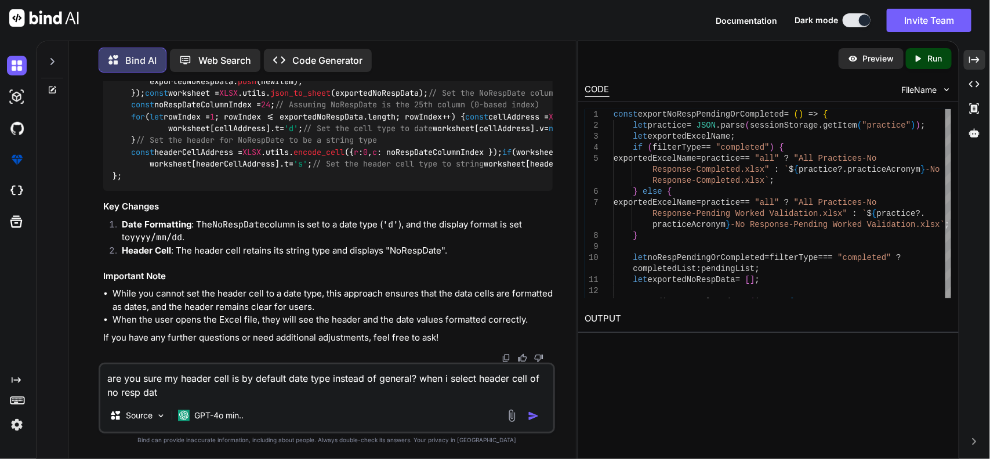
type textarea "are you sure my header cell is by default date type instead of general? when i …"
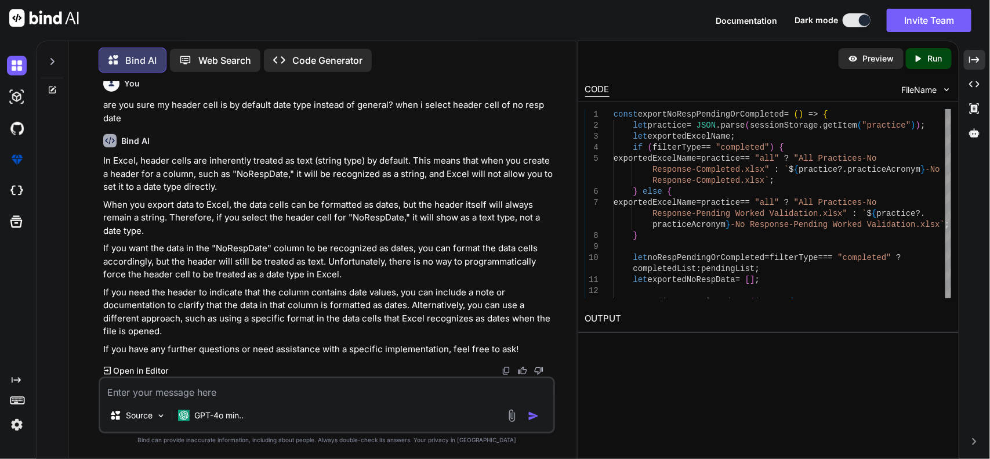
scroll to position [15603, 0]
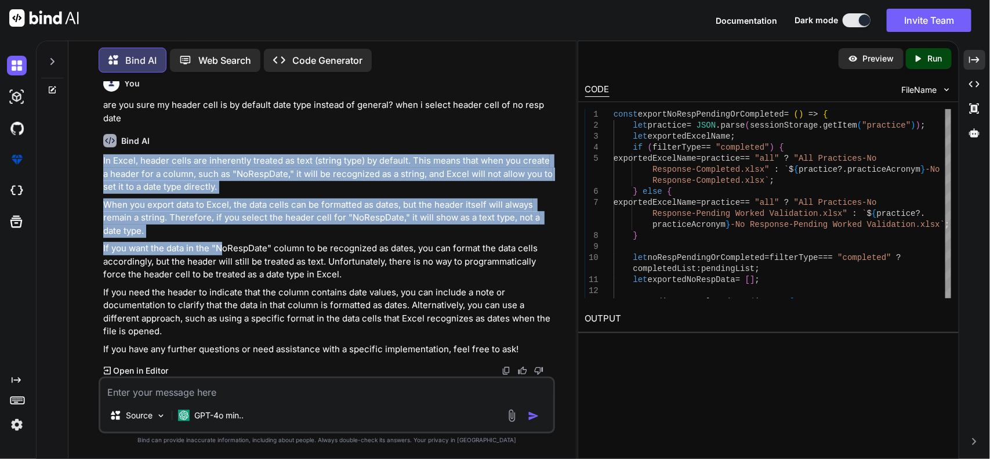
drag, startPoint x: 100, startPoint y: 155, endPoint x: 221, endPoint y: 245, distance: 150.8
click at [221, 245] on div "You Bind AI To ensure that all date fields in your exported data are formatted …" at bounding box center [328, 229] width 455 height 295
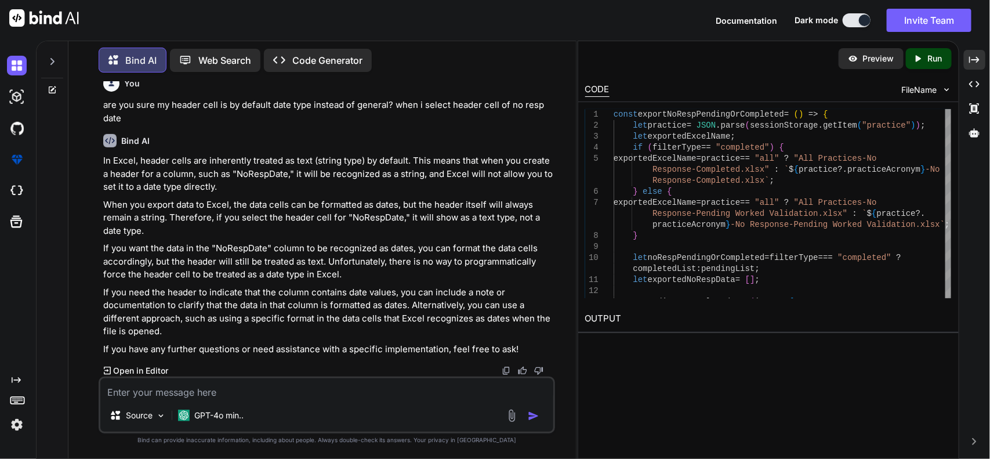
click at [239, 319] on p "If you need the header to indicate that the column contains date values, you ca…" at bounding box center [328, 312] width 450 height 52
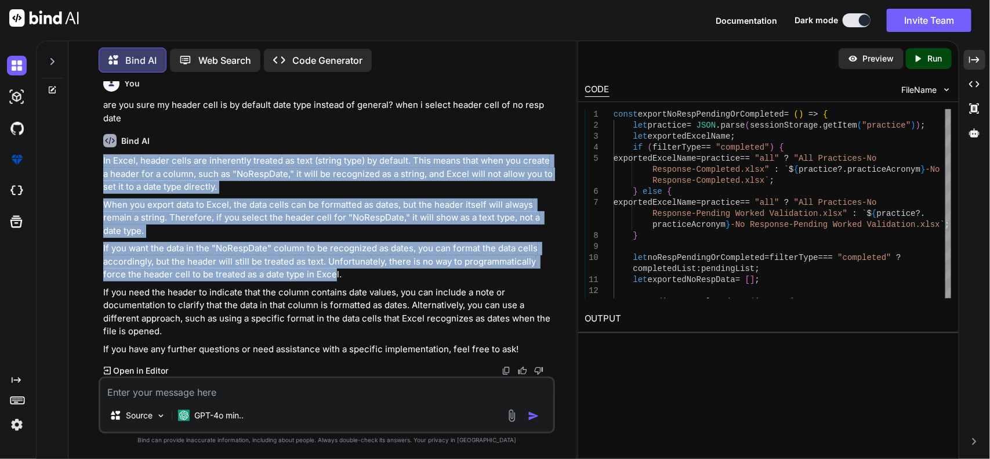
drag, startPoint x: 103, startPoint y: 160, endPoint x: 334, endPoint y: 274, distance: 257.6
click at [334, 274] on div "In Excel, header cells are inherently treated as text (string type) by default.…" at bounding box center [328, 254] width 450 height 201
copy div "In Excel, header cells are inherently treated as text (string type) by default.…"
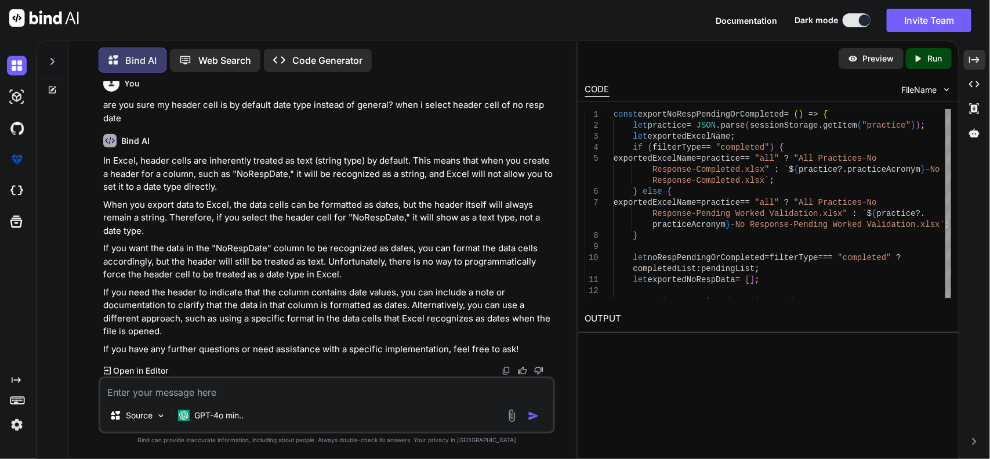
click at [282, 385] on textarea at bounding box center [327, 388] width 454 height 21
type textarea "yes do i want any how"
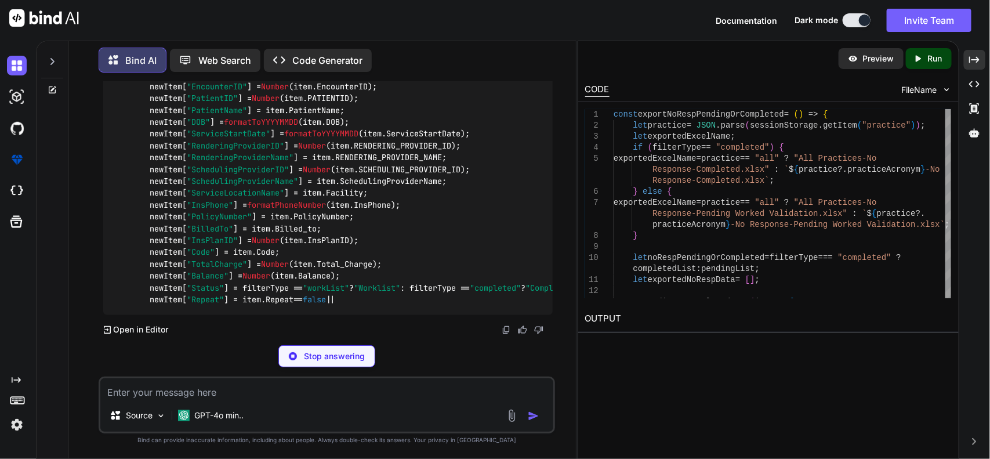
scroll to position [14420, 0]
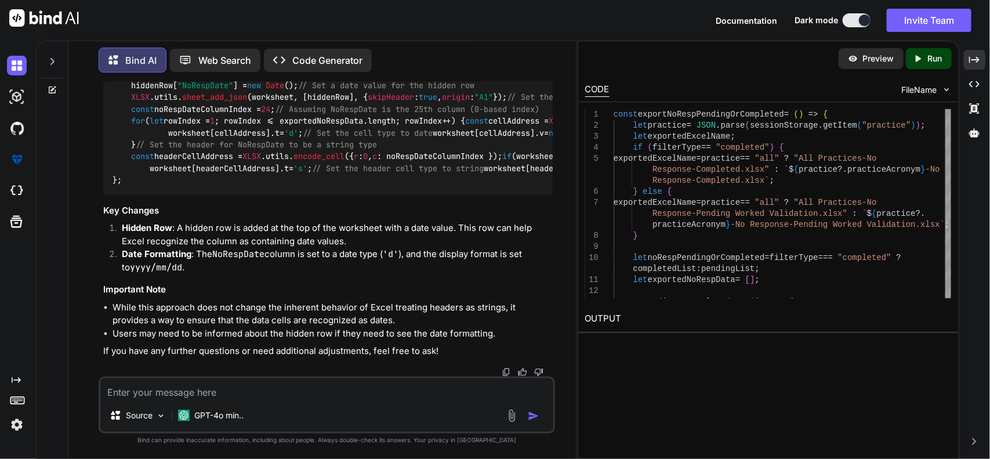
scroll to position [16015, 0]
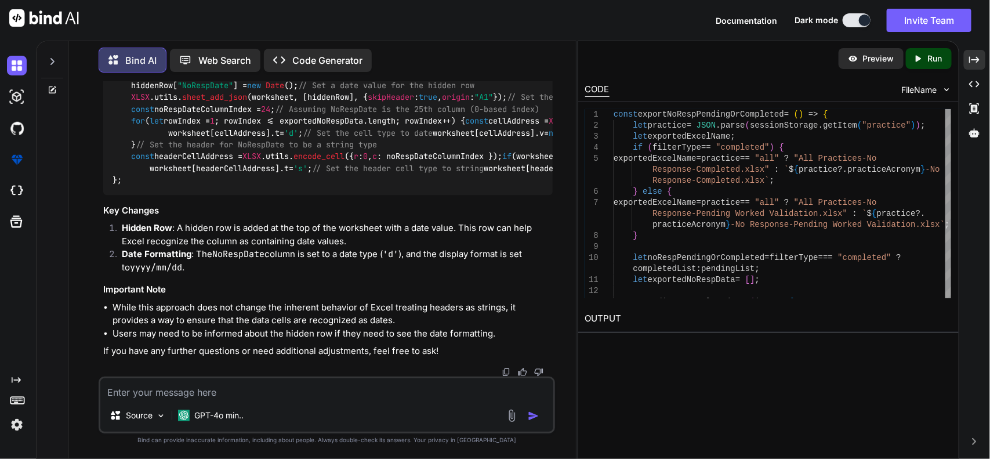
click at [361, 393] on textarea at bounding box center [327, 388] width 454 height 21
type textarea "not worked as my expected output no any way to achiev this feature?"
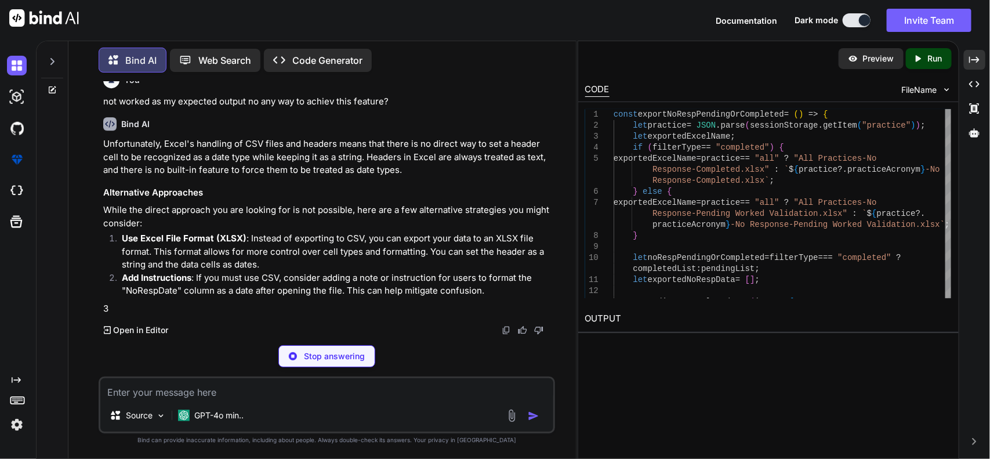
scroll to position [17257, 0]
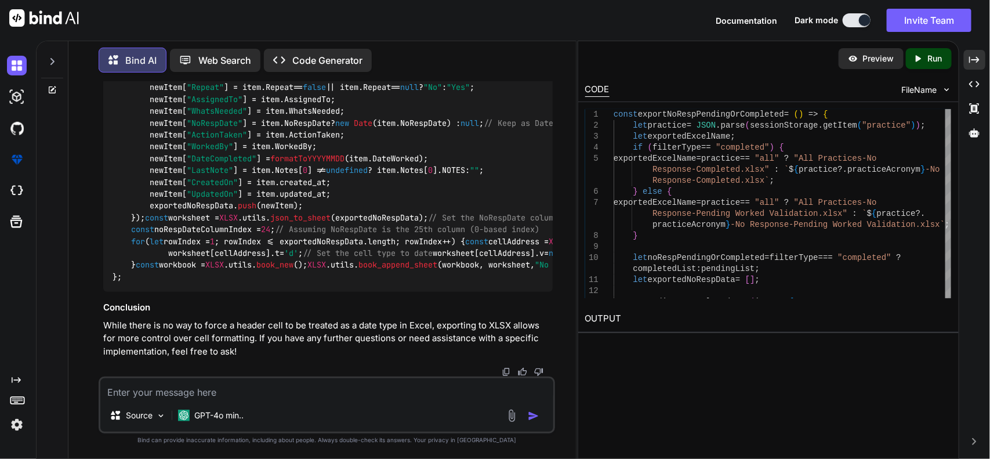
click at [372, 386] on textarea at bounding box center [327, 388] width 454 height 21
click at [346, 383] on textarea at bounding box center [327, 388] width 454 height 21
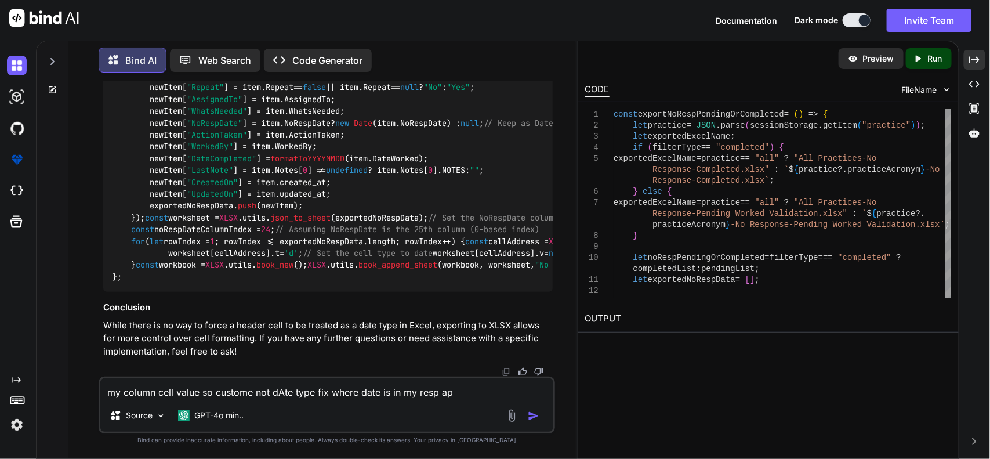
type textarea "my column cell value so custome not dAte type fix where date is in my resp api"
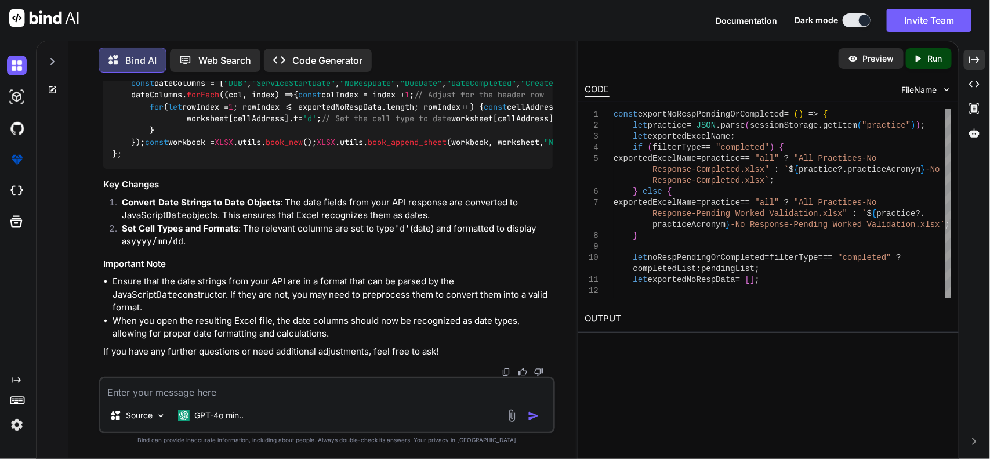
scroll to position [18637, 0]
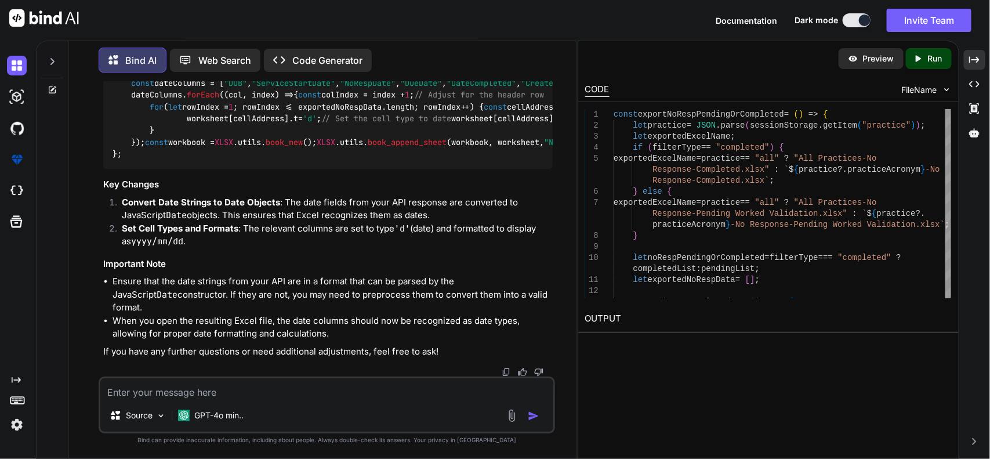
click at [305, 386] on textarea at bounding box center [327, 388] width 454 height 21
click at [423, 404] on div "Source GPT-4o min.." at bounding box center [327, 418] width 454 height 28
click at [534, 390] on textarea "sorry you messed up customer id and claim id all coem in date. i need only due …" at bounding box center [327, 388] width 454 height 21
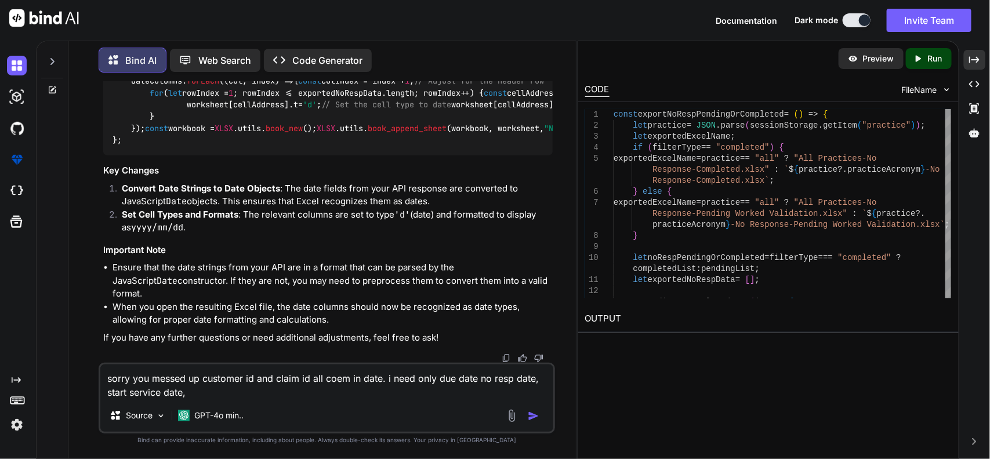
click at [283, 388] on textarea "sorry you messed up customer id and claim id all coem in date. i need only due …" at bounding box center [327, 381] width 454 height 35
type textarea "sorry you messed up customer id and claim id all coem in date. i need only due …"
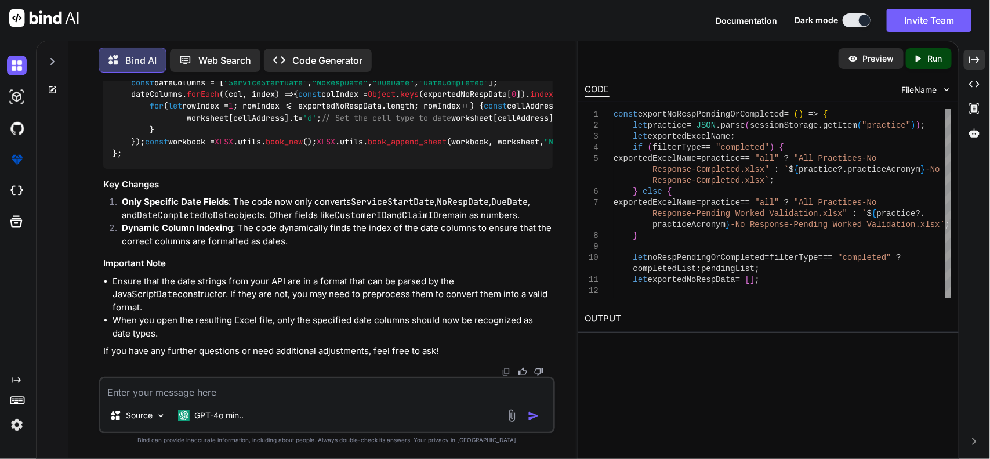
scroll to position [19810, 0]
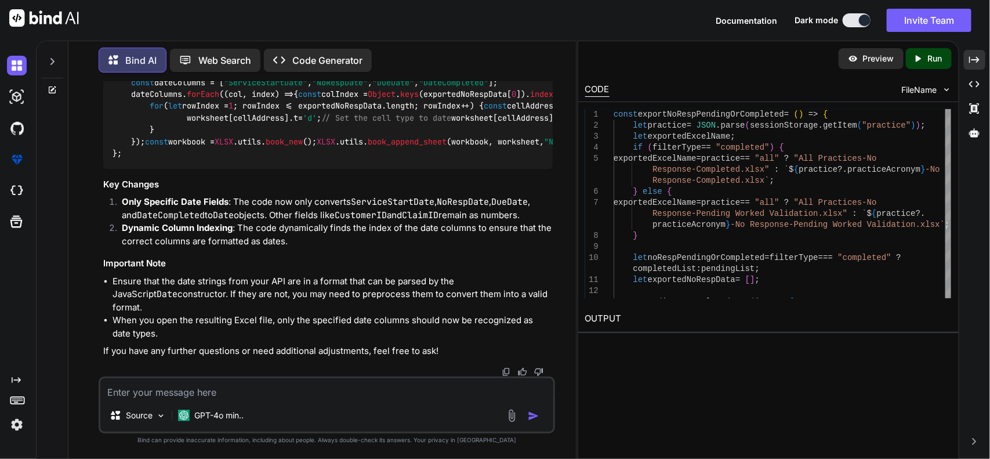
scroll to position [19813, 0]
